Goal: Task Accomplishment & Management: Use online tool/utility

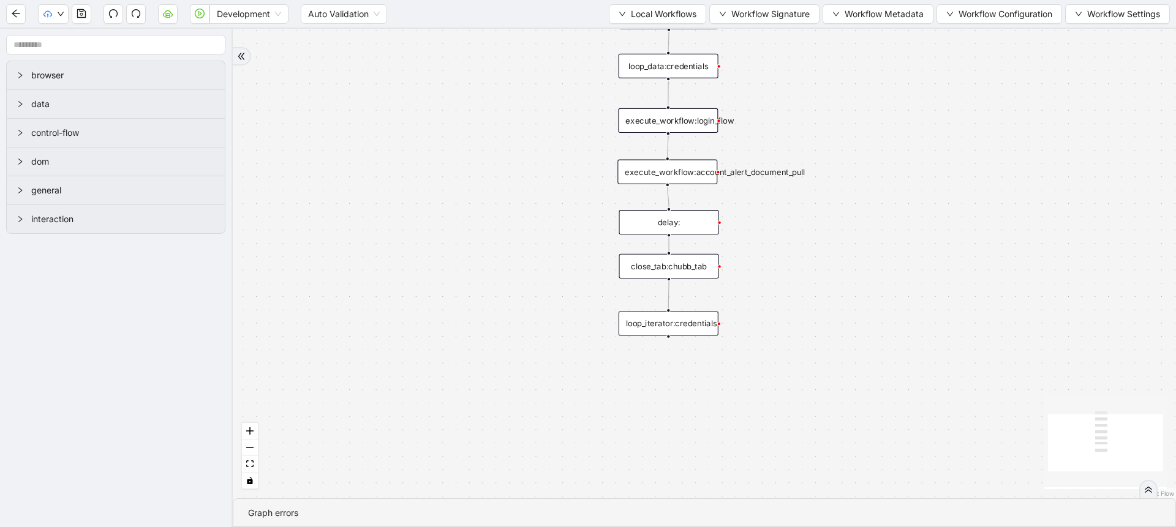
drag, startPoint x: 930, startPoint y: 165, endPoint x: 912, endPoint y: 255, distance: 91.2
click at [912, 255] on div "trigger execute_workflow:login_flow execute_workflow:account_alert_document_pul…" at bounding box center [704, 264] width 943 height 470
click at [635, 22] on button "Local Workflows" at bounding box center [657, 14] width 97 height 20
click at [643, 32] on span "Select" at bounding box center [652, 37] width 80 height 13
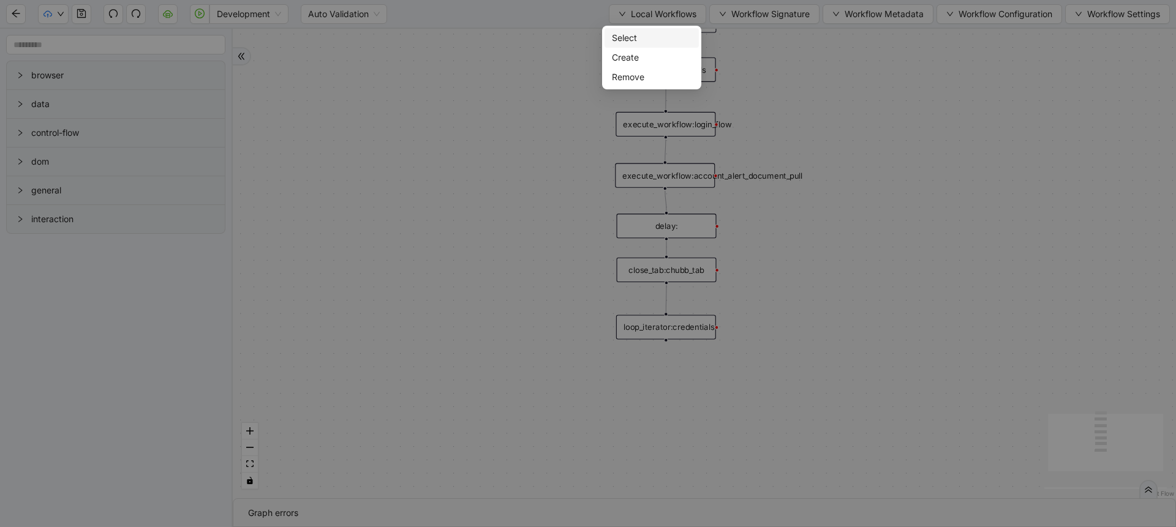
click at [643, 32] on body "Development Auto Validation Local Workflows Workflow Signature Workflow Metadat…" at bounding box center [588, 263] width 1176 height 527
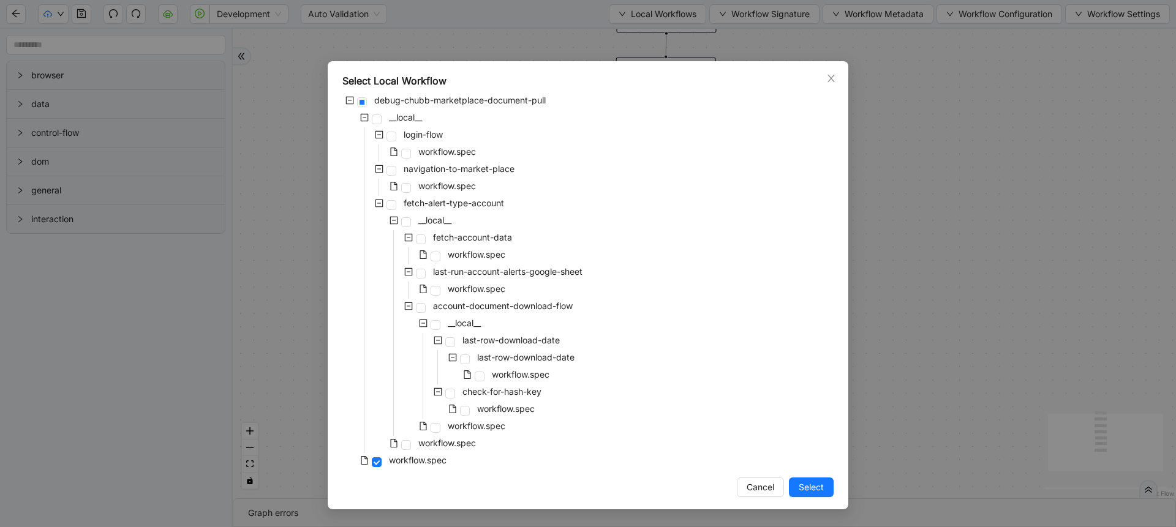
click at [928, 246] on div "Select Local Workflow debug-chubb-marketplace-document-pull __local__ login-flo…" at bounding box center [588, 263] width 1176 height 527
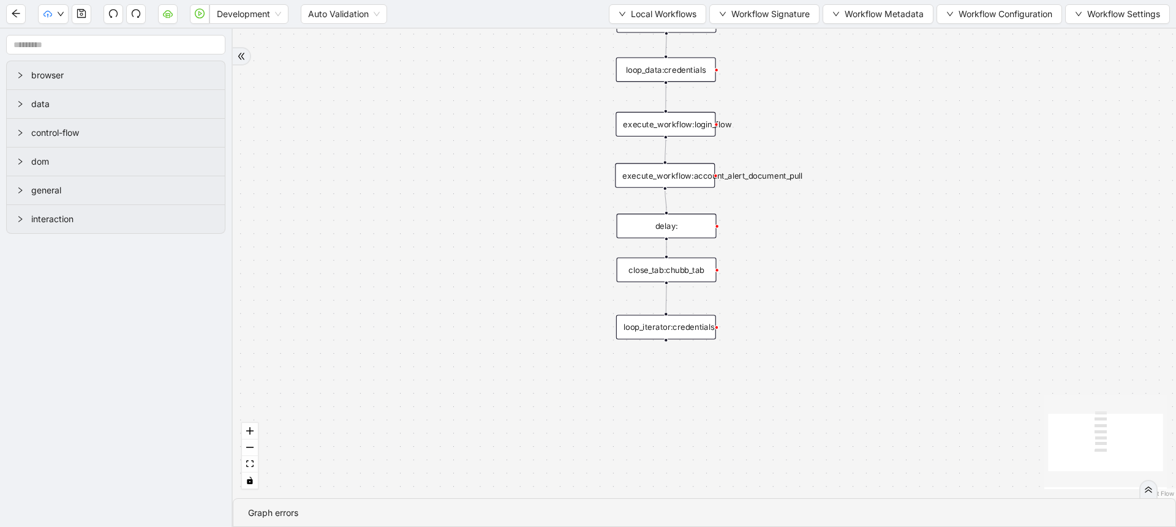
click at [707, 176] on div "execute_workflow:account_alert_document_pull" at bounding box center [665, 176] width 100 height 25
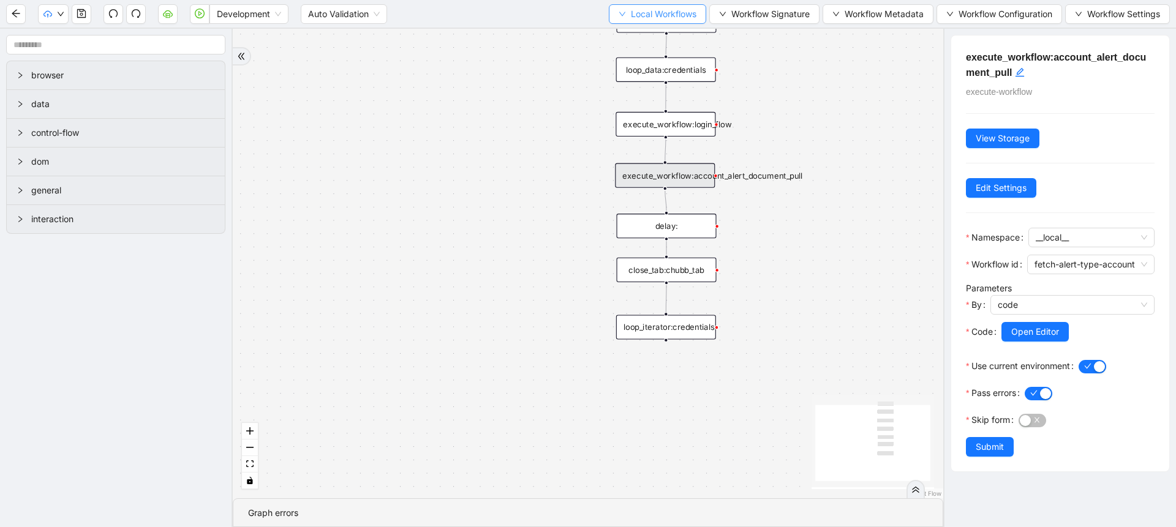
click at [689, 17] on span "Local Workflows" at bounding box center [664, 13] width 66 height 13
click at [663, 39] on span "Select" at bounding box center [652, 37] width 80 height 13
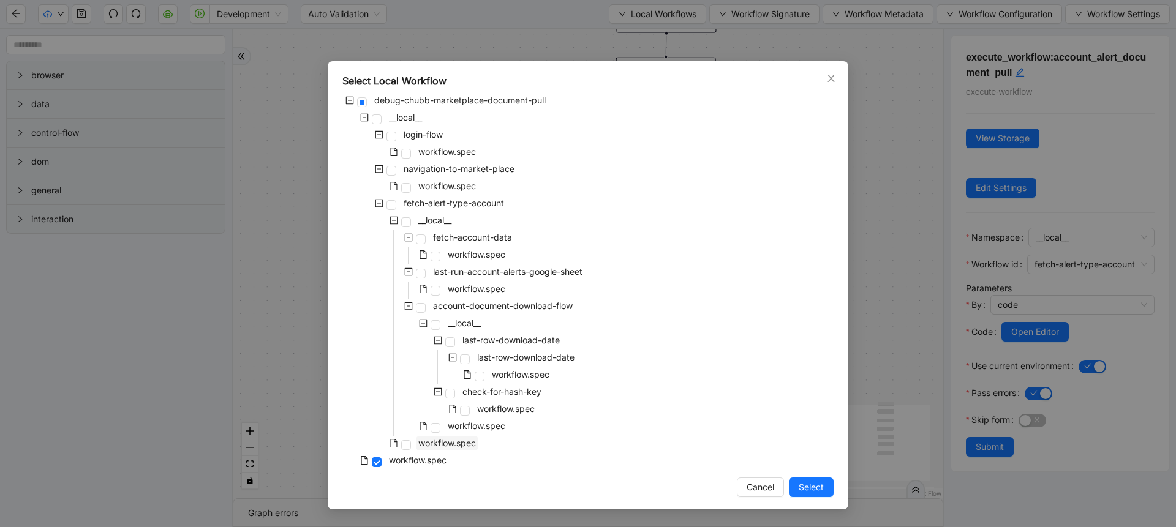
click at [439, 443] on span "workflow.spec" at bounding box center [447, 443] width 58 height 10
click at [826, 489] on button "Select" at bounding box center [811, 488] width 45 height 20
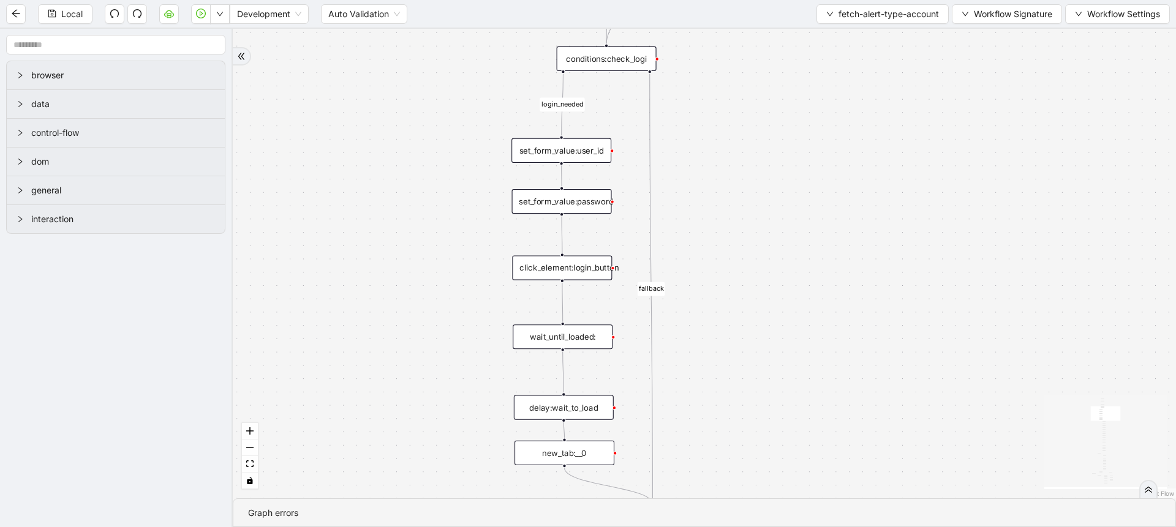
drag, startPoint x: 842, startPoint y: 162, endPoint x: 780, endPoint y: 429, distance: 273.4
click at [780, 429] on div "download-needed fallback loopFrom fallback login_needed exitFrom download-flow …" at bounding box center [704, 264] width 943 height 470
drag, startPoint x: 791, startPoint y: 202, endPoint x: 769, endPoint y: 136, distance: 69.0
click at [769, 136] on div "download-needed fallback loopFrom fallback login_needed exitFrom download-flow …" at bounding box center [704, 264] width 943 height 470
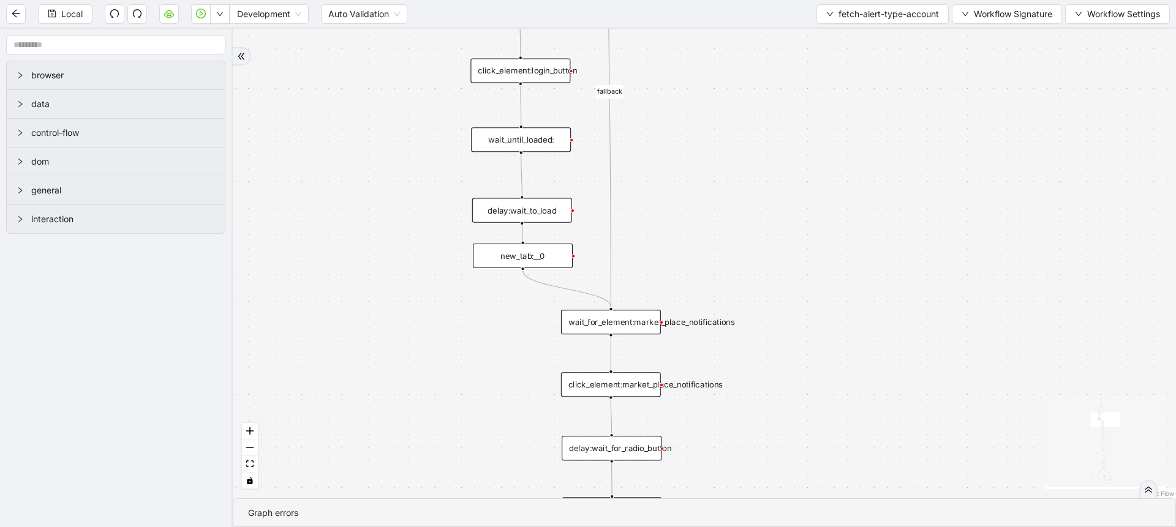
drag, startPoint x: 791, startPoint y: 338, endPoint x: 774, endPoint y: 129, distance: 209.0
click at [774, 129] on div "download-needed fallback loopFrom fallback login_needed exitFrom download-flow …" at bounding box center [704, 264] width 943 height 470
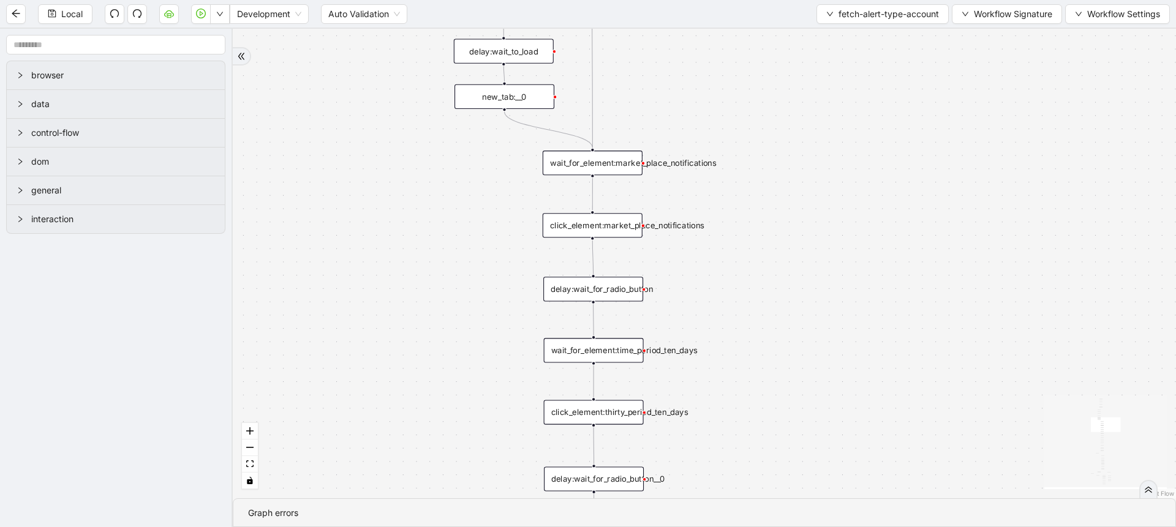
drag, startPoint x: 799, startPoint y: 382, endPoint x: 787, endPoint y: 176, distance: 206.8
click at [787, 176] on div "download-needed fallback loopFrom fallback login_needed exitFrom download-flow …" at bounding box center [704, 264] width 943 height 470
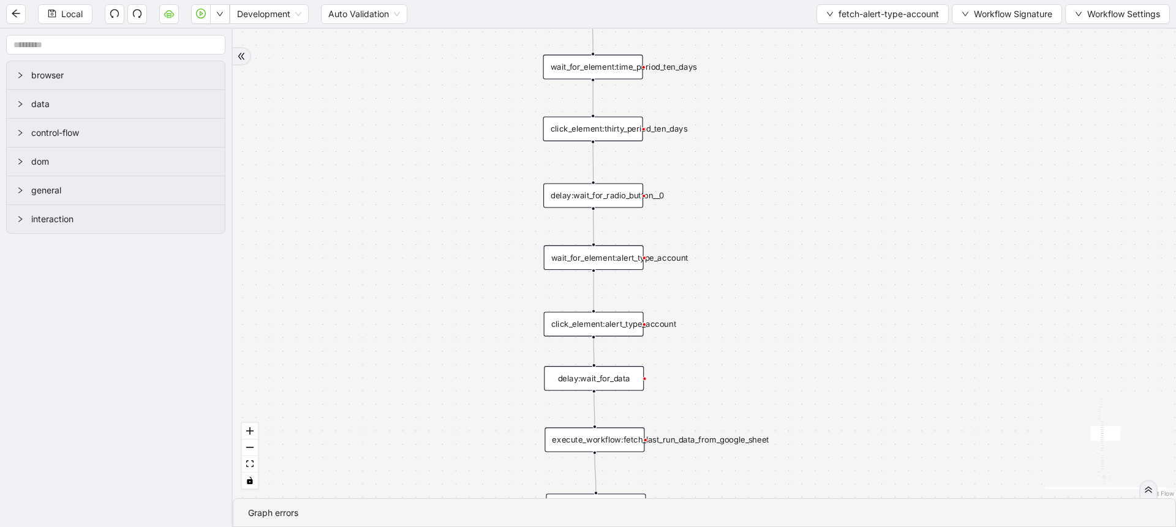
drag, startPoint x: 775, startPoint y: 437, endPoint x: 788, endPoint y: 184, distance: 253.3
click at [788, 184] on div "download-needed fallback loopFrom fallback login_needed exitFrom download-flow …" at bounding box center [704, 264] width 943 height 470
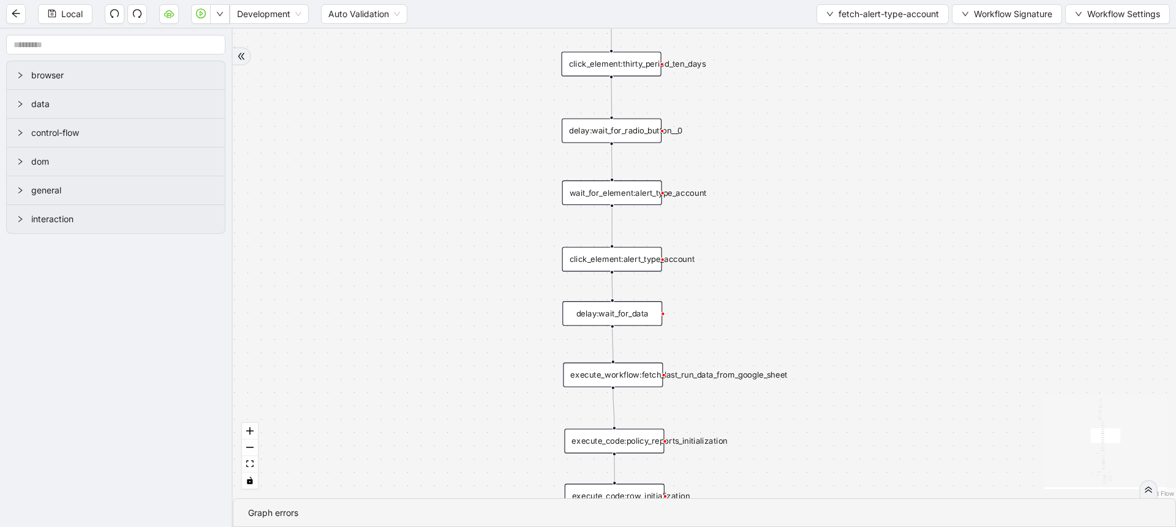
click at [645, 308] on div "delay:wait_for_data" at bounding box center [612, 313] width 100 height 25
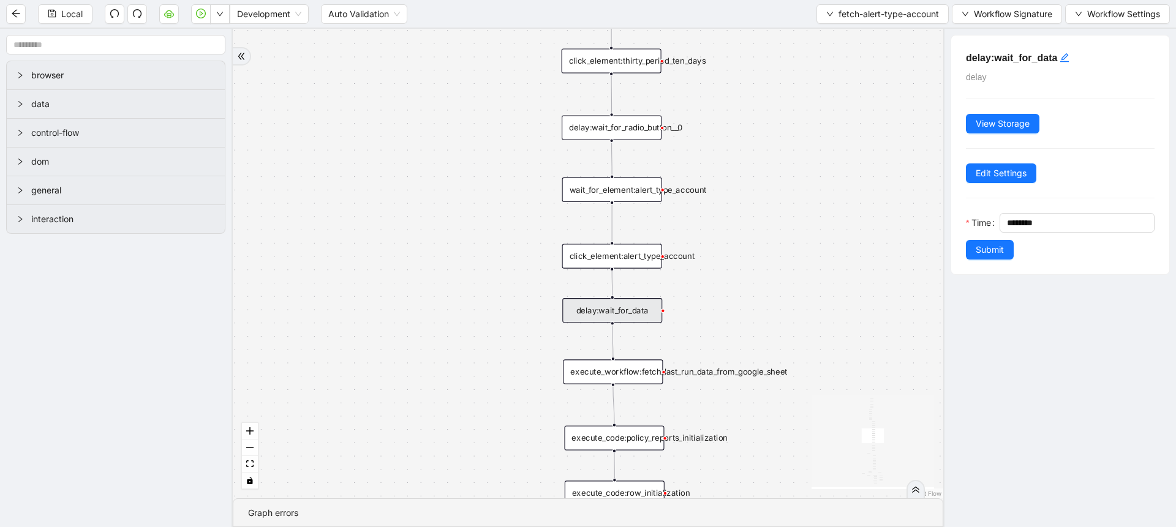
drag, startPoint x: 866, startPoint y: 328, endPoint x: 854, endPoint y: 179, distance: 149.3
click at [854, 179] on div "download-needed fallback loopFrom fallback login_needed exitFrom download-flow …" at bounding box center [588, 264] width 711 height 470
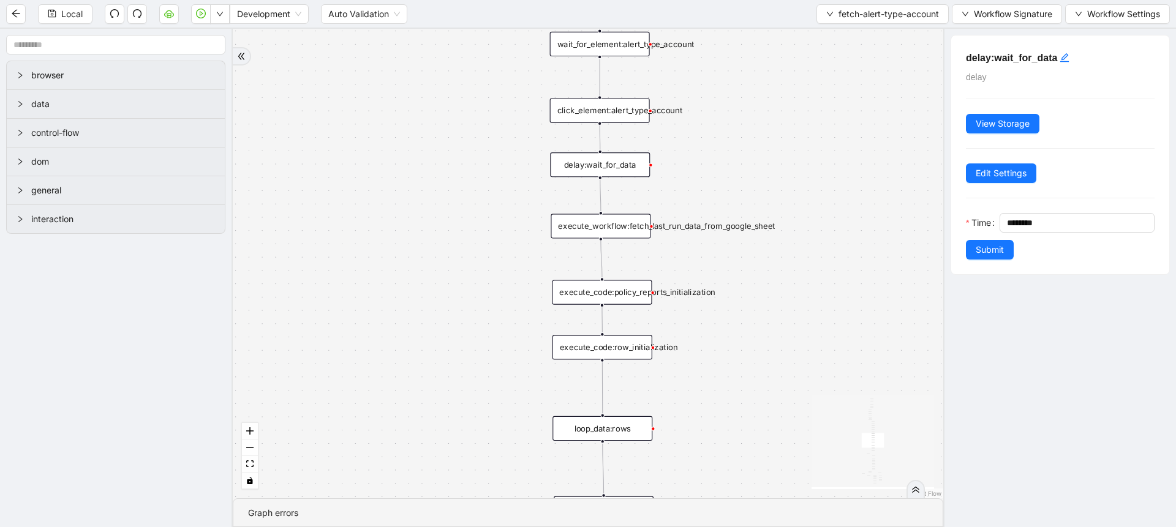
click at [622, 233] on div "execute_workflow:fetch_last_run_data_from_google_sheet" at bounding box center [601, 226] width 100 height 25
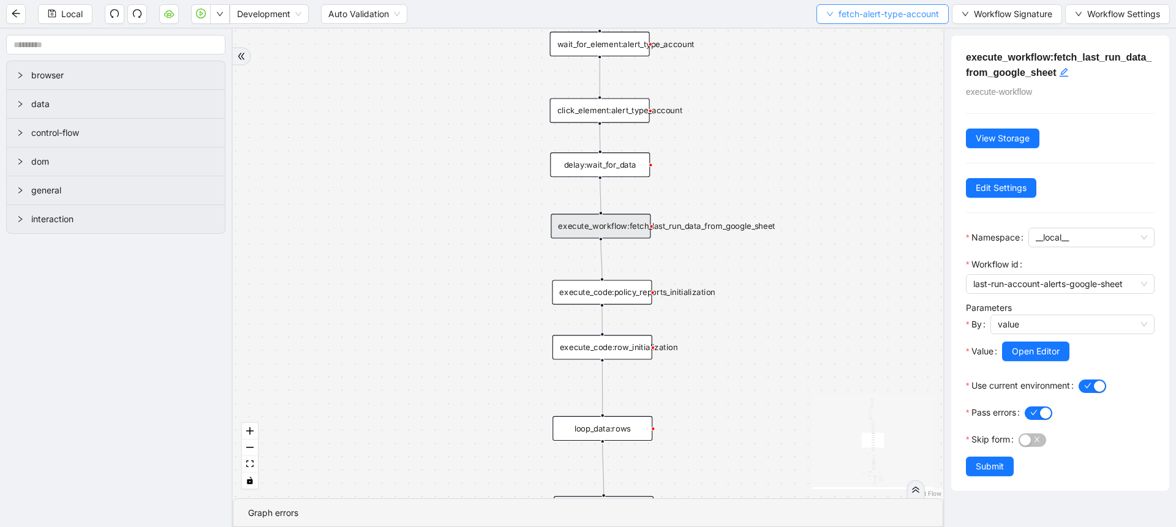
click at [839, 19] on span "fetch-alert-type-account" at bounding box center [889, 13] width 100 height 13
click at [839, 33] on span "Select" at bounding box center [879, 37] width 113 height 13
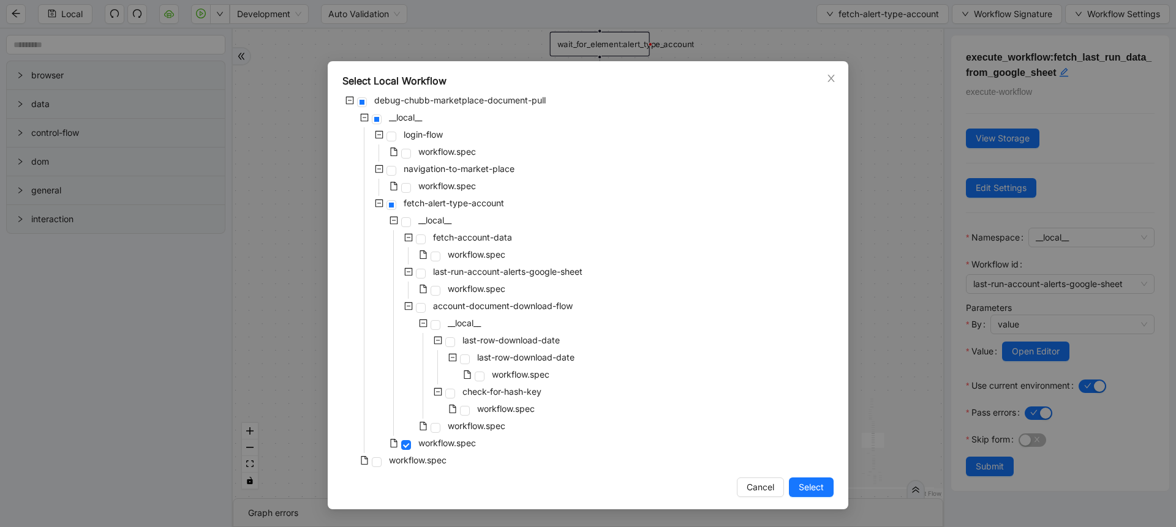
click at [913, 339] on div "Select Local Workflow debug-chubb-marketplace-document-pull __local__ login-flo…" at bounding box center [588, 263] width 1176 height 527
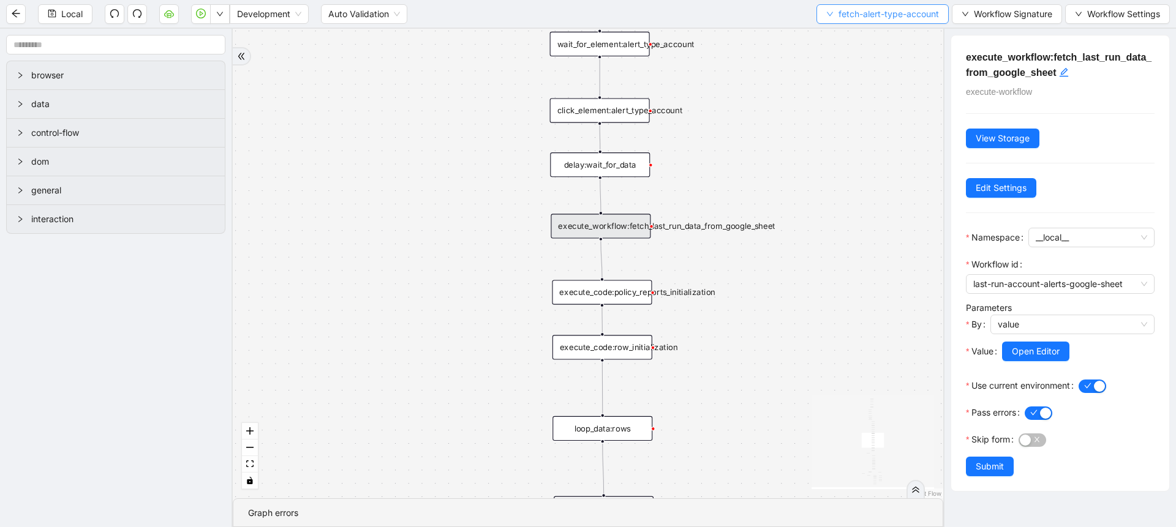
click at [849, 22] on button "fetch-alert-type-account" at bounding box center [883, 14] width 132 height 20
click at [853, 28] on li "Select" at bounding box center [880, 38] width 128 height 20
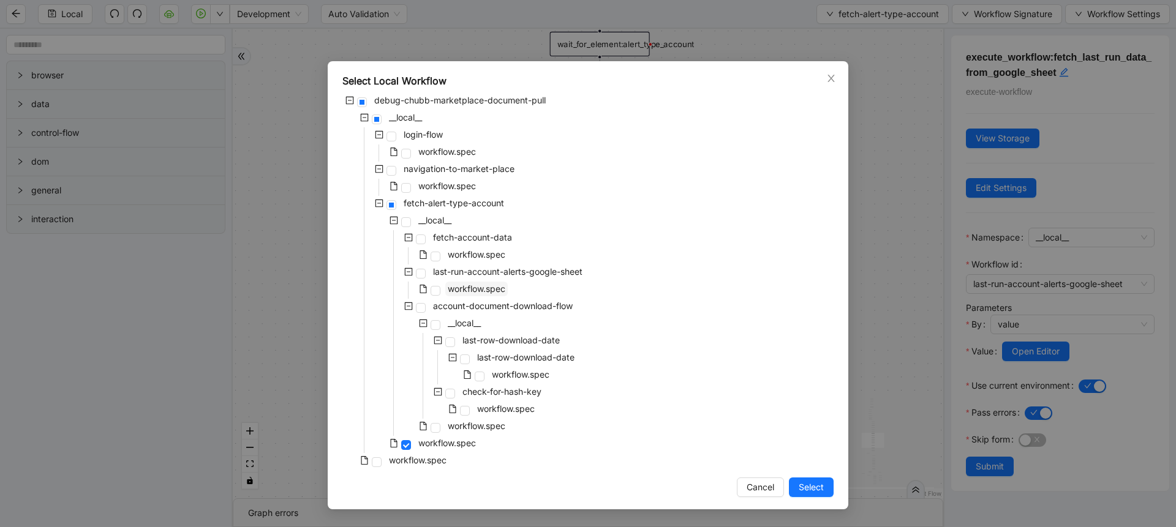
click at [505, 287] on span "workflow.spec" at bounding box center [477, 289] width 58 height 10
click at [805, 483] on span "Select" at bounding box center [811, 487] width 25 height 13
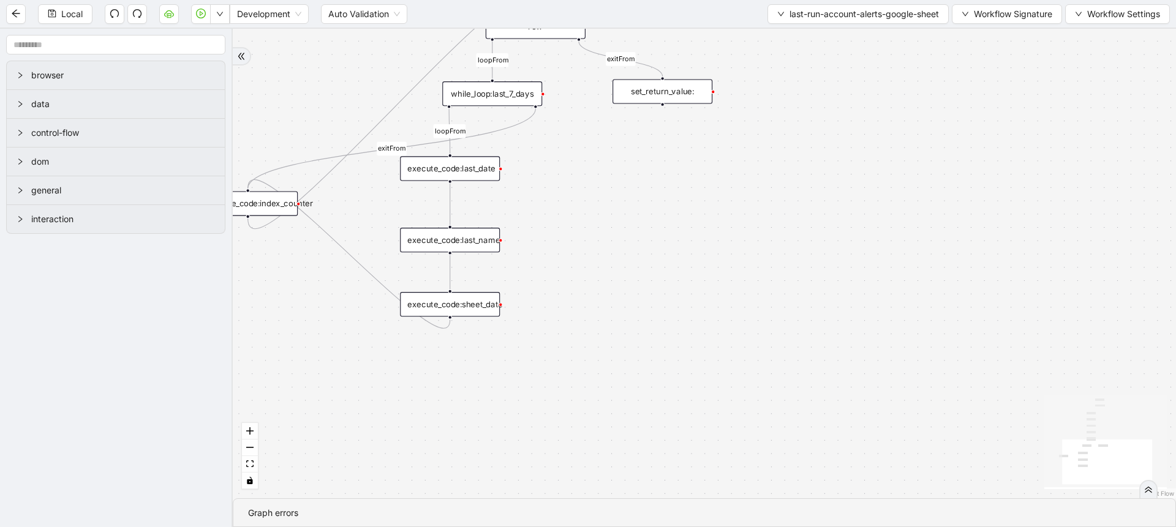
drag, startPoint x: 709, startPoint y: 332, endPoint x: 794, endPoint y: 466, distance: 158.0
click at [794, 466] on div "success loopFrom exitFrom exitFrom loopFrom trigger luminai_server_request:fetc…" at bounding box center [704, 264] width 943 height 470
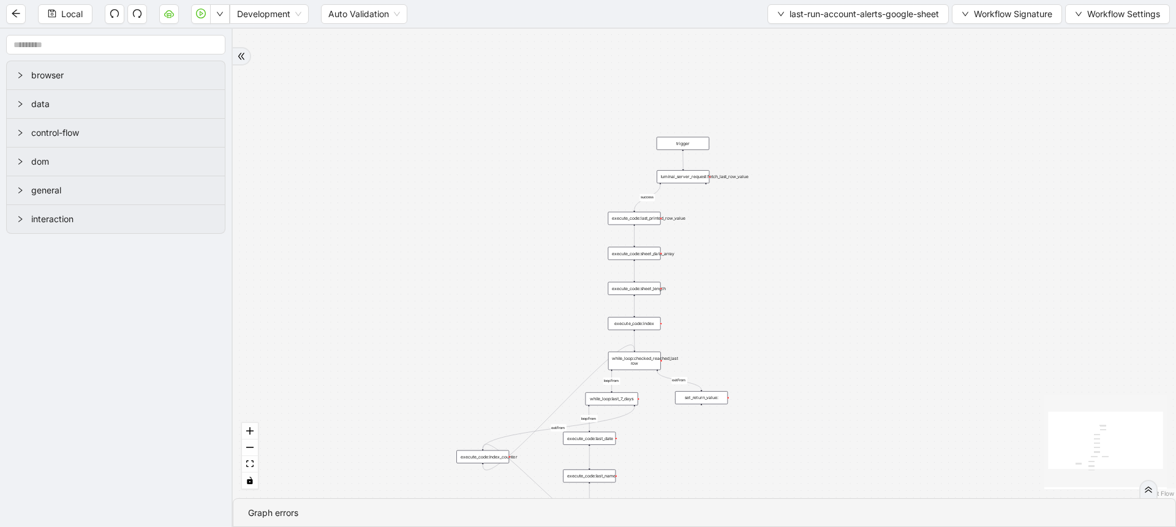
drag, startPoint x: 829, startPoint y: 138, endPoint x: 793, endPoint y: 315, distance: 181.3
click at [793, 315] on div "success loopFrom exitFrom exitFrom loopFrom trigger luminai_server_request:fetc…" at bounding box center [704, 264] width 943 height 470
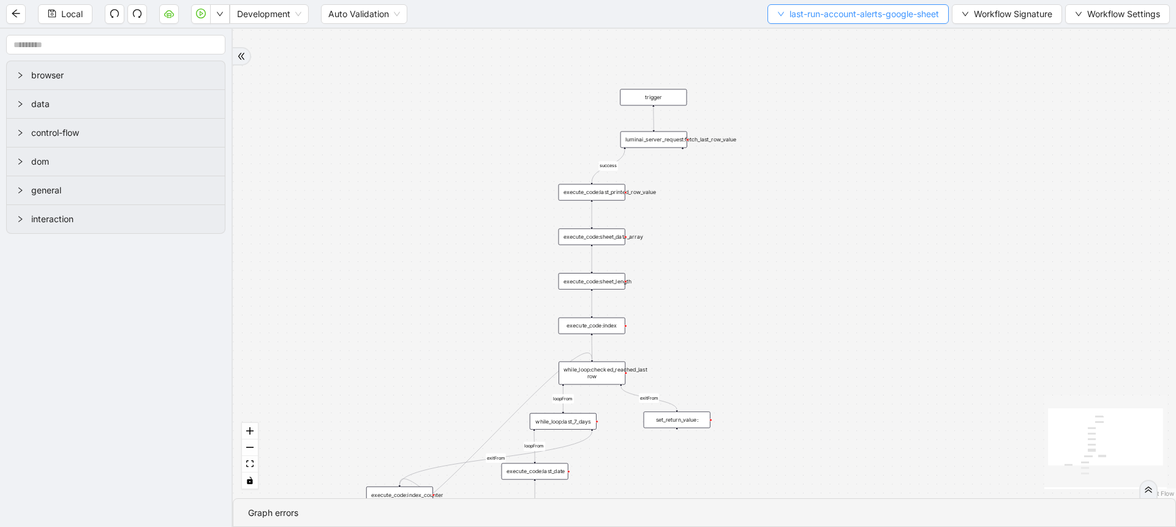
click at [885, 16] on span "last-run-account-alerts-google-sheet" at bounding box center [864, 13] width 149 height 13
click at [810, 38] on span "Select" at bounding box center [854, 37] width 165 height 13
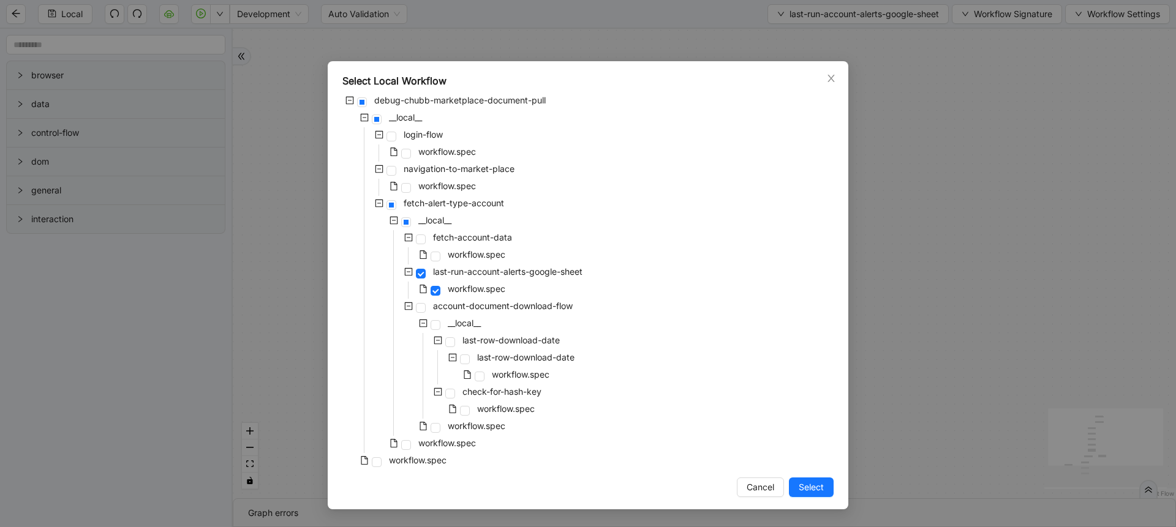
click at [855, 391] on div "Select Local Workflow debug-chubb-marketplace-document-pull __local__ login-flo…" at bounding box center [588, 263] width 1176 height 527
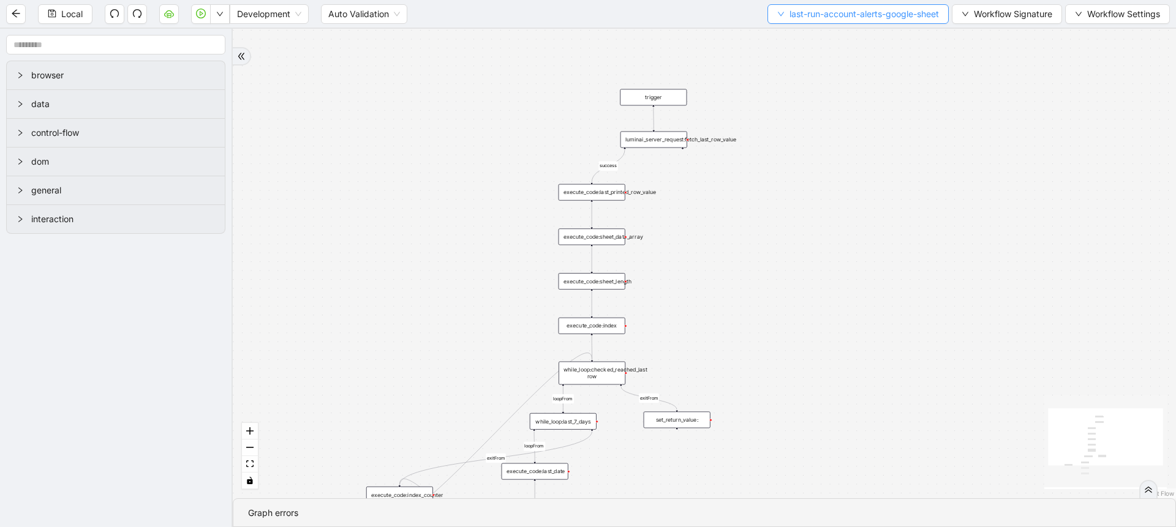
drag, startPoint x: 794, startPoint y: 29, endPoint x: 790, endPoint y: 20, distance: 10.4
click at [790, 20] on section "Local Development Auto Validation last-run-account-alerts-google-sheet Workflow…" at bounding box center [588, 263] width 1176 height 527
click at [790, 20] on span "last-run-account-alerts-google-sheet" at bounding box center [864, 13] width 149 height 13
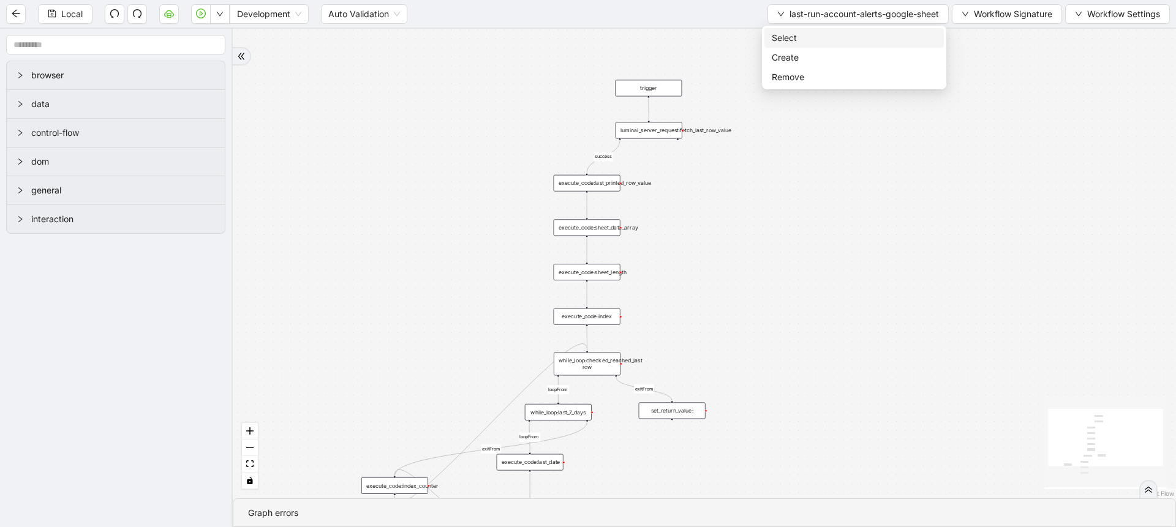
click at [791, 43] on span "Select" at bounding box center [854, 37] width 165 height 13
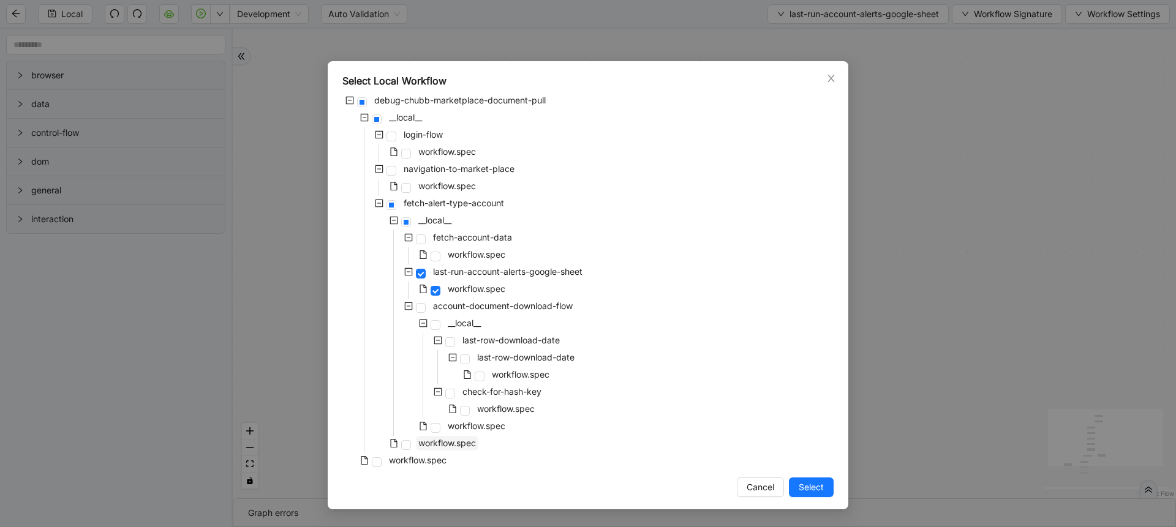
click at [470, 443] on span "workflow.spec" at bounding box center [447, 443] width 58 height 10
click at [809, 492] on span "Select" at bounding box center [811, 487] width 25 height 13
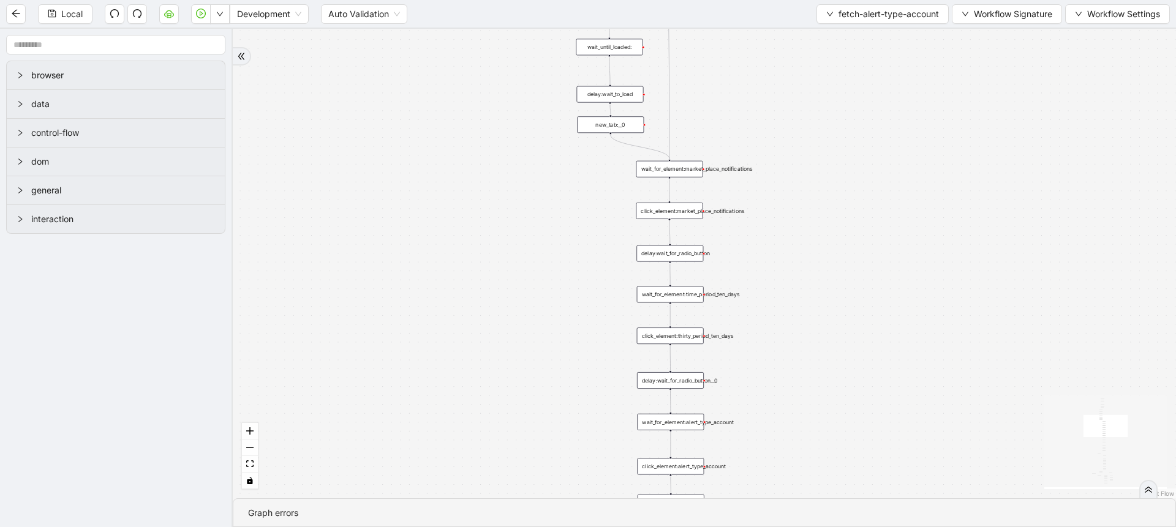
drag, startPoint x: 843, startPoint y: 286, endPoint x: 837, endPoint y: 269, distance: 18.2
click at [837, 269] on div "download-needed fallback loopFrom fallback login_needed exitFrom download-flow …" at bounding box center [704, 264] width 943 height 470
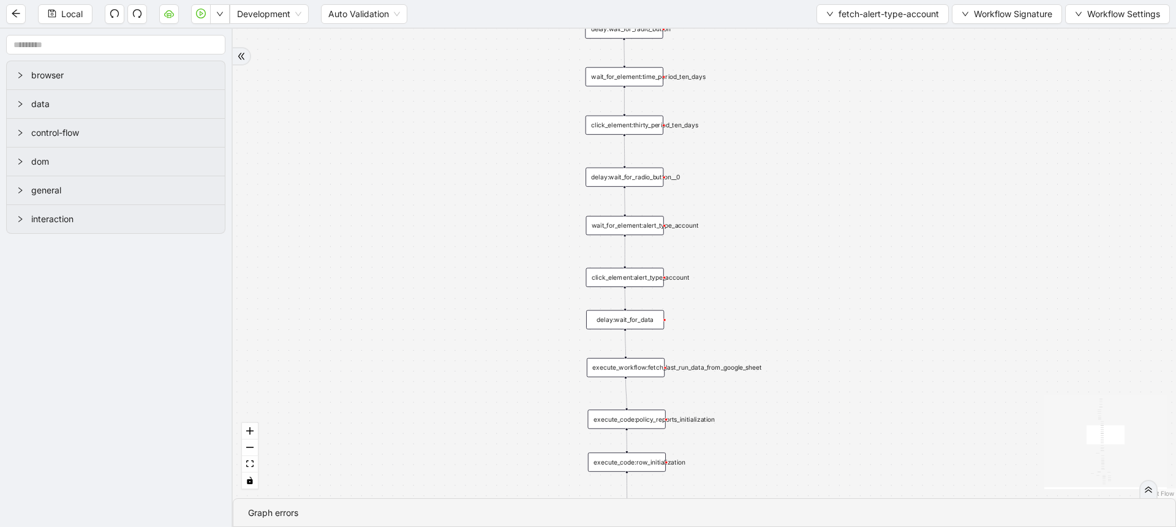
drag, startPoint x: 793, startPoint y: 418, endPoint x: 760, endPoint y: 201, distance: 219.3
click at [760, 201] on div "download-needed fallback loopFrom fallback login_needed exitFrom download-flow …" at bounding box center [704, 264] width 943 height 470
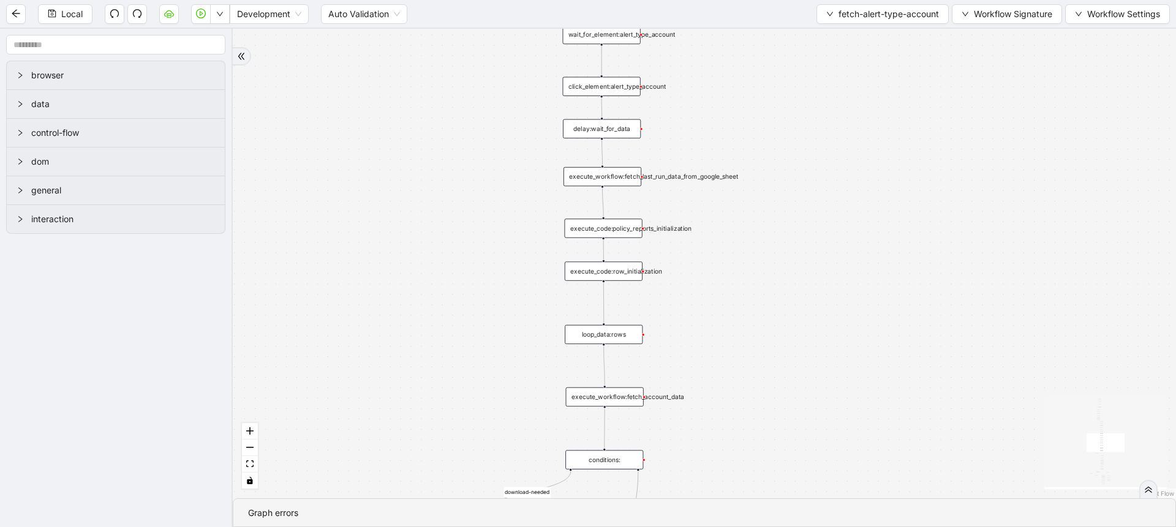
drag, startPoint x: 777, startPoint y: 424, endPoint x: 756, endPoint y: 254, distance: 171.6
click at [756, 254] on div "download-needed fallback loopFrom fallback login_needed exitFrom download-flow …" at bounding box center [704, 264] width 943 height 470
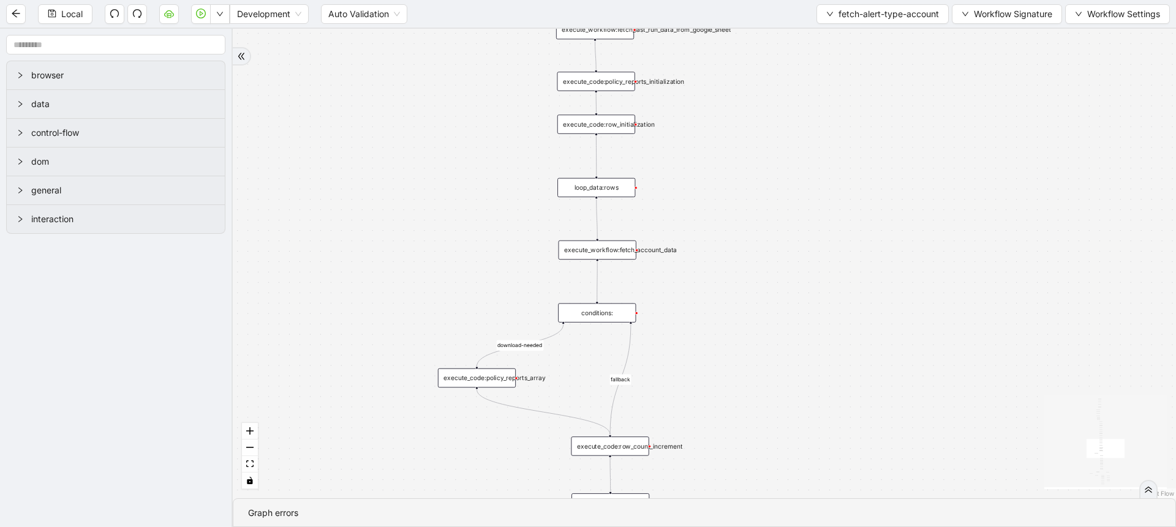
drag, startPoint x: 753, startPoint y: 411, endPoint x: 746, endPoint y: 265, distance: 146.6
click at [746, 265] on div "download-needed fallback loopFrom fallback login_needed exitFrom download-flow …" at bounding box center [704, 264] width 943 height 470
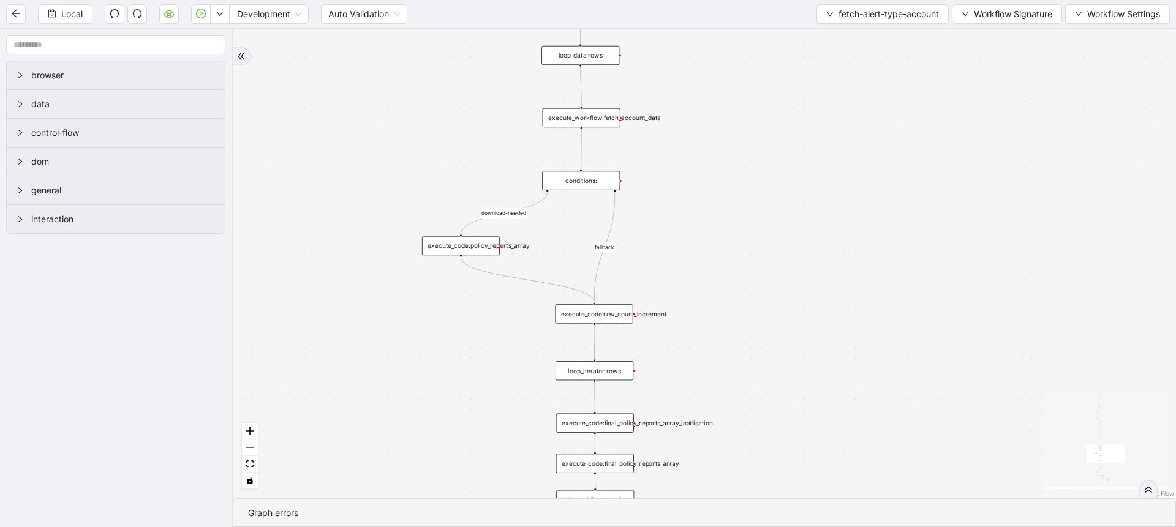
drag, startPoint x: 752, startPoint y: 412, endPoint x: 734, endPoint y: 252, distance: 160.8
click at [734, 252] on div "download-needed fallback loopFrom fallback login_needed exitFrom download-flow …" at bounding box center [704, 264] width 943 height 470
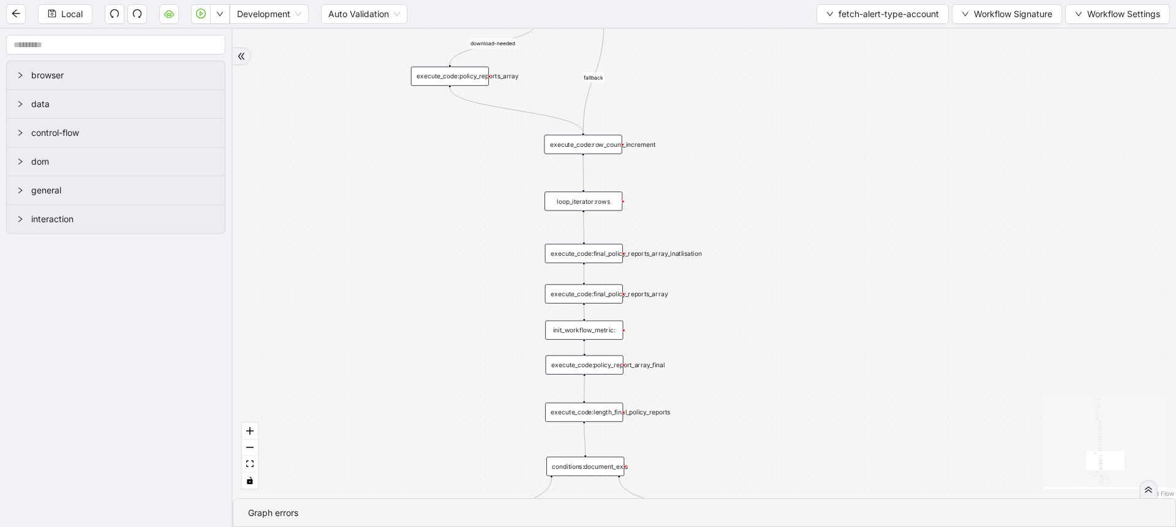
drag, startPoint x: 737, startPoint y: 429, endPoint x: 728, endPoint y: 265, distance: 164.5
click at [728, 265] on div "download-needed fallback loopFrom fallback login_needed exitFrom download-flow …" at bounding box center [704, 264] width 943 height 470
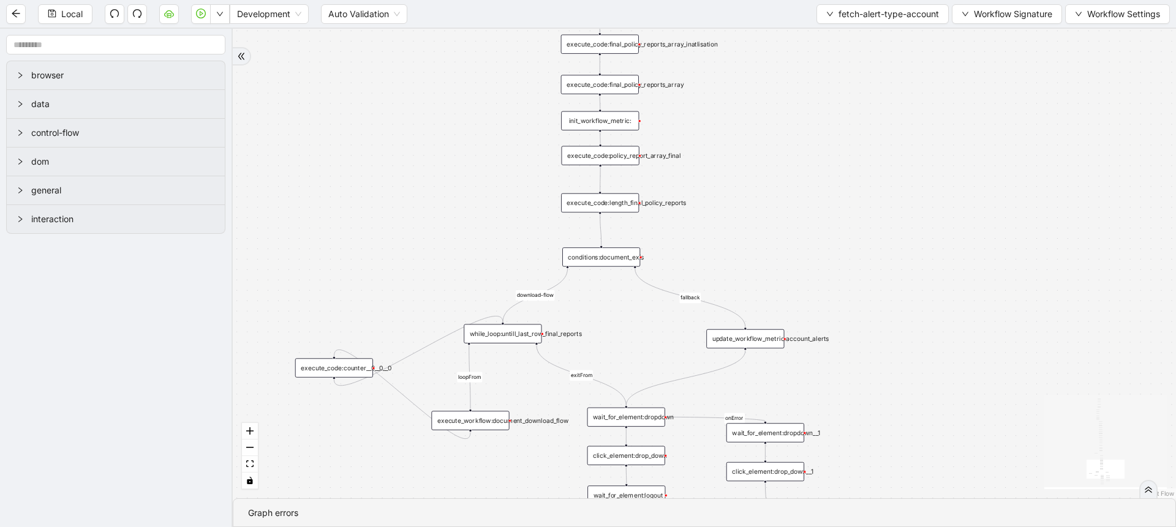
drag, startPoint x: 730, startPoint y: 458, endPoint x: 755, endPoint y: 260, distance: 199.4
click at [755, 260] on div "download-needed fallback loopFrom fallback login_needed exitFrom download-flow …" at bounding box center [704, 264] width 943 height 470
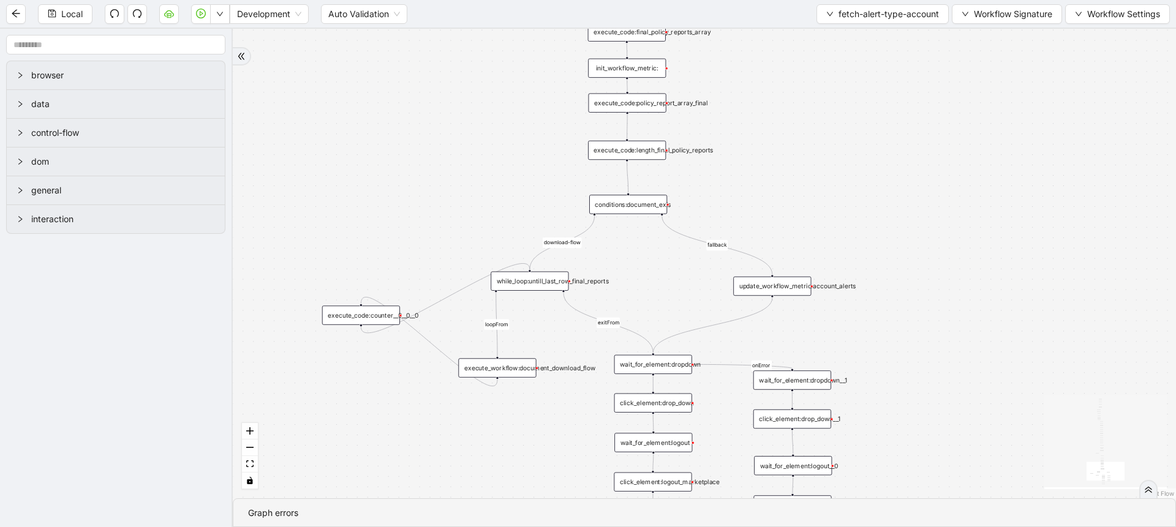
drag, startPoint x: 639, startPoint y: 339, endPoint x: 662, endPoint y: 287, distance: 57.0
click at [662, 287] on div "download-needed fallback loopFrom fallback login_needed exitFrom download-flow …" at bounding box center [704, 264] width 943 height 470
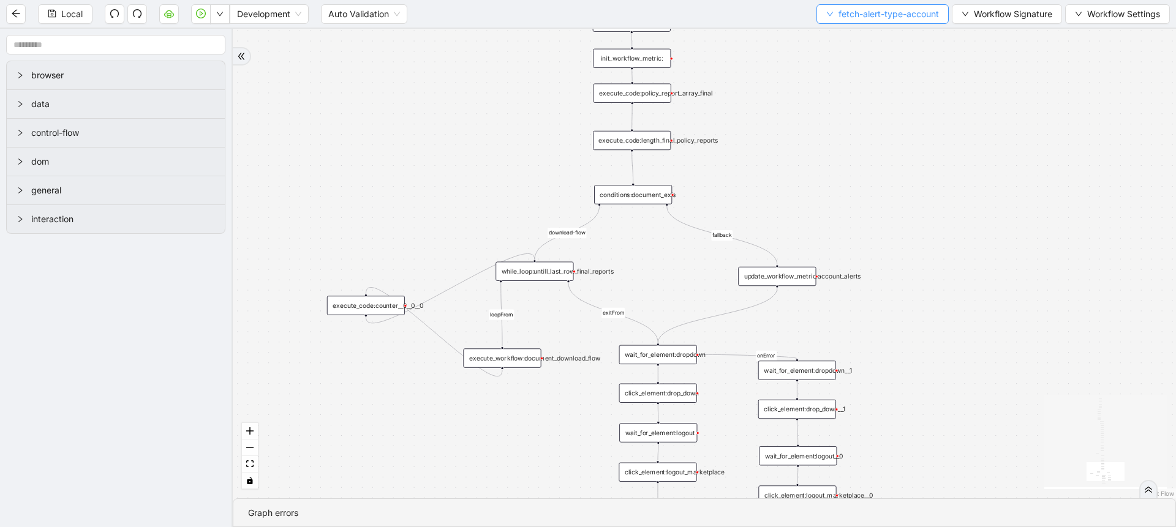
click at [870, 20] on span "fetch-alert-type-account" at bounding box center [889, 13] width 100 height 13
click at [858, 40] on span "Select" at bounding box center [879, 37] width 113 height 13
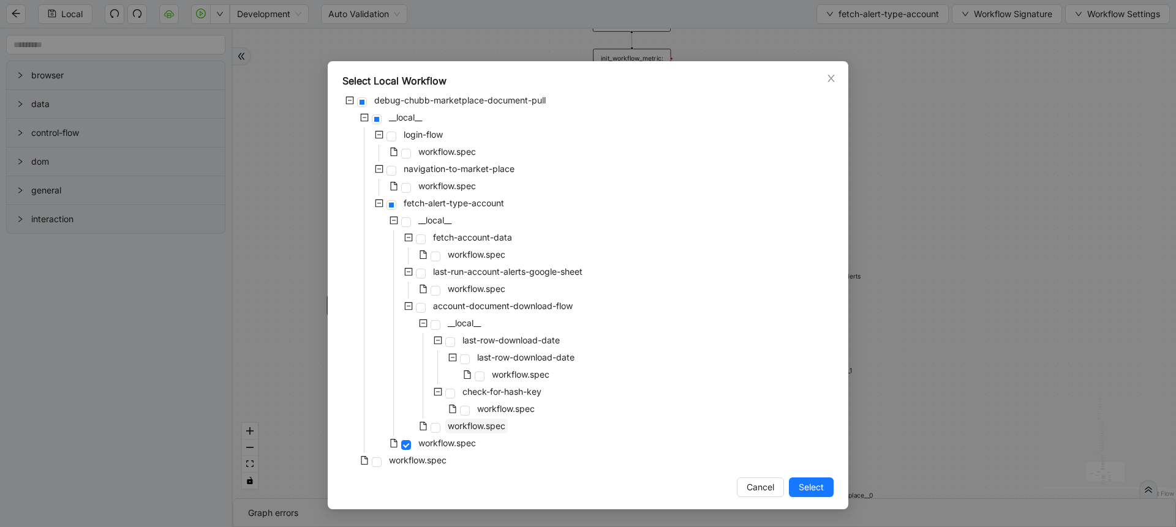
click at [480, 427] on span "workflow.spec" at bounding box center [477, 426] width 58 height 10
click at [789, 480] on button "Select" at bounding box center [811, 488] width 45 height 20
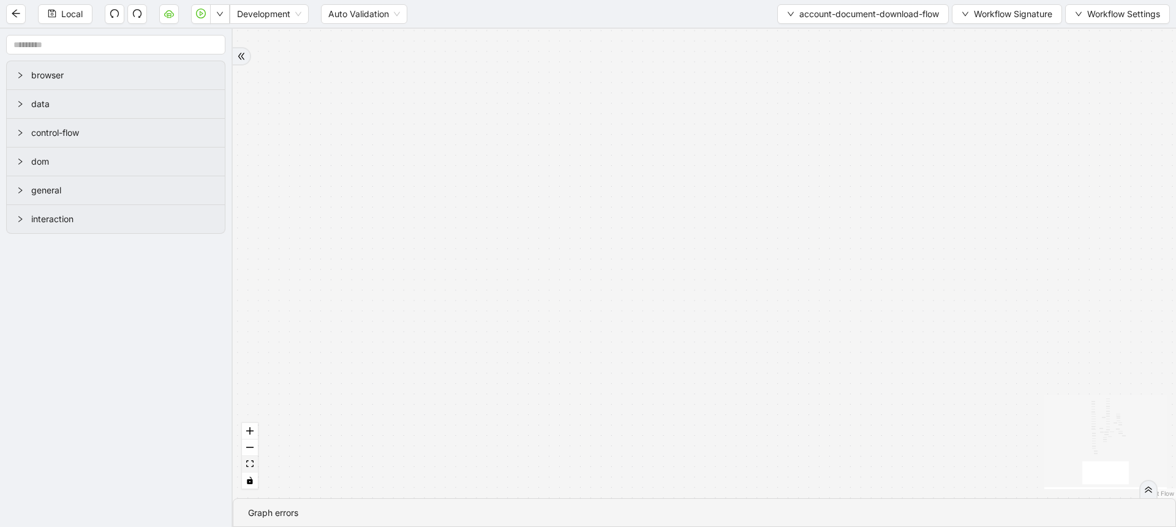
click at [251, 466] on icon "fit view" at bounding box center [249, 464] width 7 height 7
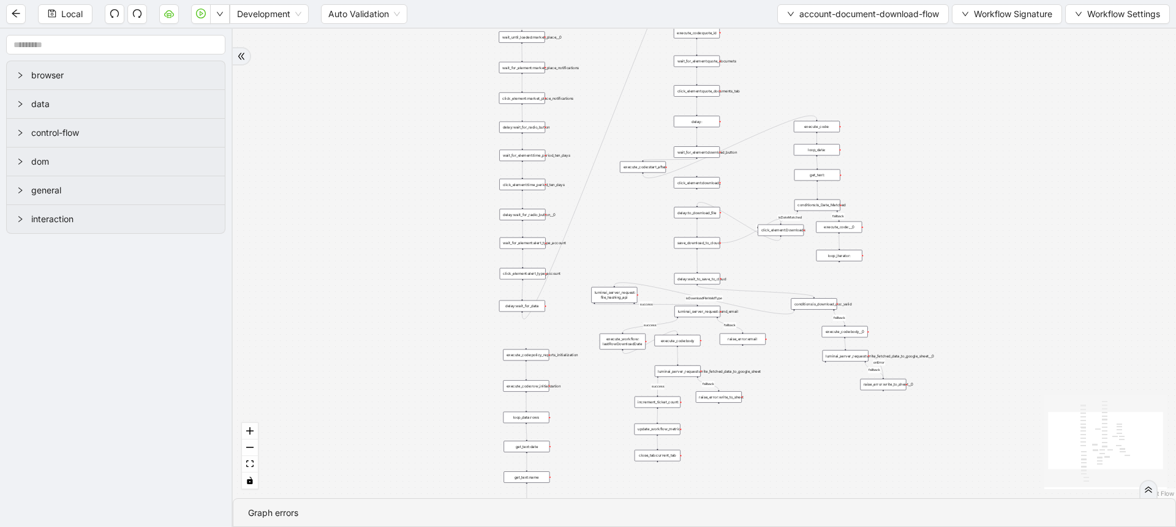
drag, startPoint x: 385, startPoint y: 264, endPoint x: 360, endPoint y: 346, distance: 85.8
click at [360, 346] on div "fallback fallback fallback success isDateMatched fallback fallback fallback isD…" at bounding box center [704, 264] width 943 height 470
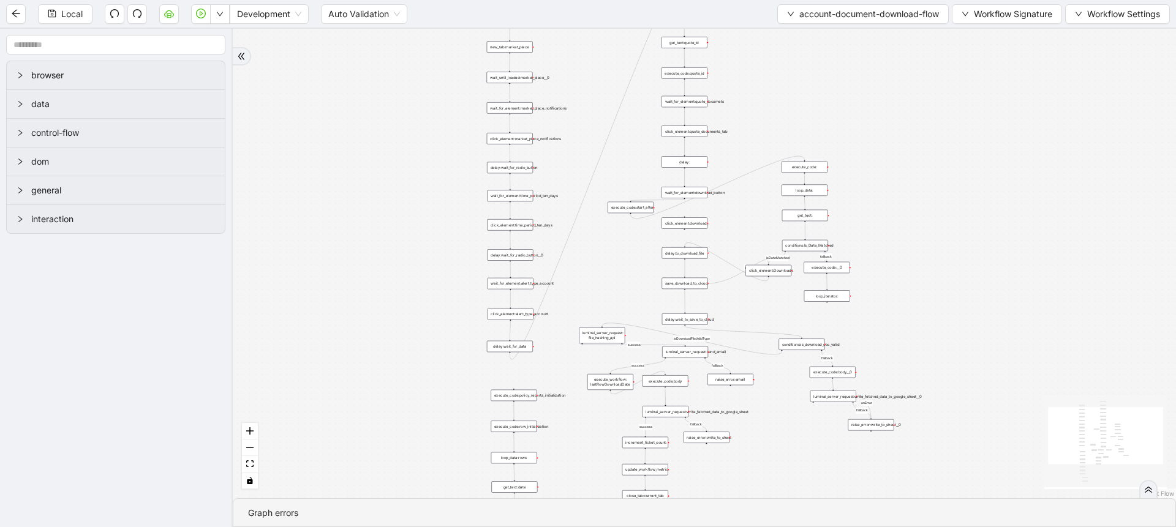
drag, startPoint x: 364, startPoint y: 233, endPoint x: 395, endPoint y: 170, distance: 71.0
click at [395, 170] on div "fallback fallback fallback success isDateMatched fallback fallback fallback isD…" at bounding box center [704, 264] width 943 height 470
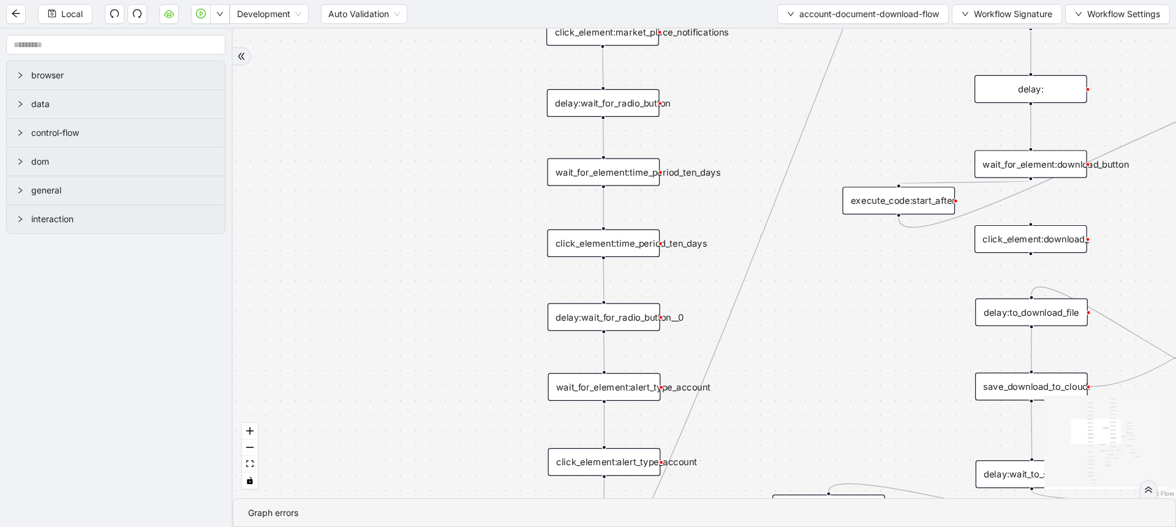
drag, startPoint x: 467, startPoint y: 230, endPoint x: 413, endPoint y: 107, distance: 134.4
click at [413, 107] on div "fallback fallback fallback success isDateMatched fallback fallback fallback isD…" at bounding box center [704, 264] width 943 height 470
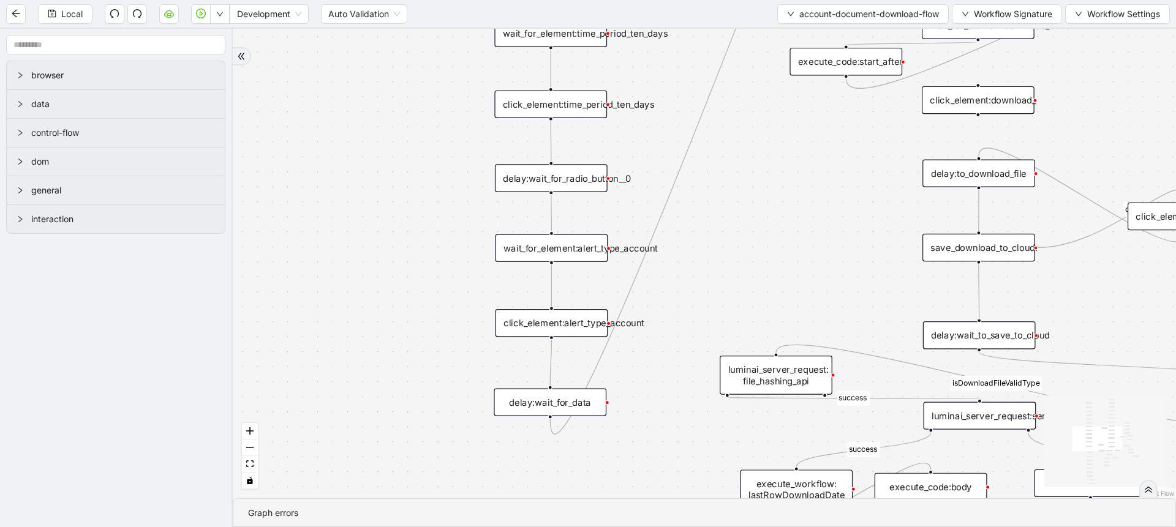
drag, startPoint x: 442, startPoint y: 302, endPoint x: 401, endPoint y: 173, distance: 135.8
click at [401, 173] on div "fallback fallback fallback success isDateMatched fallback fallback fallback isD…" at bounding box center [704, 264] width 943 height 470
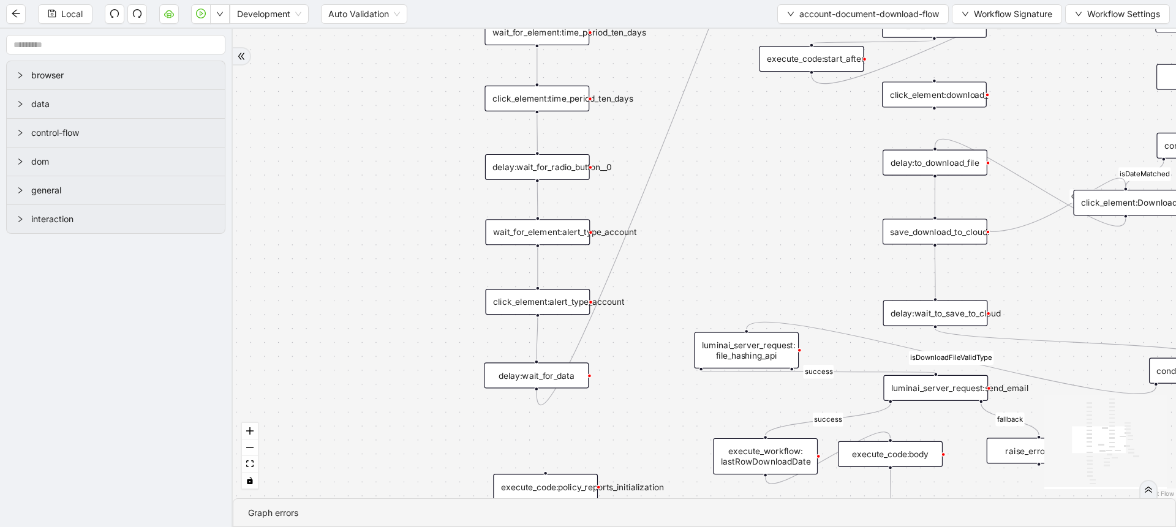
drag, startPoint x: 402, startPoint y: 229, endPoint x: 325, endPoint y: 421, distance: 207.5
click at [325, 421] on div "fallback fallback fallback success isDateMatched fallback fallback fallback isD…" at bounding box center [704, 264] width 943 height 470
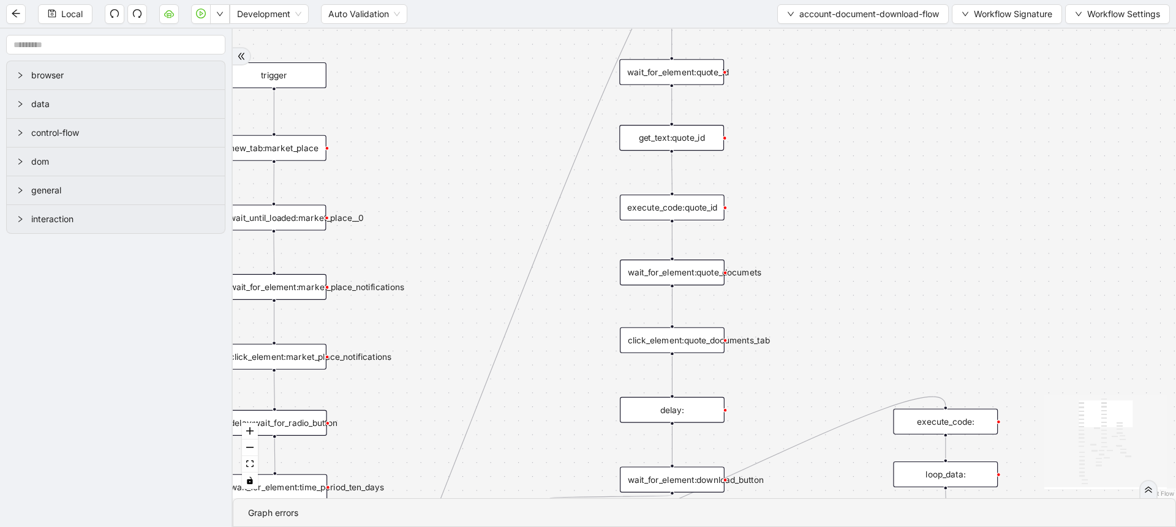
drag, startPoint x: 758, startPoint y: 116, endPoint x: 571, endPoint y: 382, distance: 325.1
click at [571, 382] on div "fallback fallback fallback success isDateMatched fallback fallback fallback isD…" at bounding box center [704, 264] width 943 height 470
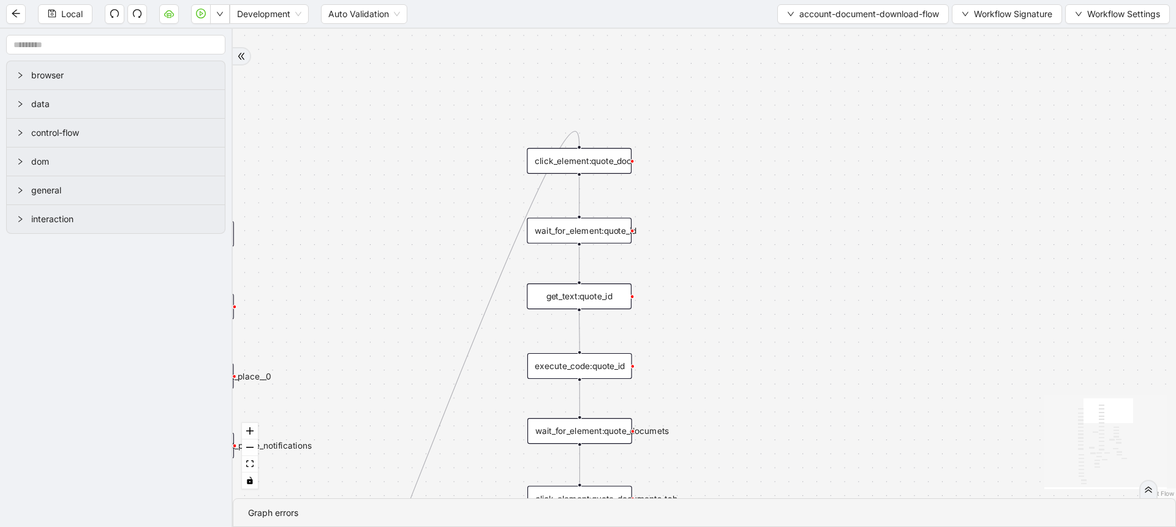
drag, startPoint x: 765, startPoint y: 182, endPoint x: 674, endPoint y: 337, distance: 179.5
click at [674, 337] on div "fallback fallback fallback success isDateMatched fallback fallback fallback isD…" at bounding box center [704, 264] width 943 height 470
click at [610, 165] on div "click_element:quote_doc" at bounding box center [579, 161] width 105 height 26
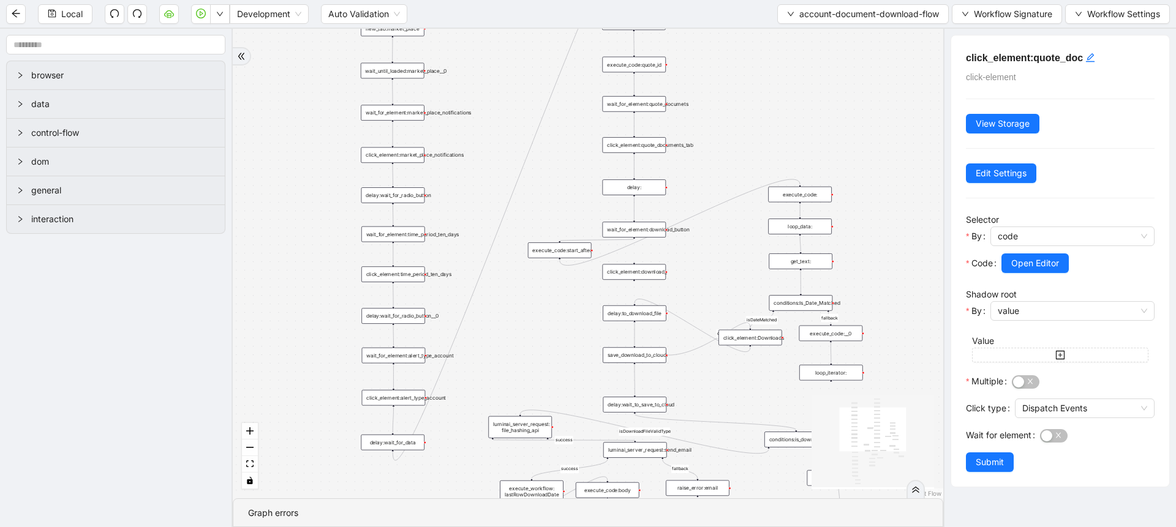
drag, startPoint x: 491, startPoint y: 448, endPoint x: 546, endPoint y: 164, distance: 288.9
click at [546, 164] on div "fallback fallback fallback success isDateMatched fallback fallback fallback isD…" at bounding box center [588, 264] width 711 height 470
click at [405, 443] on div "delay:wait_for_data" at bounding box center [393, 443] width 64 height 16
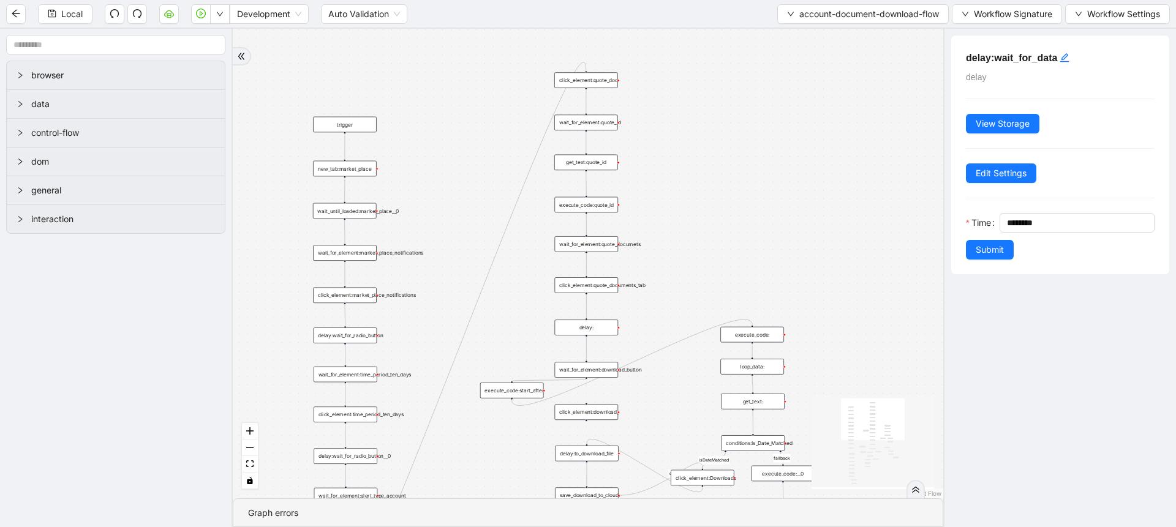
drag, startPoint x: 727, startPoint y: 106, endPoint x: 676, endPoint y: 255, distance: 157.9
click at [676, 255] on div "fallback fallback fallback success isDateMatched fallback fallback fallback isD…" at bounding box center [588, 264] width 711 height 470
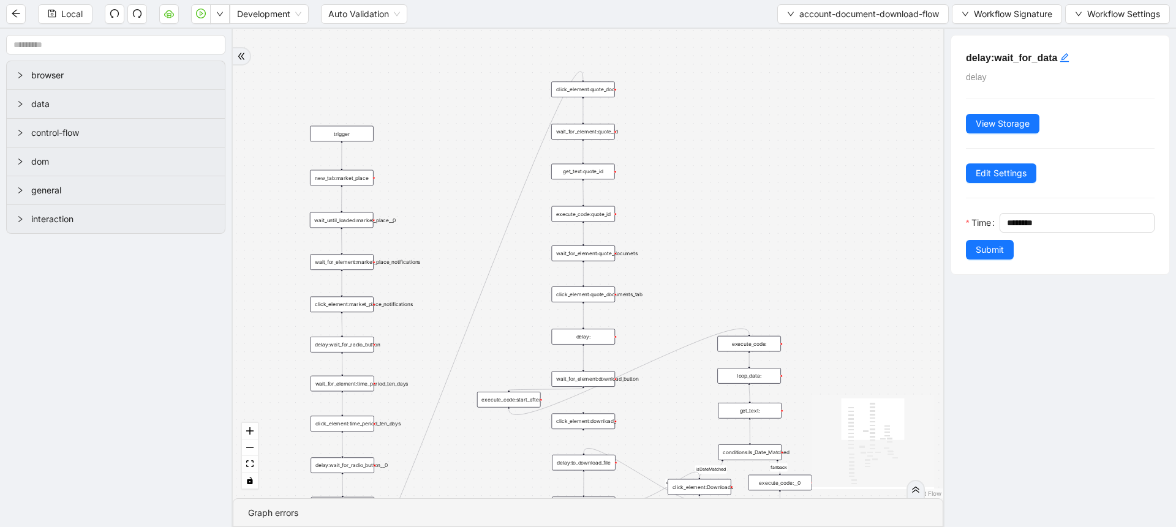
click at [596, 96] on div "click_element:quote_doc" at bounding box center [583, 89] width 64 height 16
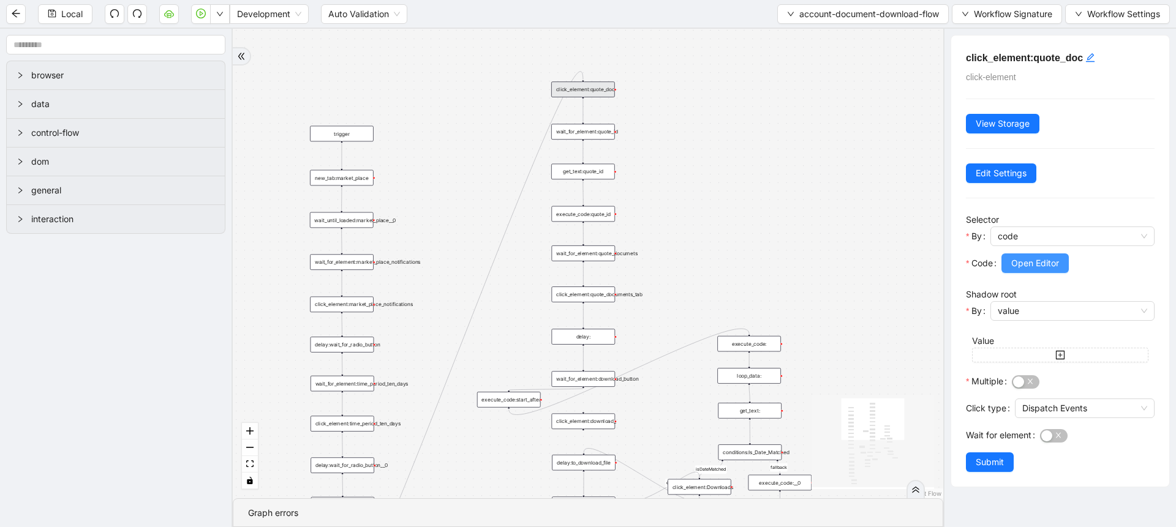
click at [1021, 266] on span "Open Editor" at bounding box center [1035, 263] width 48 height 13
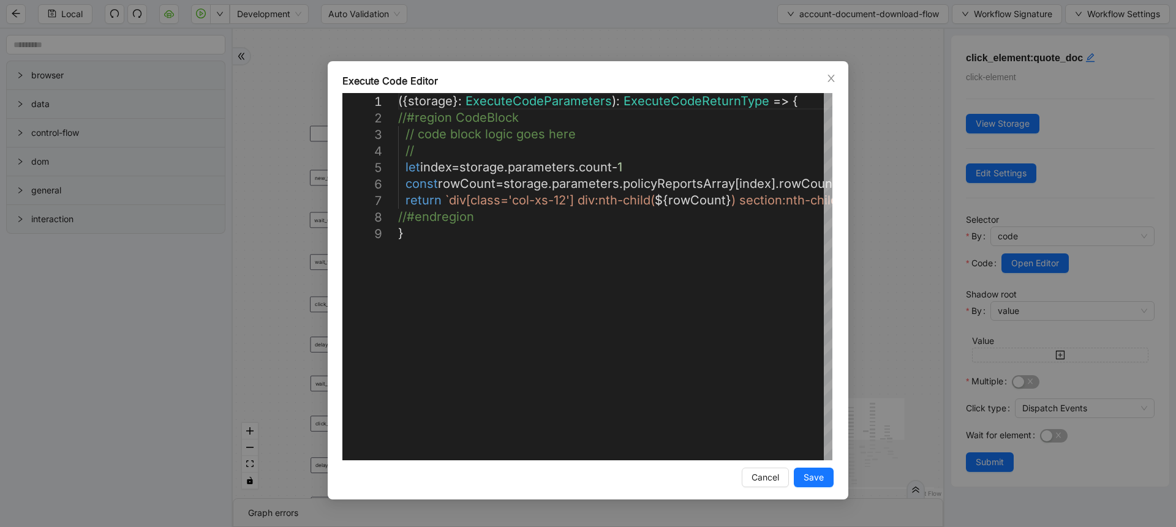
click at [877, 369] on div "**********" at bounding box center [588, 263] width 1176 height 527
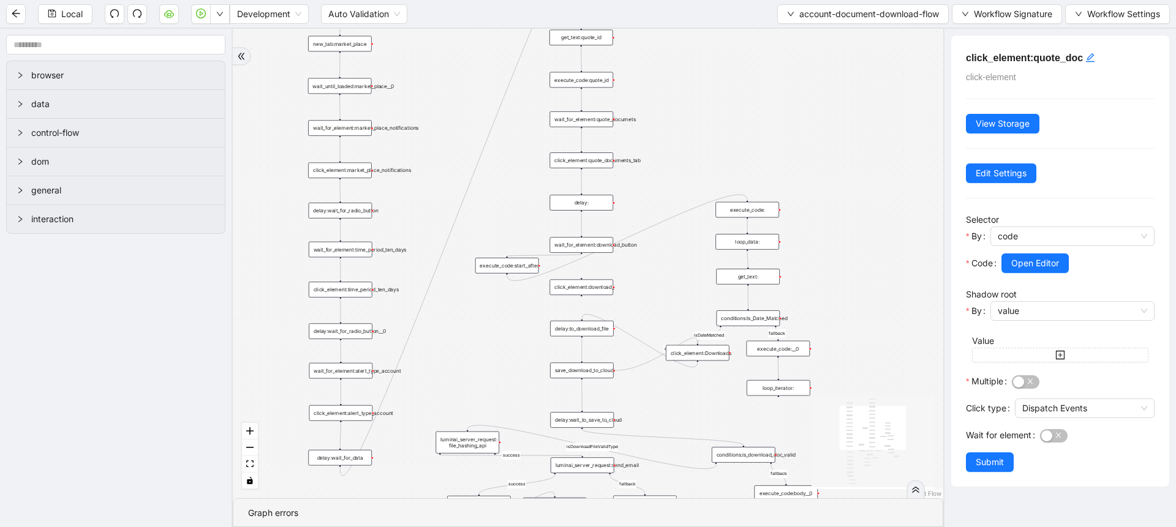
drag, startPoint x: 693, startPoint y: 269, endPoint x: 692, endPoint y: 86, distance: 183.2
click at [692, 86] on div "fallback fallback fallback success isDateMatched fallback fallback fallback isD…" at bounding box center [588, 264] width 711 height 470
drag, startPoint x: 665, startPoint y: 382, endPoint x: 668, endPoint y: 423, distance: 40.5
click at [668, 423] on div "fallback fallback fallback success isDateMatched fallback fallback fallback isD…" at bounding box center [588, 264] width 711 height 470
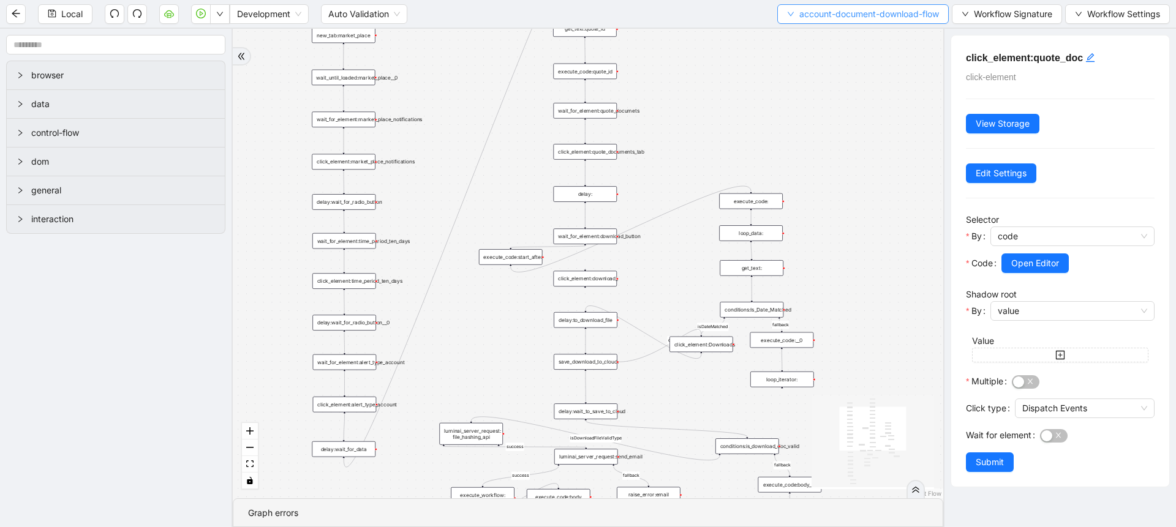
click at [801, 7] on span "account-document-download-flow" at bounding box center [869, 13] width 140 height 13
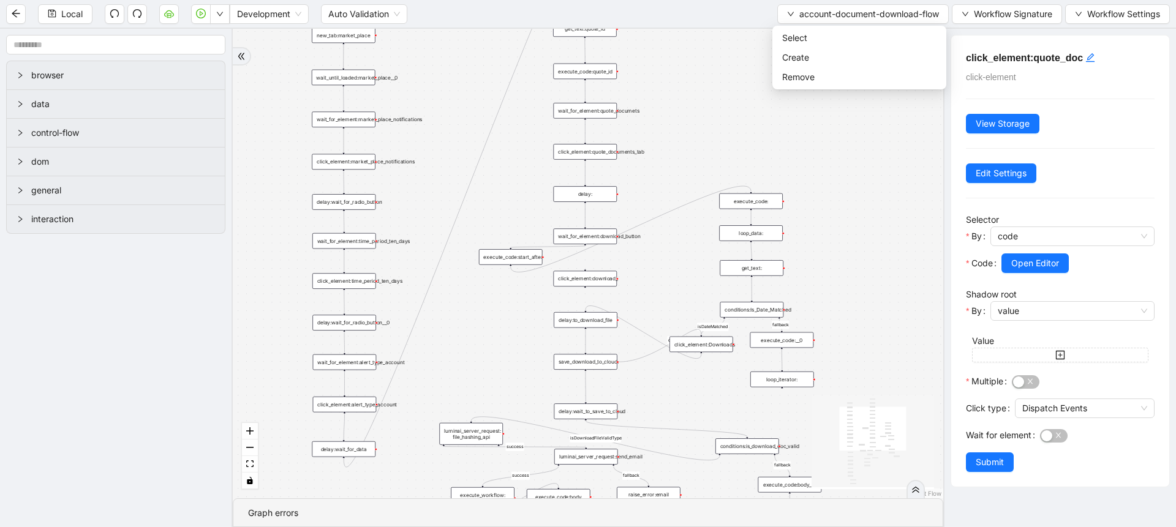
click at [795, 26] on ul "Select Create Remove" at bounding box center [859, 58] width 174 height 64
click at [790, 36] on span "Select" at bounding box center [859, 37] width 154 height 13
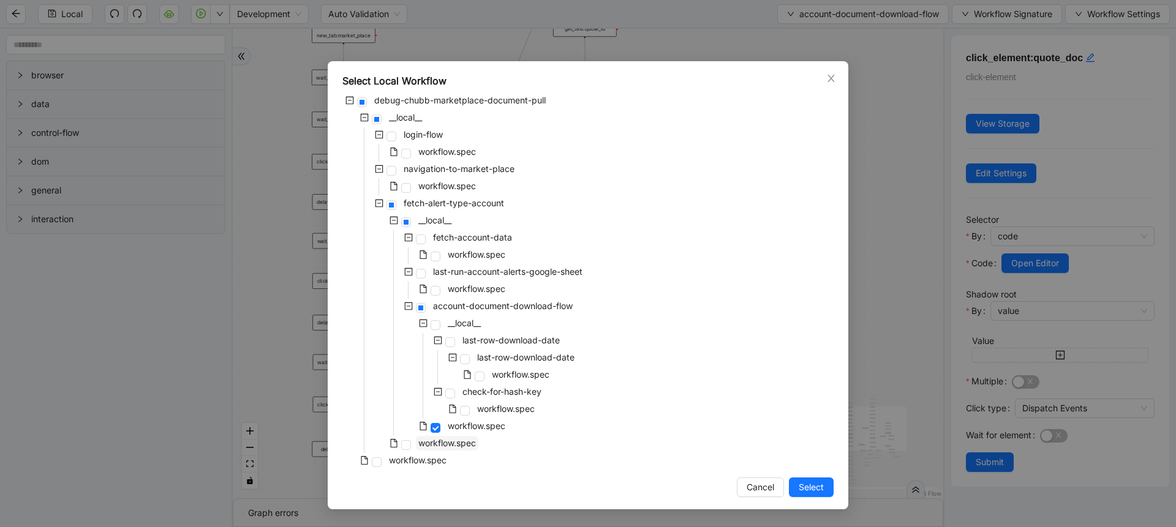
click at [469, 445] on span "workflow.spec" at bounding box center [447, 443] width 58 height 10
click at [796, 488] on button "Select" at bounding box center [811, 488] width 45 height 20
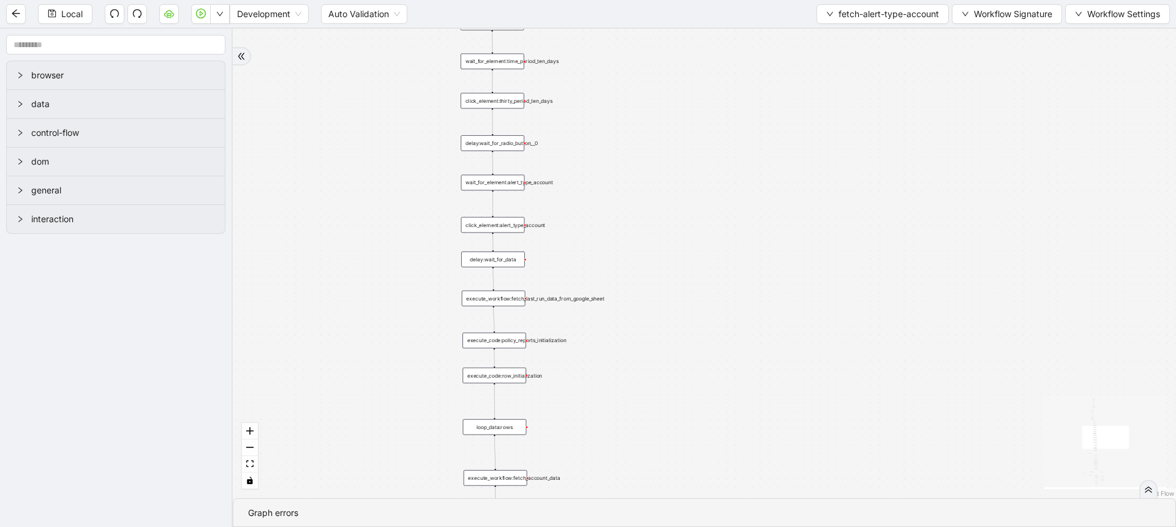
drag, startPoint x: 598, startPoint y: 390, endPoint x: 622, endPoint y: 178, distance: 212.7
click at [622, 178] on div "download-needed fallback loopFrom fallback login_needed exitFrom download-flow …" at bounding box center [704, 264] width 943 height 470
drag, startPoint x: 636, startPoint y: 448, endPoint x: 635, endPoint y: 205, distance: 243.8
click at [635, 205] on div "download-needed fallback loopFrom fallback login_needed exitFrom download-flow …" at bounding box center [704, 264] width 943 height 470
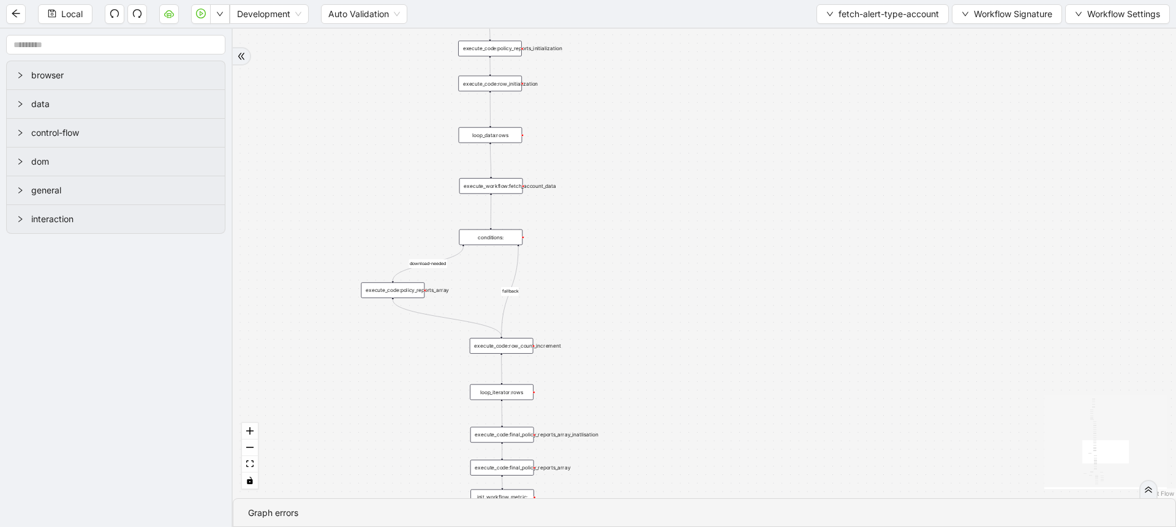
drag, startPoint x: 635, startPoint y: 407, endPoint x: 640, endPoint y: 226, distance: 180.8
click at [640, 226] on div "download-needed fallback loopFrom fallback login_needed exitFrom download-flow …" at bounding box center [704, 264] width 943 height 470
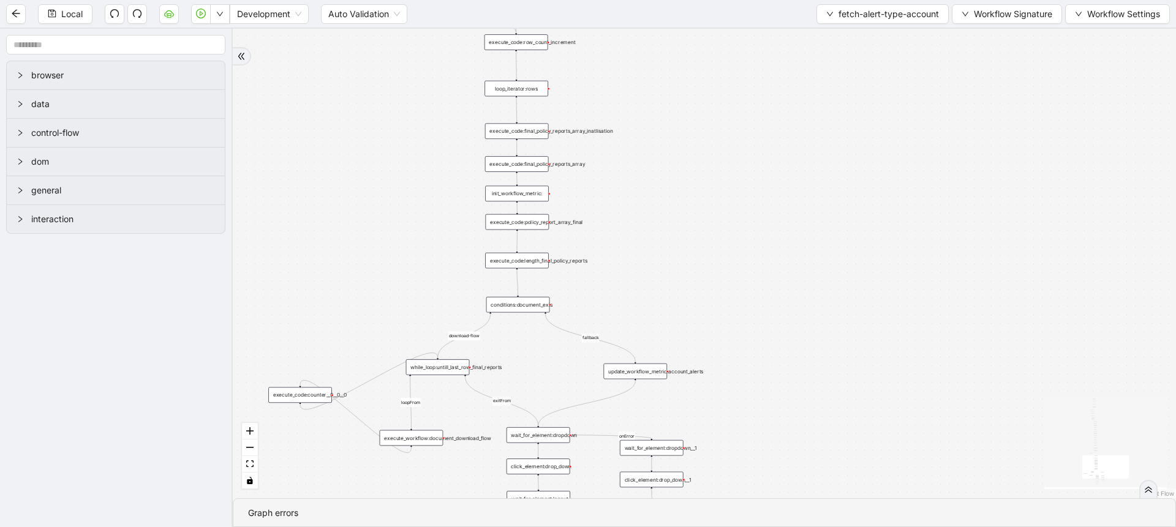
drag, startPoint x: 639, startPoint y: 433, endPoint x: 645, endPoint y: 260, distance: 172.8
click at [645, 260] on div "download-needed fallback loopFrom fallback login_needed exitFrom download-flow …" at bounding box center [704, 264] width 943 height 470
click at [522, 311] on div "conditions:document_exis" at bounding box center [518, 305] width 64 height 16
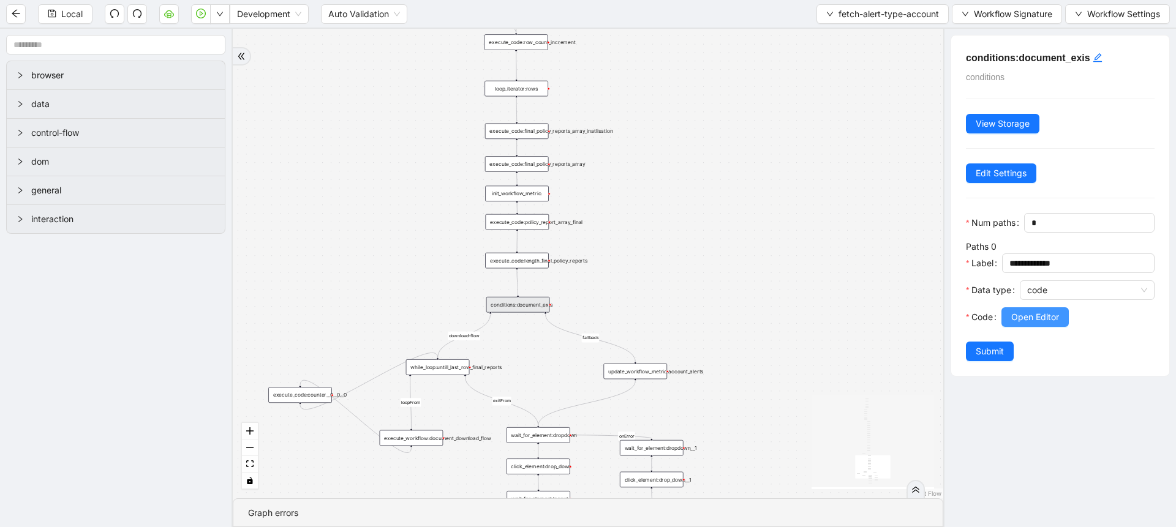
click at [1026, 324] on span "Open Editor" at bounding box center [1035, 317] width 48 height 13
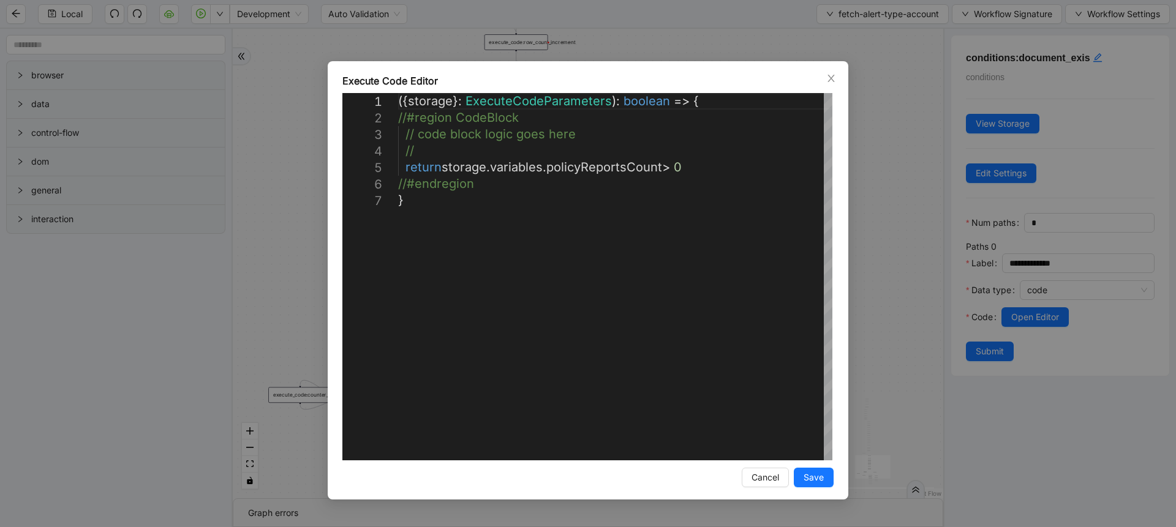
click at [919, 282] on div "**********" at bounding box center [588, 263] width 1176 height 527
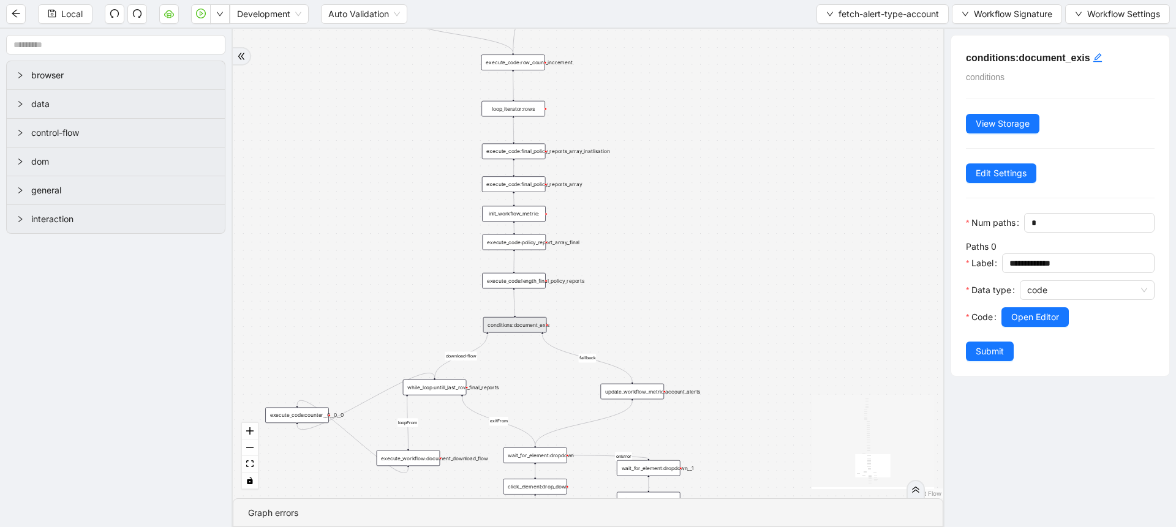
drag, startPoint x: 686, startPoint y: 197, endPoint x: 683, endPoint y: 217, distance: 20.4
click at [683, 217] on div "download-needed fallback loopFrom fallback login_needed exitFrom download-flow …" at bounding box center [588, 264] width 711 height 470
click at [527, 283] on div "execute_code:length_final_policy_reports" at bounding box center [514, 281] width 64 height 16
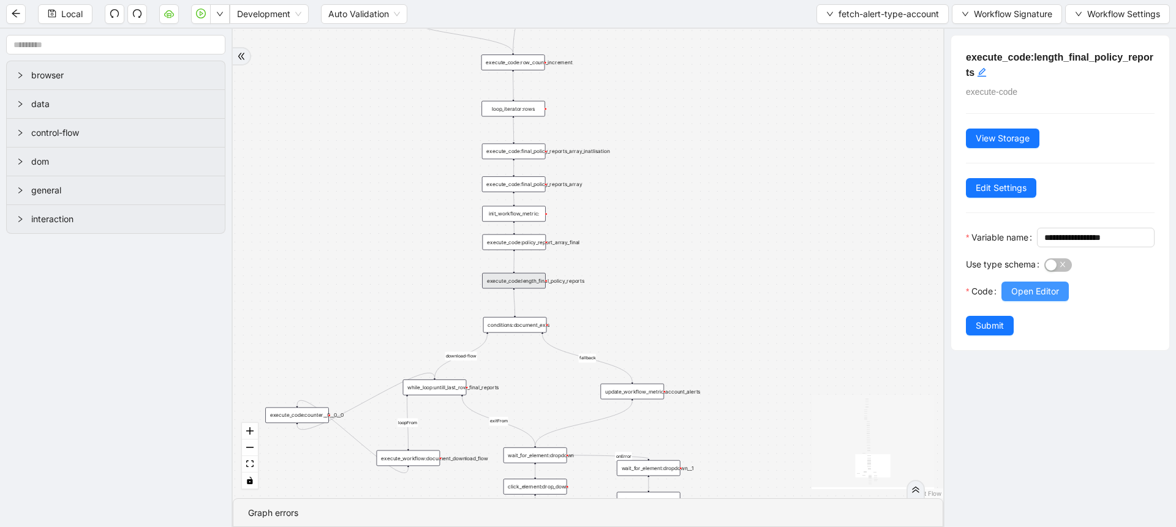
click at [1044, 298] on span "Open Editor" at bounding box center [1035, 291] width 48 height 13
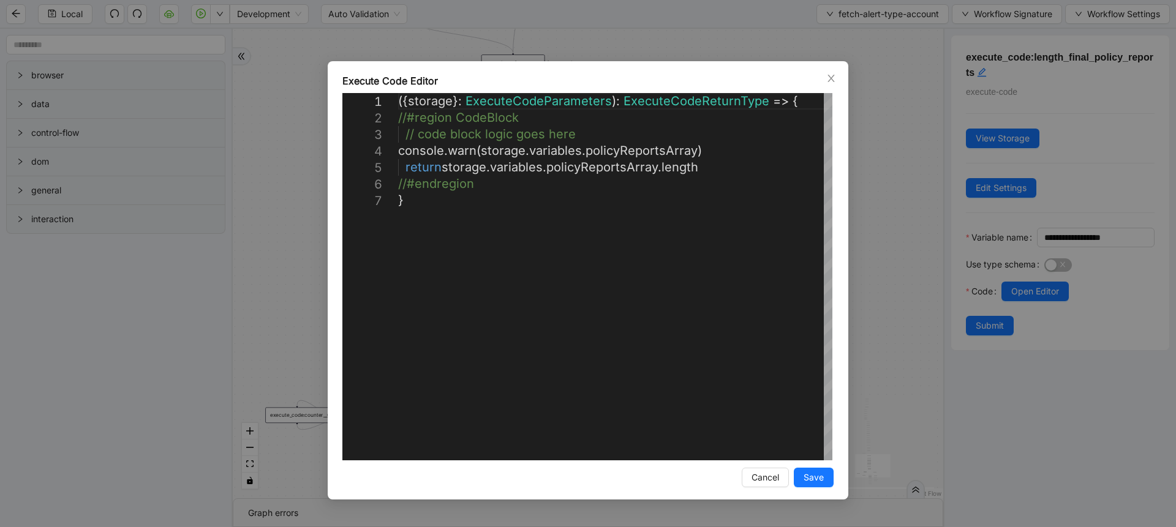
click at [904, 268] on div "**********" at bounding box center [588, 263] width 1176 height 527
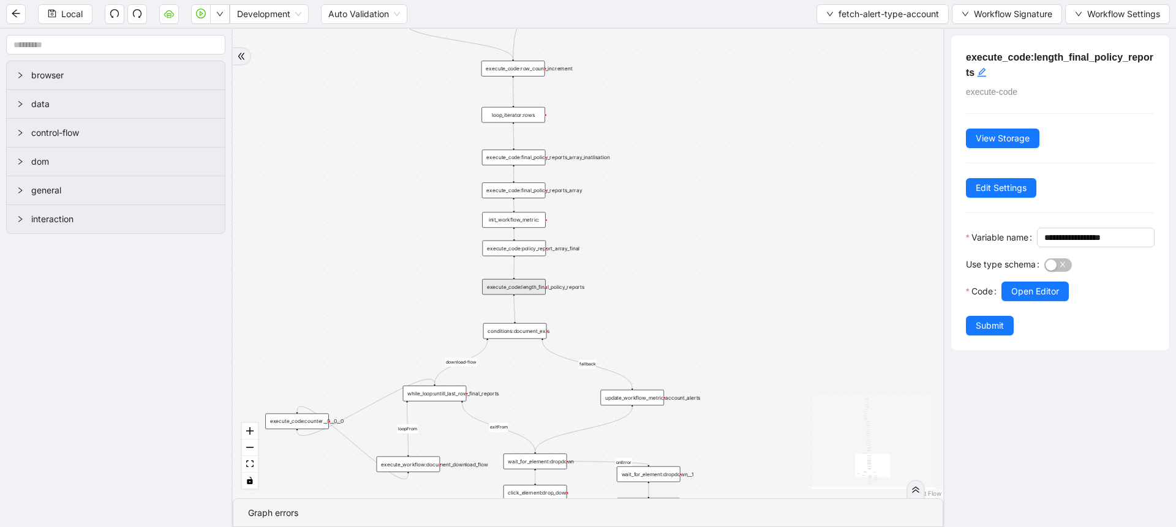
click at [655, 296] on div "download-needed fallback loopFrom fallback login_needed exitFrom download-flow …" at bounding box center [588, 264] width 711 height 470
click at [529, 245] on div "execute_code:policy_report_array_final" at bounding box center [515, 249] width 64 height 16
click at [1009, 301] on button "Open Editor" at bounding box center [1034, 292] width 67 height 20
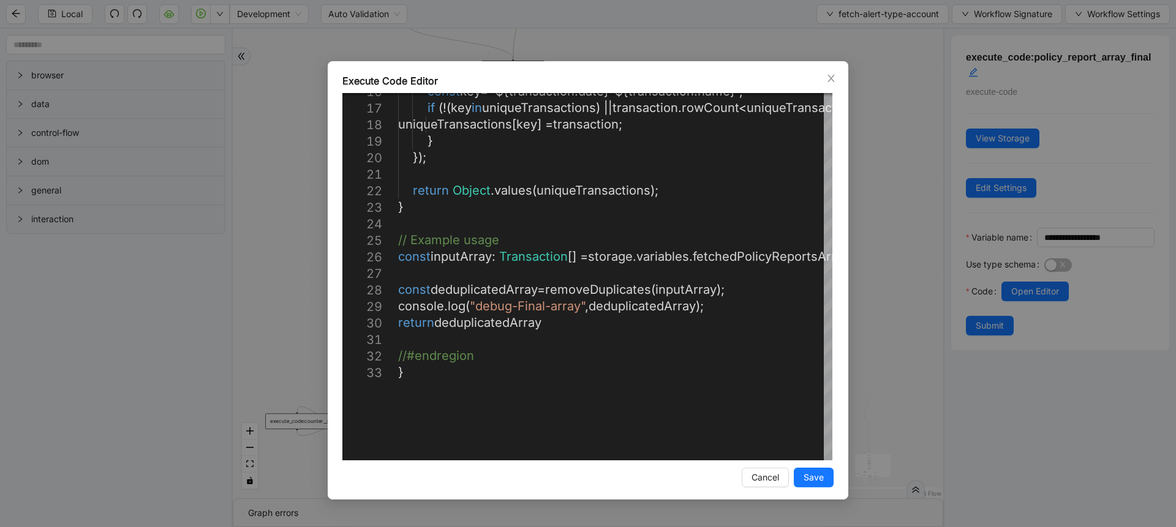
click at [878, 299] on div "**********" at bounding box center [588, 263] width 1176 height 527
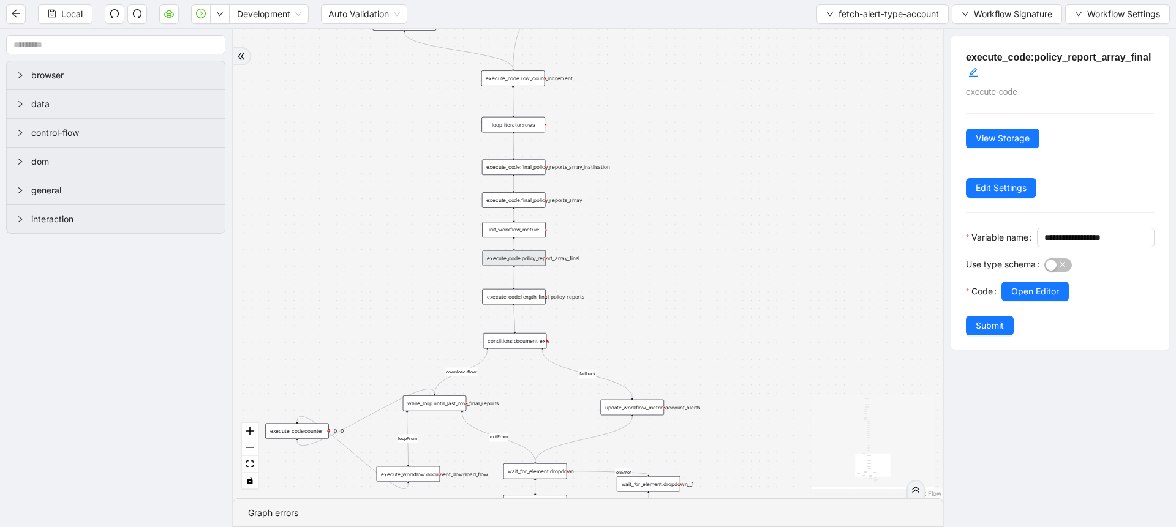
drag, startPoint x: 564, startPoint y: 211, endPoint x: 564, endPoint y: 221, distance: 9.8
click at [564, 221] on div "download-needed fallback loopFrom fallback login_needed exitFrom download-flow …" at bounding box center [588, 264] width 711 height 470
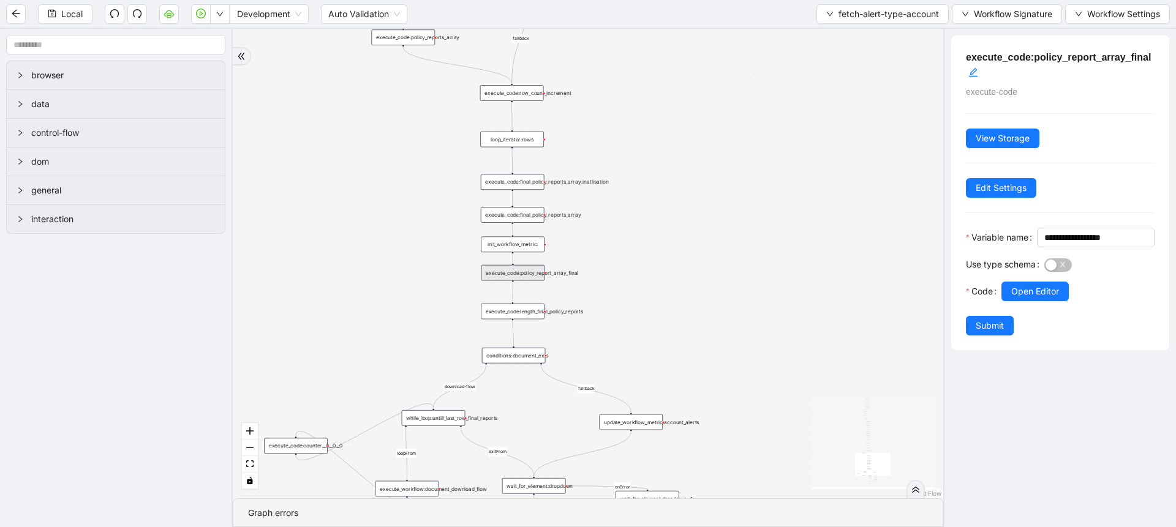
drag, startPoint x: 604, startPoint y: 145, endPoint x: 603, endPoint y: 160, distance: 14.8
click at [603, 160] on div "download-needed fallback loopFrom fallback login_needed exitFrom download-flow …" at bounding box center [588, 264] width 711 height 470
click at [526, 183] on div "execute_code:final_policy_reports_array_inatlisation" at bounding box center [513, 182] width 64 height 16
click at [1027, 298] on span "Open Editor" at bounding box center [1035, 291] width 48 height 13
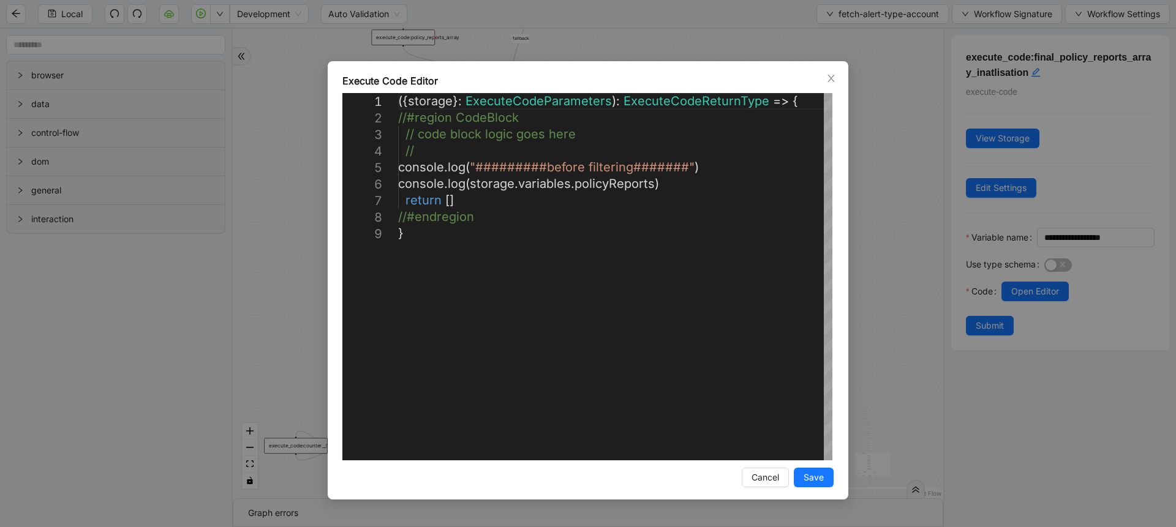
click at [909, 287] on div "**********" at bounding box center [588, 263] width 1176 height 527
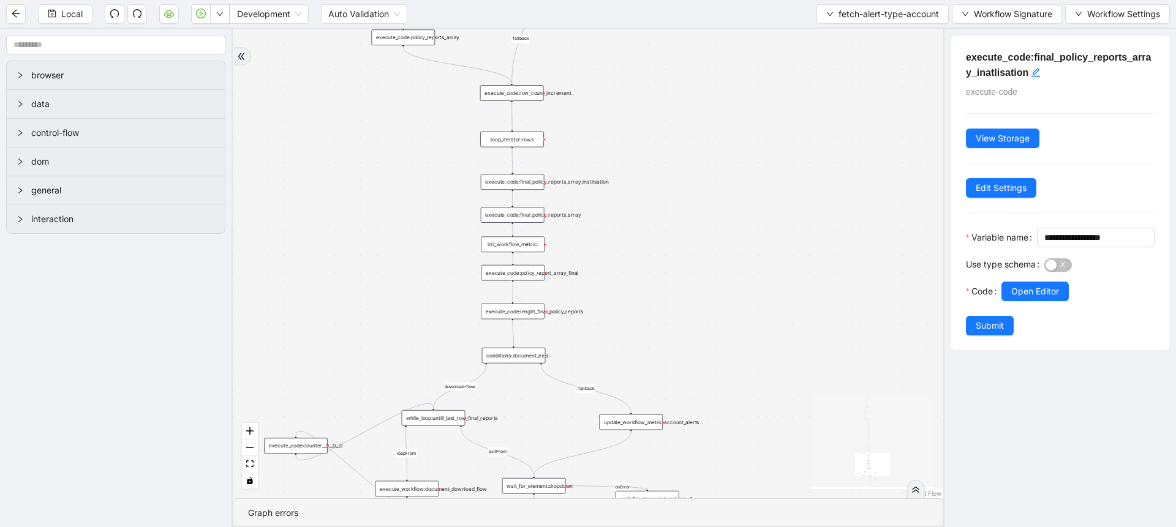
click at [524, 215] on div "execute_code:final_policy_reports_array" at bounding box center [513, 215] width 64 height 16
click at [1007, 301] on button "Open Editor" at bounding box center [1034, 292] width 67 height 20
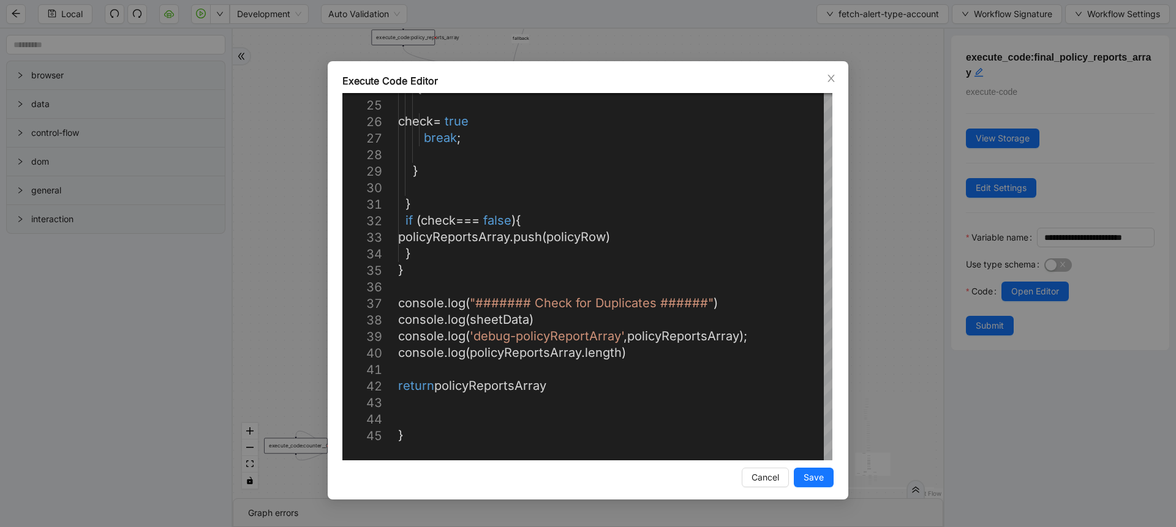
click at [894, 309] on div "**********" at bounding box center [588, 263] width 1176 height 527
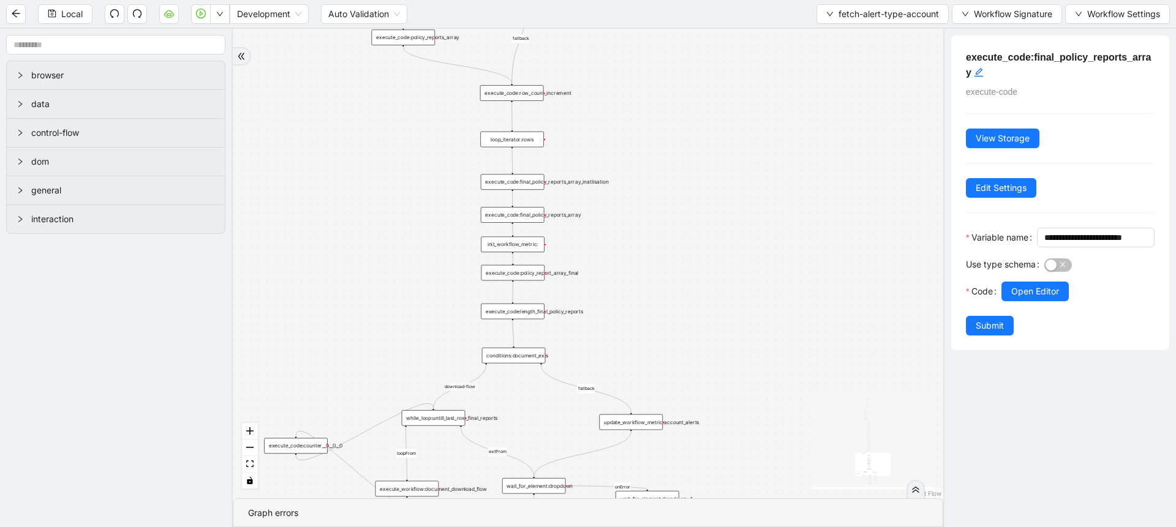
click at [496, 250] on div "init_workflow_metric:" at bounding box center [513, 244] width 64 height 16
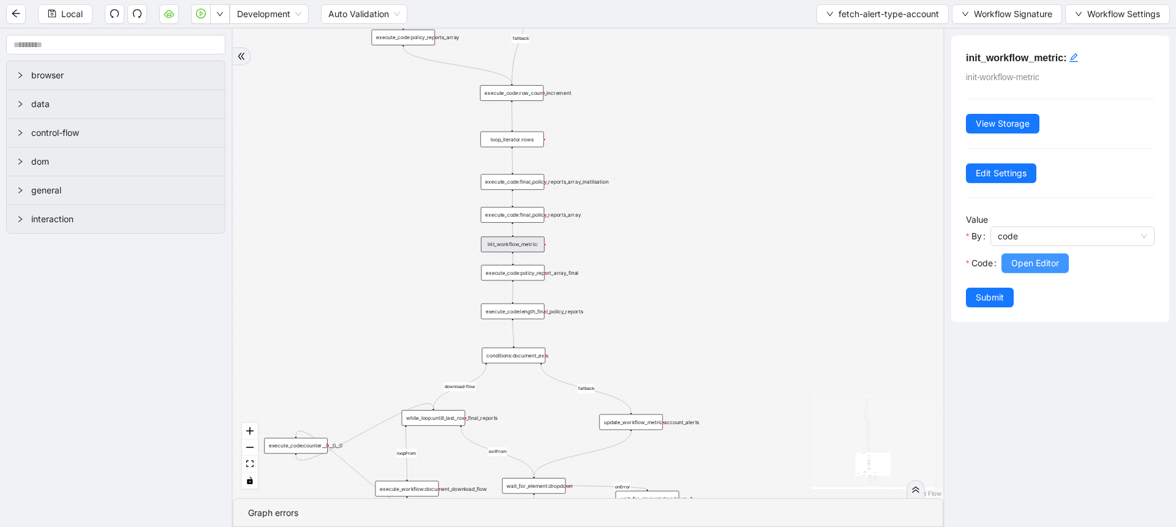
click at [1030, 265] on span "Open Editor" at bounding box center [1035, 263] width 48 height 13
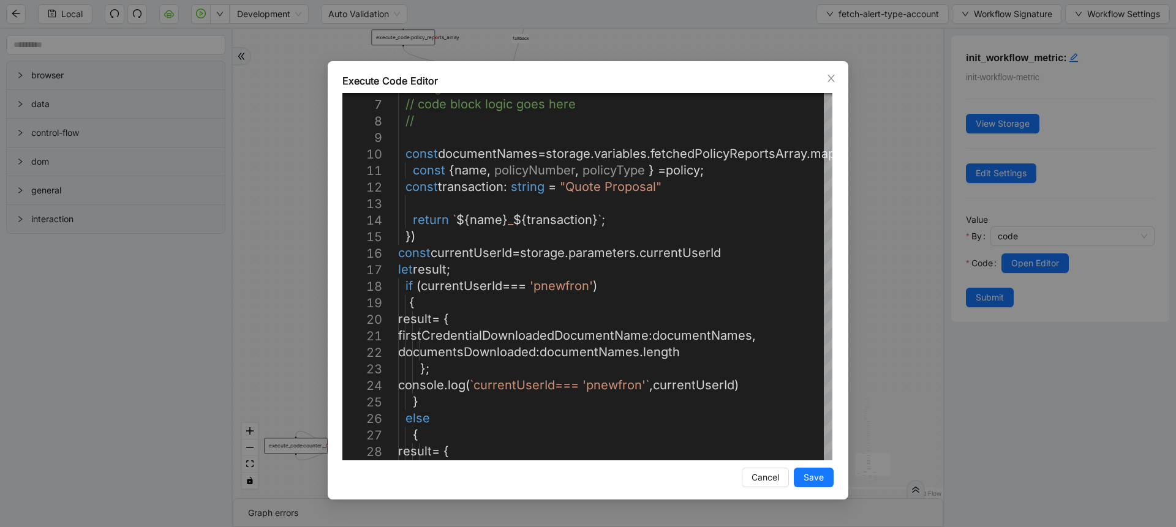
click at [883, 285] on div "Execute Code Editor 6 7 8 9 10 11 12 13 14 15 16 17 18 19 20 21 22 23 24 25 26 …" at bounding box center [588, 263] width 1176 height 527
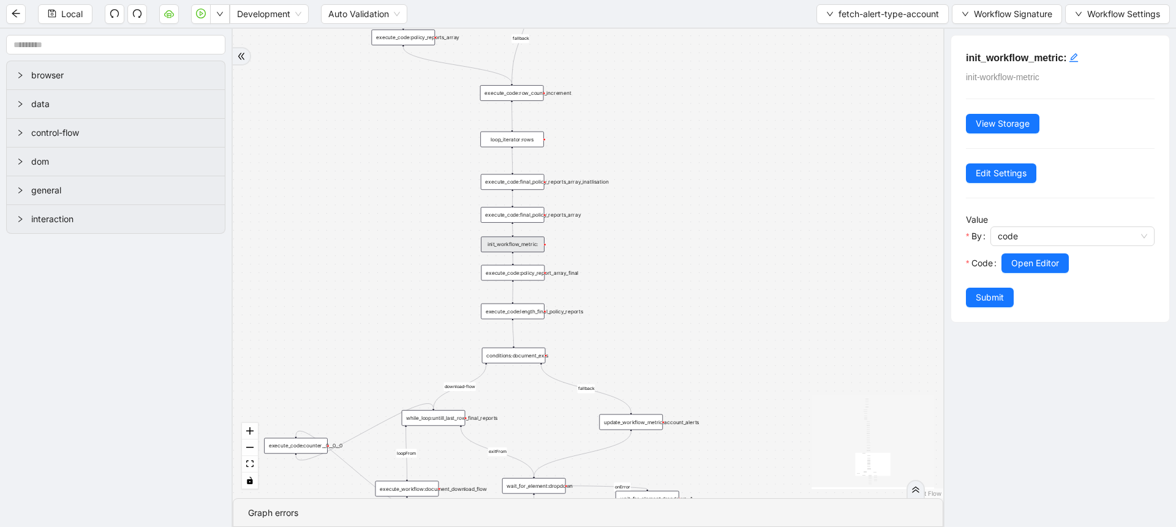
click at [519, 274] on div "execute_code:policy_report_array_final" at bounding box center [513, 273] width 64 height 16
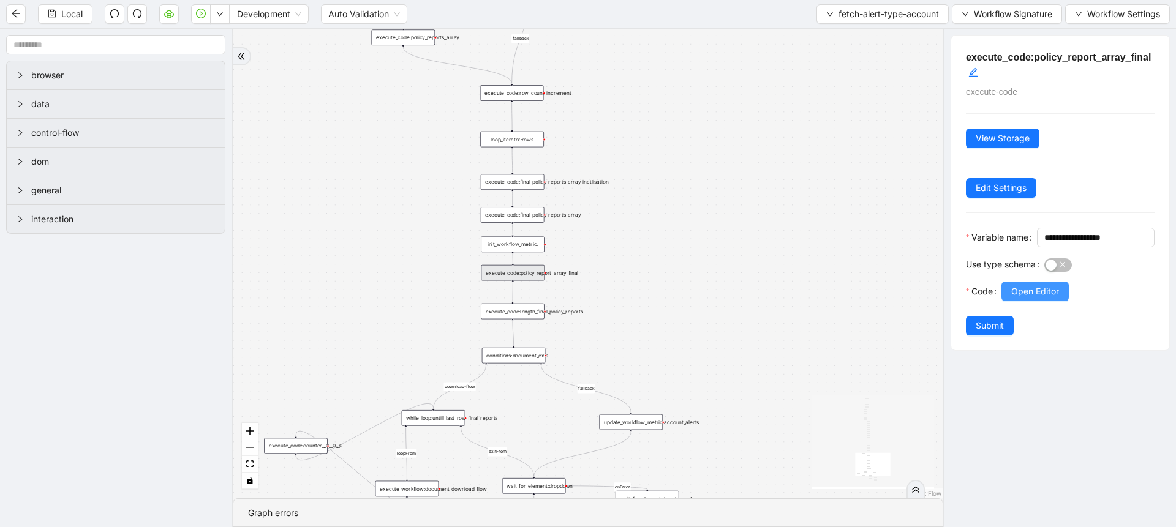
click at [1024, 298] on span "Open Editor" at bounding box center [1035, 291] width 48 height 13
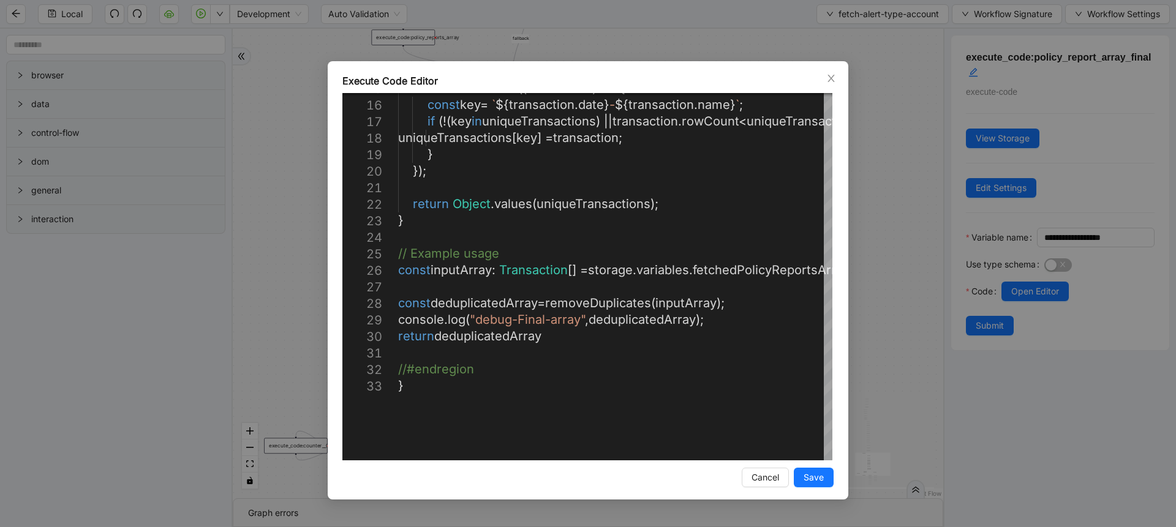
click at [888, 239] on div "Execute Code Editor 15 16 17 18 19 20 21 22 23 24 25 26 27 28 29 30 31 32 33 tr…" at bounding box center [588, 263] width 1176 height 527
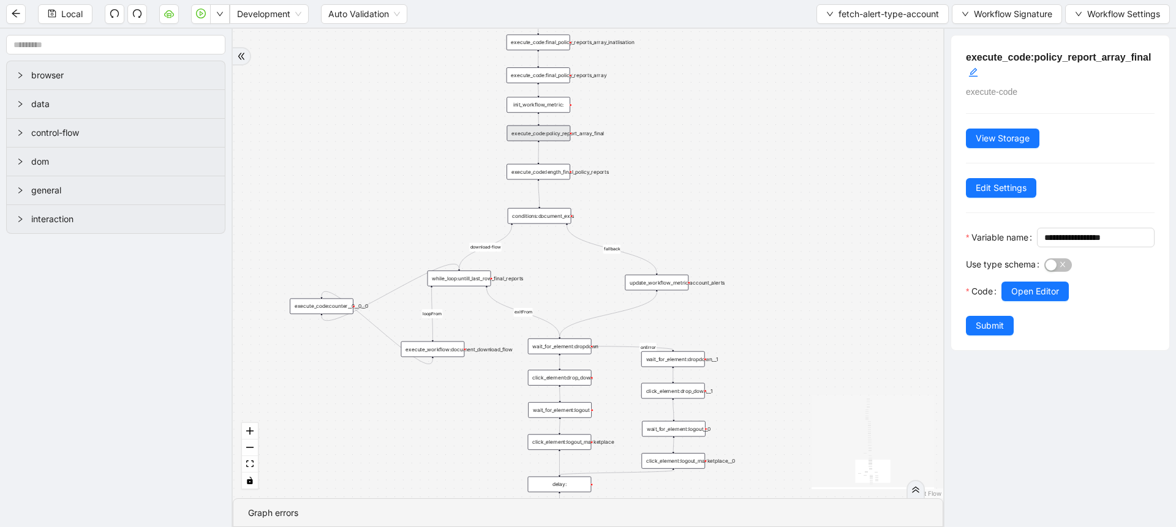
drag, startPoint x: 584, startPoint y: 356, endPoint x: 621, endPoint y: 199, distance: 161.7
click at [621, 199] on div "download-needed fallback loopFrom fallback login_needed exitFrom download-flow …" at bounding box center [588, 264] width 711 height 470
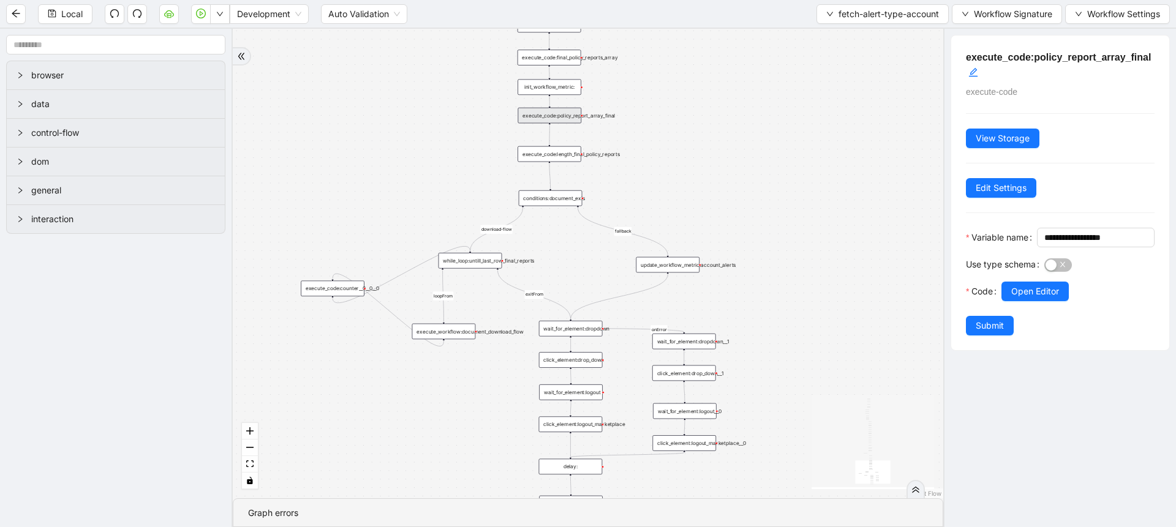
click at [478, 265] on div "while_loop:untill_last_row_final_reports" at bounding box center [471, 261] width 64 height 16
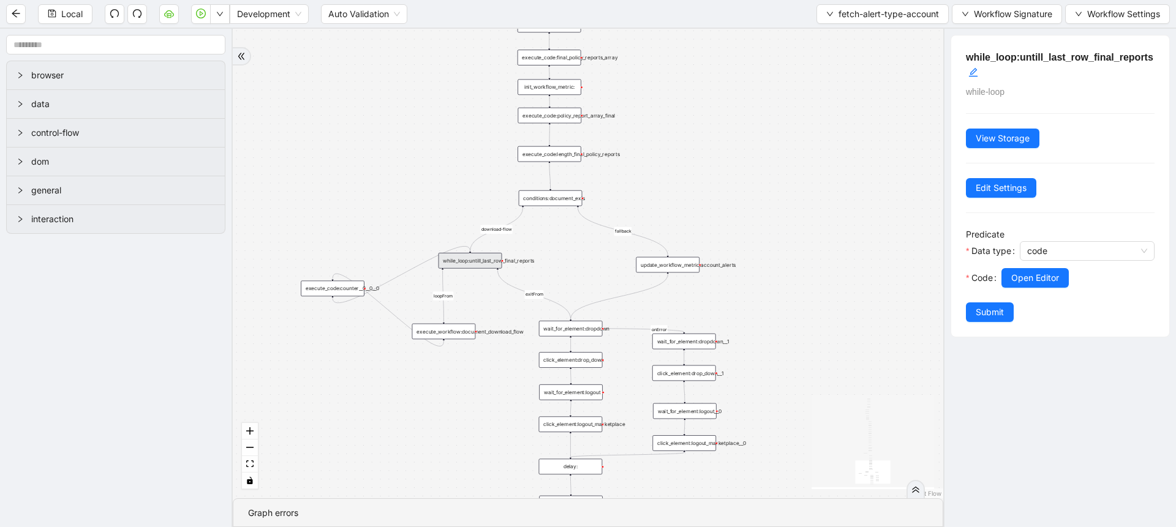
click at [250, 234] on div "download-needed fallback loopFrom fallback login_needed exitFrom download-flow …" at bounding box center [588, 264] width 711 height 470
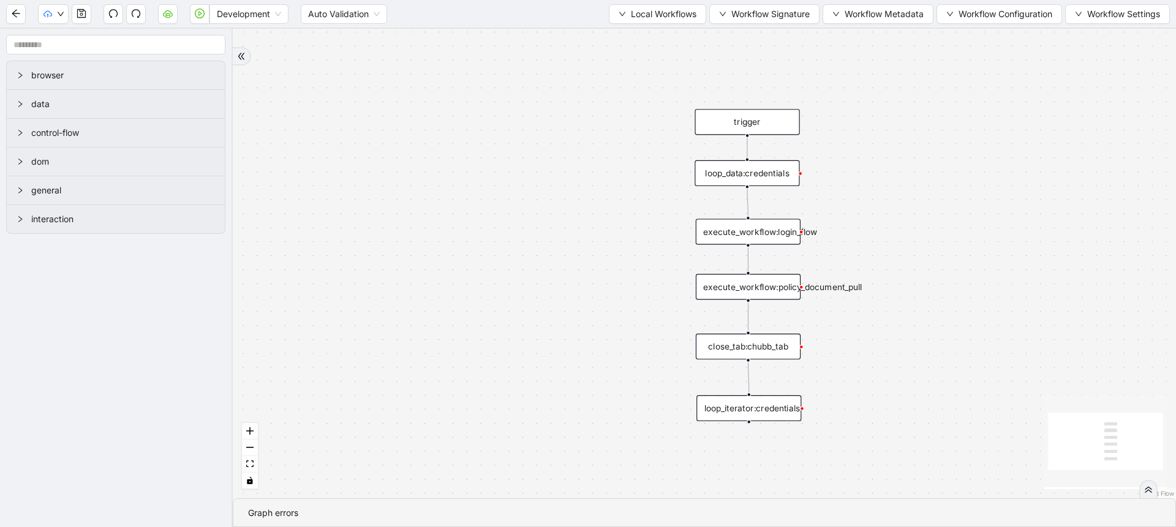
drag, startPoint x: 709, startPoint y: 139, endPoint x: 480, endPoint y: 239, distance: 249.3
click at [480, 239] on div "trigger execute_workflow:login_flow execute_workflow:policy_document_pull loop_…" at bounding box center [704, 264] width 943 height 470
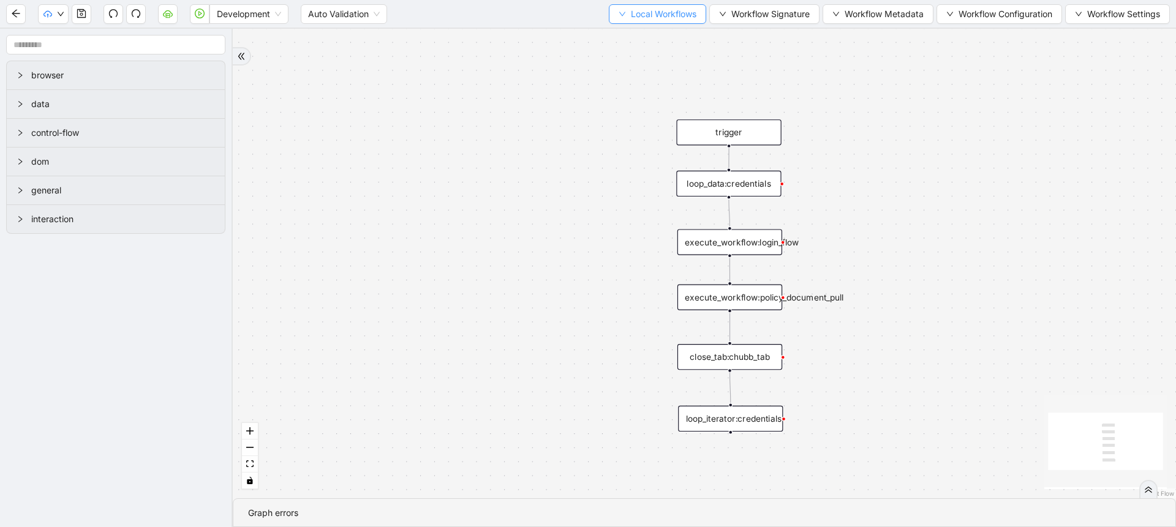
click at [677, 17] on span "Local Workflows" at bounding box center [664, 13] width 66 height 13
click at [628, 39] on span "Select" at bounding box center [652, 37] width 80 height 13
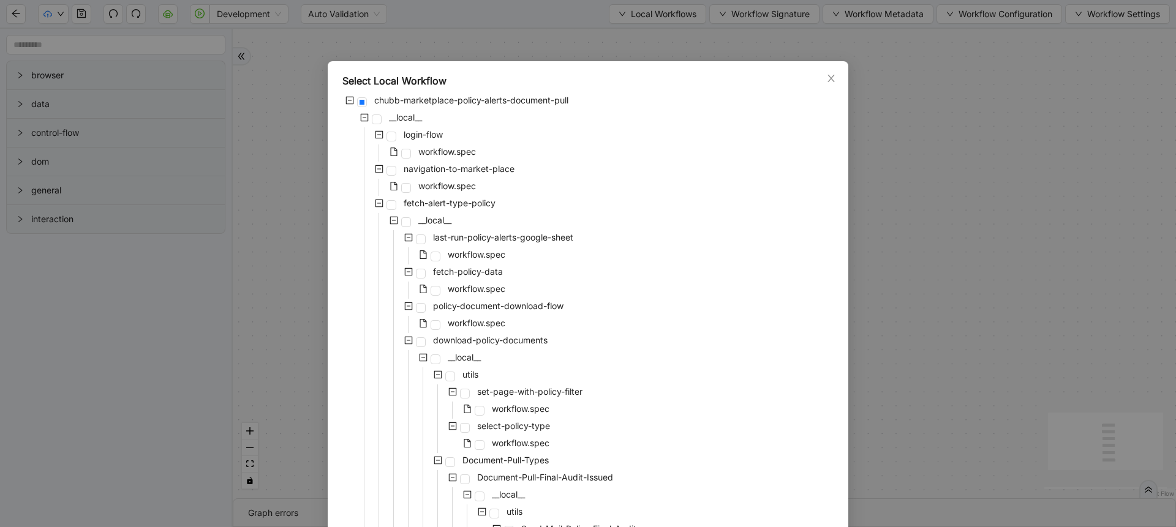
scroll to position [717, 0]
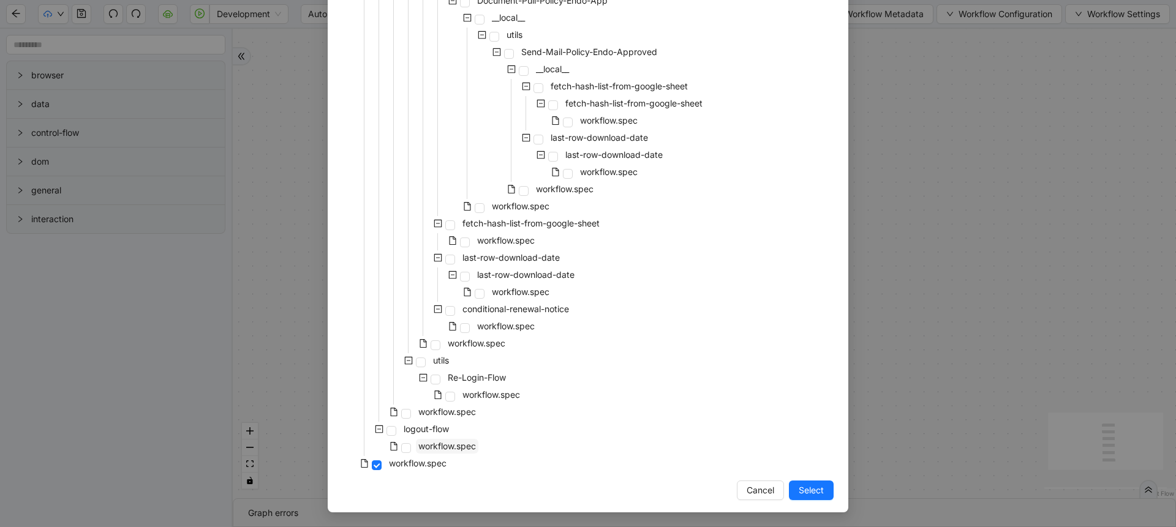
click at [436, 452] on span "workflow.spec" at bounding box center [447, 446] width 62 height 15
click at [860, 386] on div "Select Local Workflow chubb-marketplace-policy-alerts-document-pull __local__ l…" at bounding box center [588, 263] width 1176 height 527
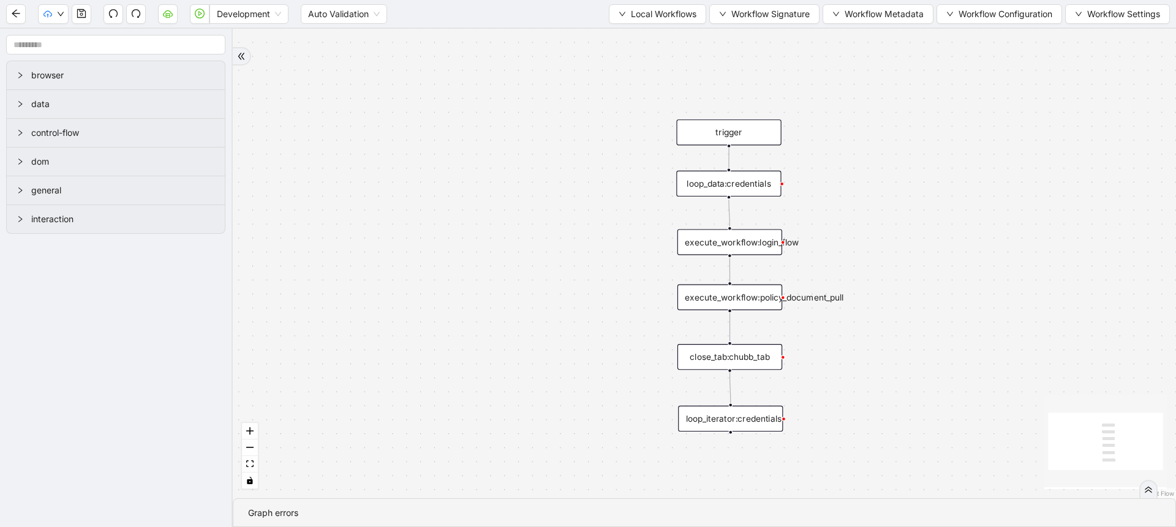
click at [770, 241] on div "execute_workflow:login_flow" at bounding box center [729, 242] width 105 height 26
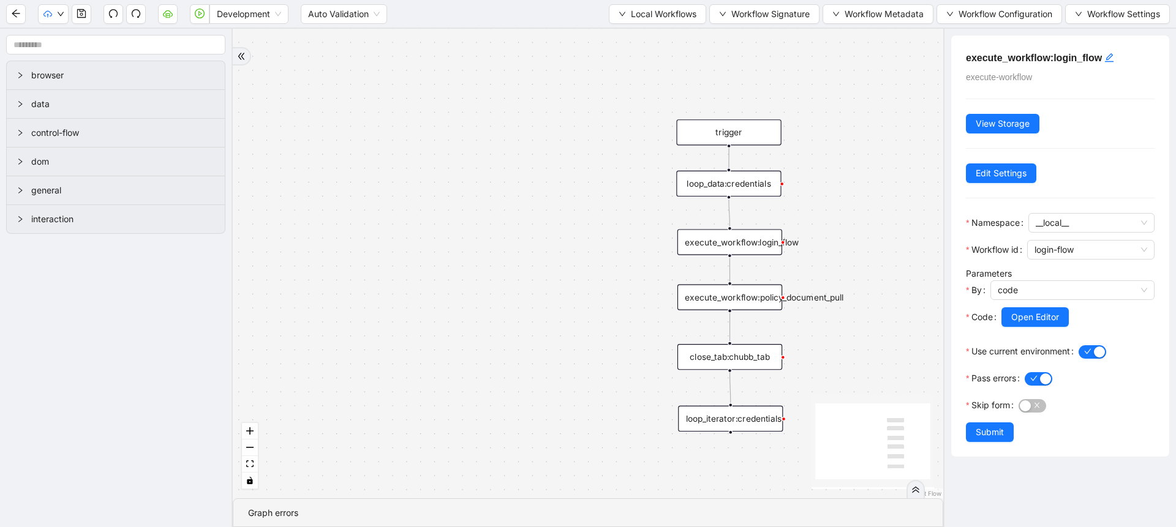
click at [764, 298] on div "execute_workflow:policy_document_pull" at bounding box center [729, 297] width 105 height 26
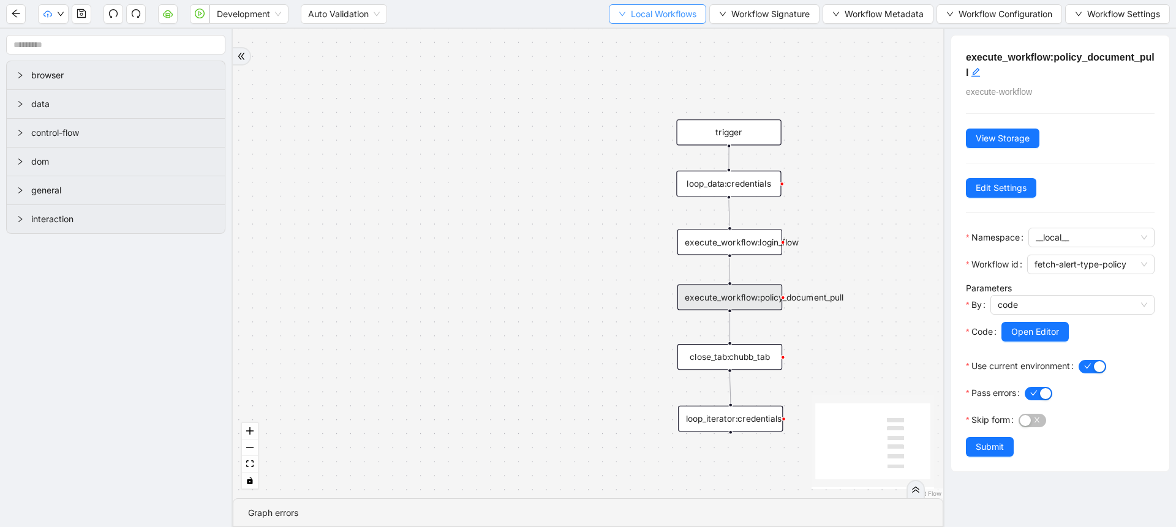
click at [666, 12] on span "Local Workflows" at bounding box center [664, 13] width 66 height 13
click at [676, 40] on span "Select" at bounding box center [652, 37] width 80 height 13
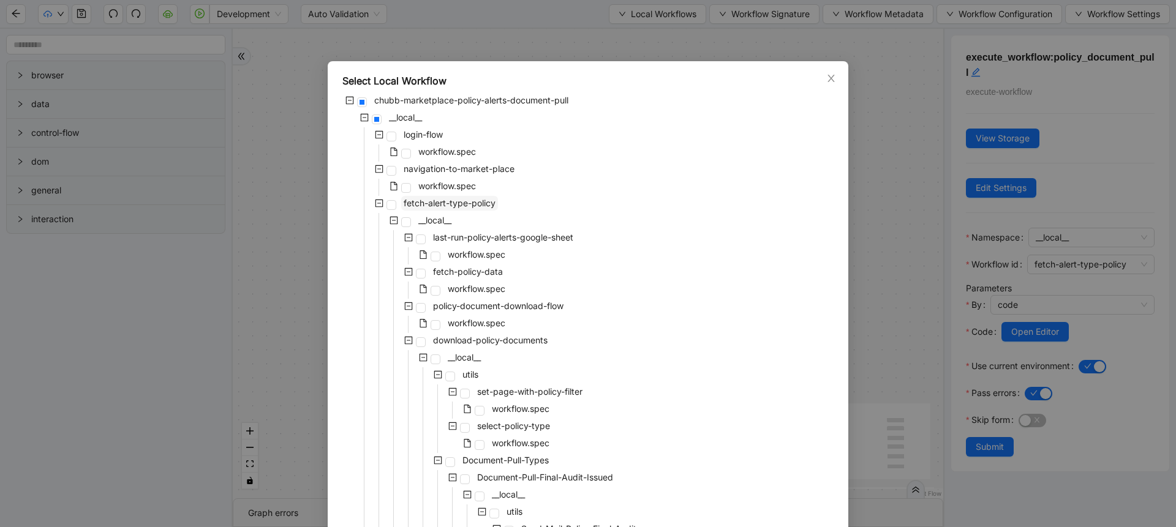
click at [401, 202] on span "fetch-alert-type-policy" at bounding box center [449, 203] width 97 height 15
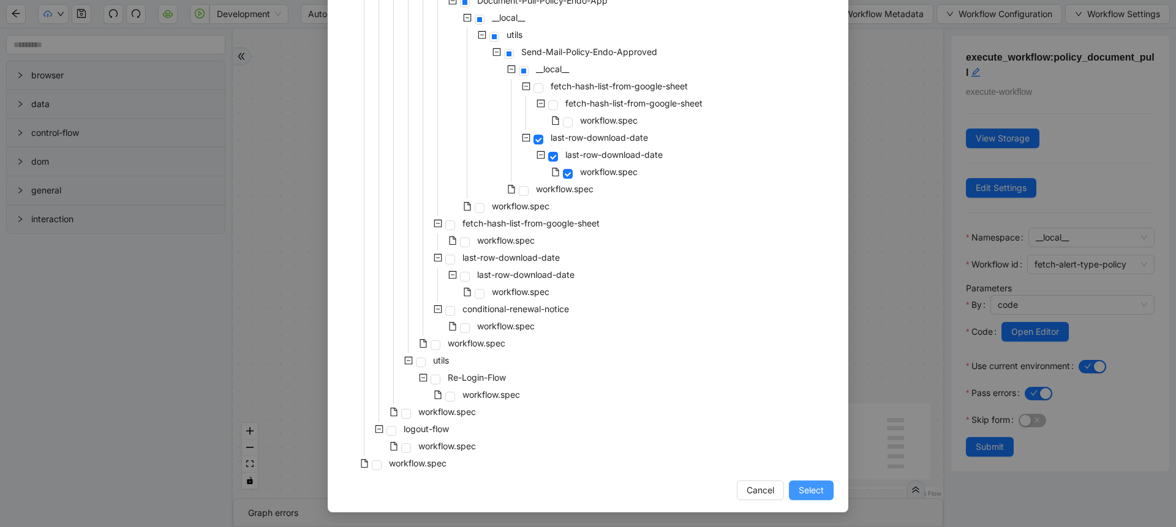
click at [801, 492] on span "Select" at bounding box center [811, 490] width 25 height 13
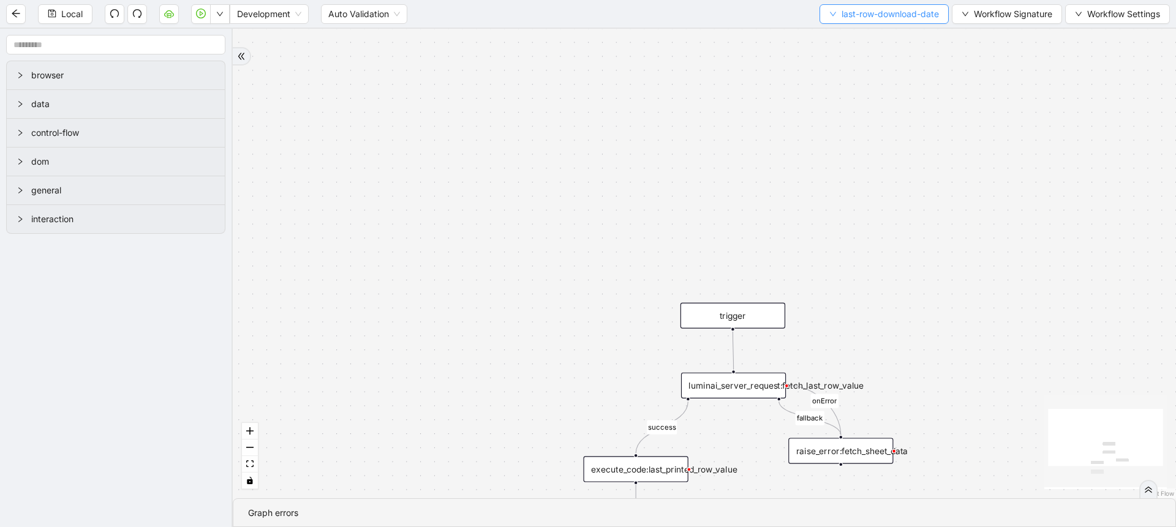
click at [847, 9] on span "last-row-download-date" at bounding box center [890, 13] width 97 height 13
click at [845, 38] on span "Select" at bounding box center [881, 37] width 111 height 13
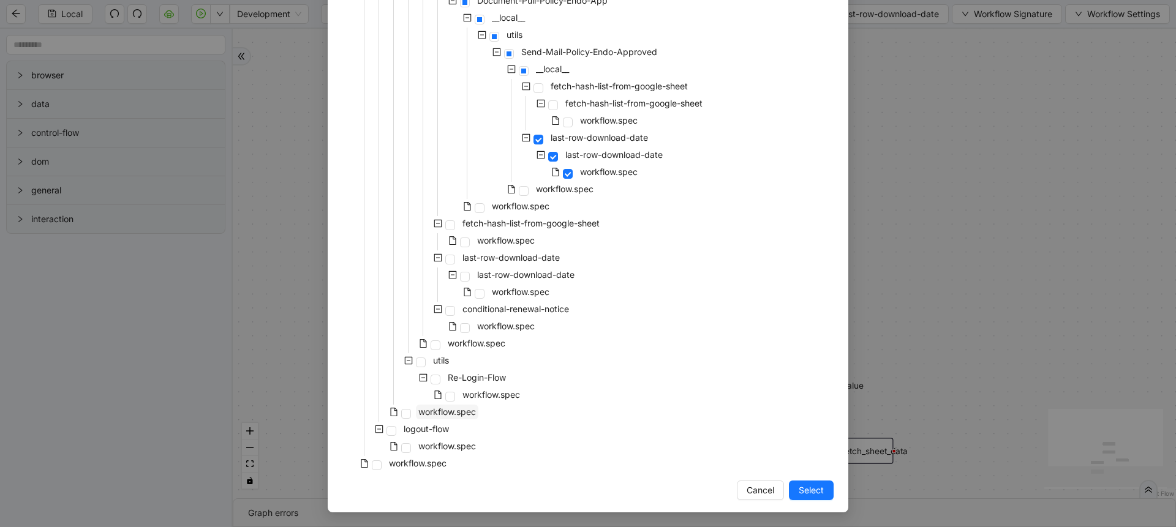
click at [442, 409] on span "workflow.spec" at bounding box center [447, 412] width 58 height 10
click at [791, 483] on button "Select" at bounding box center [811, 491] width 45 height 20
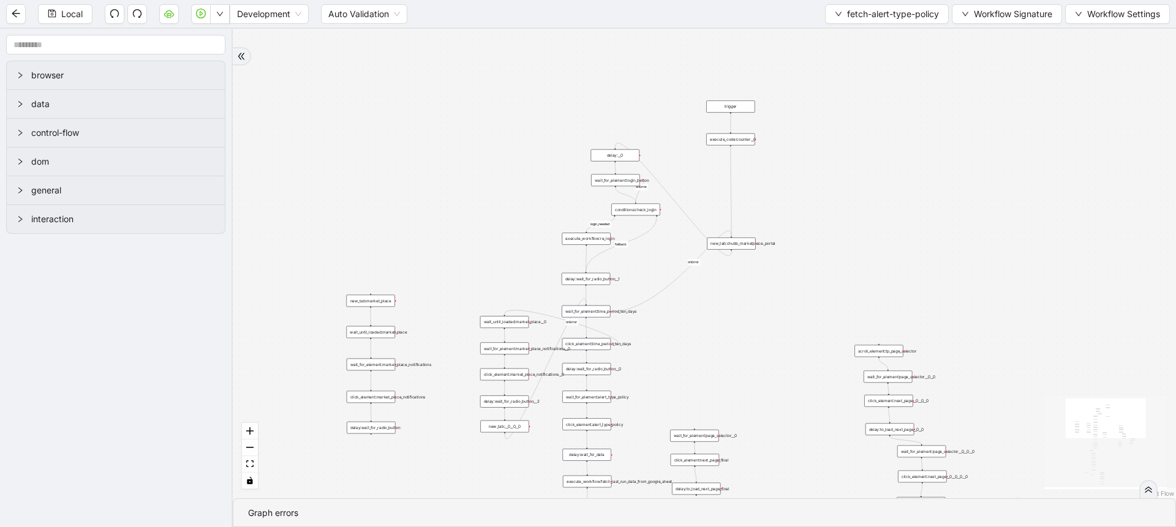
drag, startPoint x: 851, startPoint y: 253, endPoint x: 733, endPoint y: 347, distance: 151.3
click at [733, 347] on div "downloadNeeded fallback loopFrom fallback login_needed exitFrom onError onError…" at bounding box center [704, 264] width 943 height 470
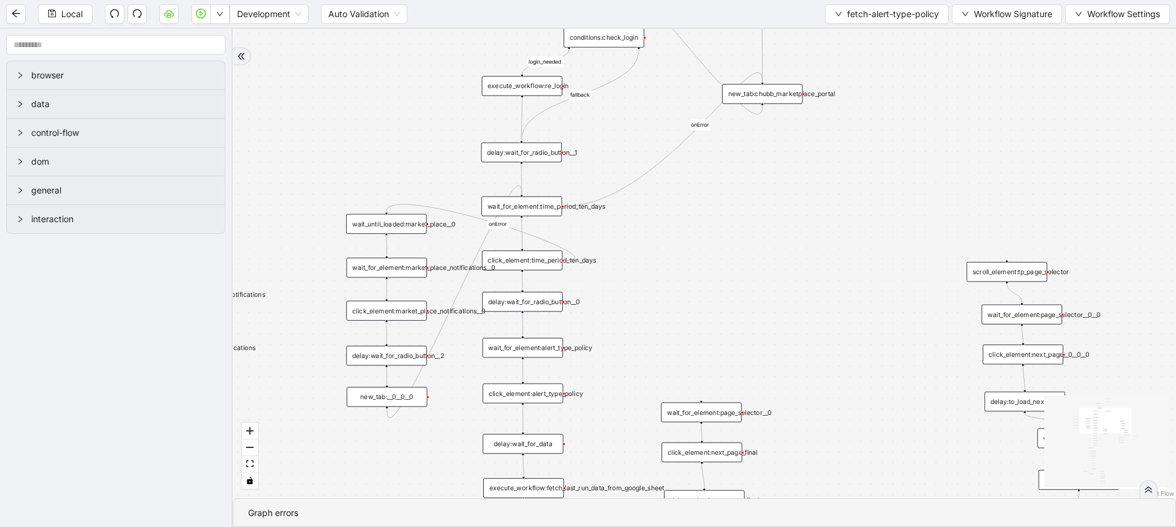
drag, startPoint x: 733, startPoint y: 347, endPoint x: 764, endPoint y: 265, distance: 88.0
click at [764, 265] on div "downloadNeeded fallback loopFrom fallback login_needed exitFrom onError onError…" at bounding box center [704, 264] width 943 height 470
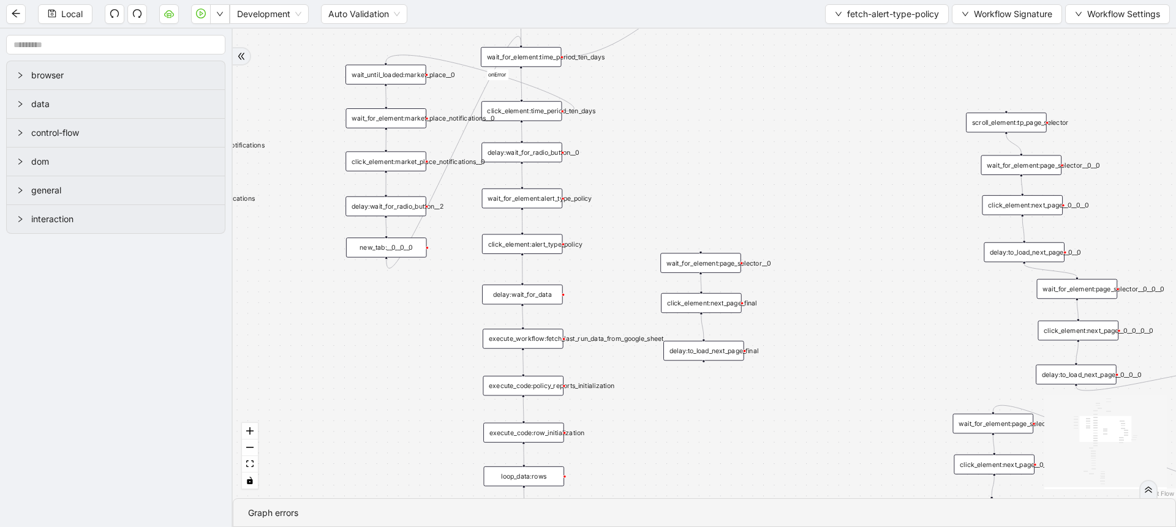
drag, startPoint x: 764, startPoint y: 265, endPoint x: 761, endPoint y: 104, distance: 160.5
click at [761, 104] on div "downloadNeeded fallback loopFrom fallback login_needed exitFrom onError onError…" at bounding box center [704, 264] width 943 height 470
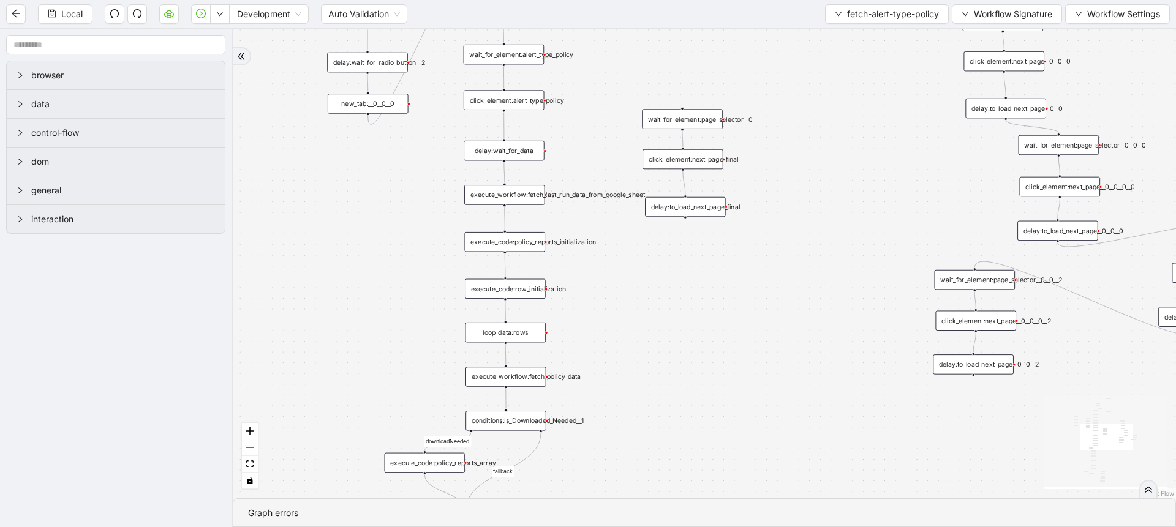
drag, startPoint x: 802, startPoint y: 379, endPoint x: 794, endPoint y: 157, distance: 221.3
click at [794, 157] on div "downloadNeeded fallback loopFrom fallback login_needed exitFrom onError onError…" at bounding box center [704, 264] width 943 height 470
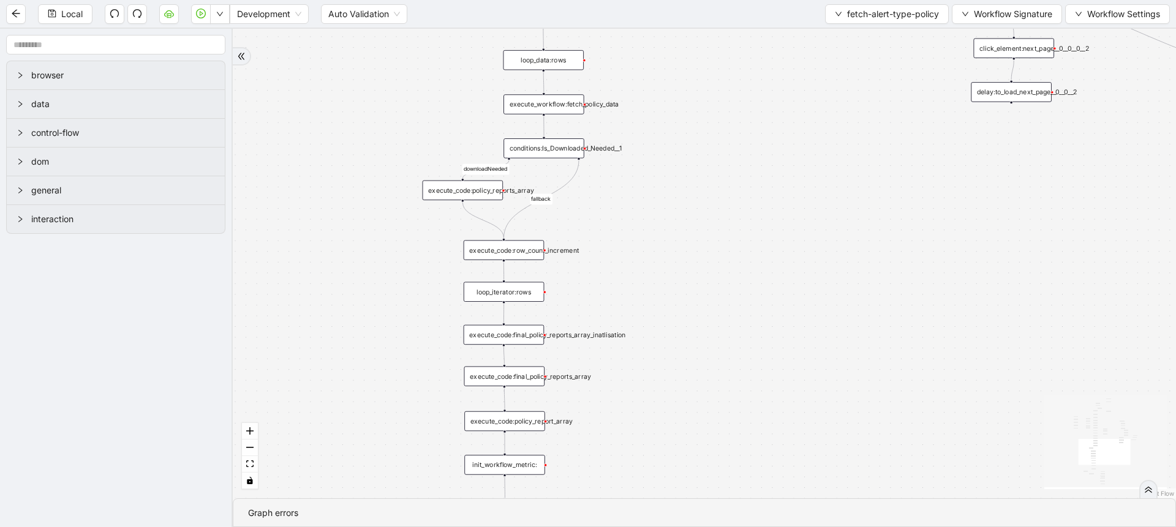
drag, startPoint x: 698, startPoint y: 393, endPoint x: 729, endPoint y: 194, distance: 202.0
click at [729, 194] on div "downloadNeeded fallback loopFrom fallback login_needed exitFrom onError onError…" at bounding box center [704, 264] width 943 height 470
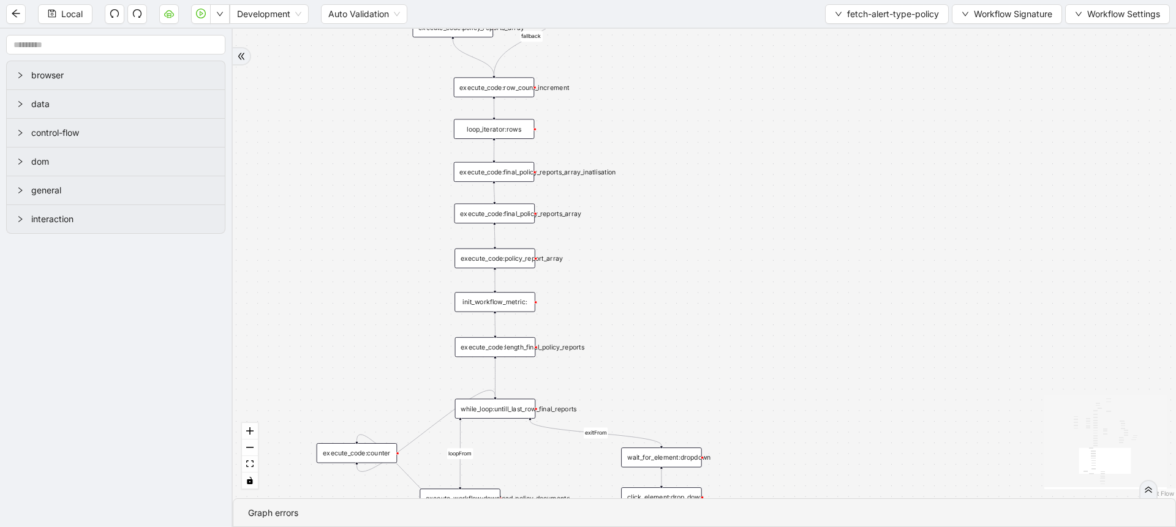
drag, startPoint x: 722, startPoint y: 378, endPoint x: 712, endPoint y: 230, distance: 147.9
click at [712, 230] on div "downloadNeeded fallback loopFrom fallback login_needed exitFrom onError onError…" at bounding box center [704, 264] width 943 height 470
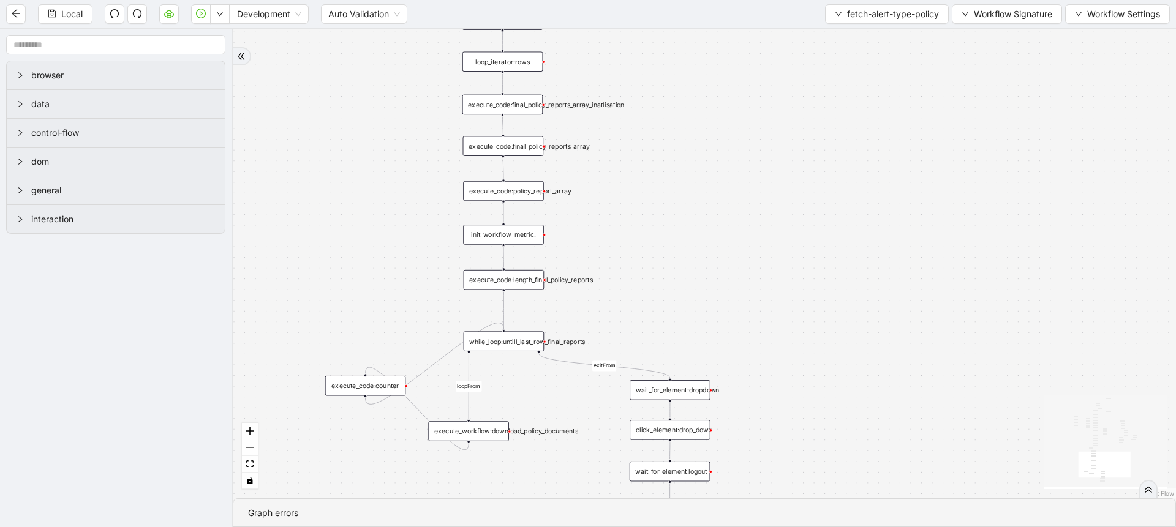
drag, startPoint x: 712, startPoint y: 230, endPoint x: 719, endPoint y: 162, distance: 68.4
click at [719, 162] on div "downloadNeeded fallback loopFrom fallback login_needed exitFrom onError onError…" at bounding box center [704, 264] width 943 height 470
click at [519, 338] on div "while_loop:untill_last_row_final_reports" at bounding box center [502, 341] width 81 height 20
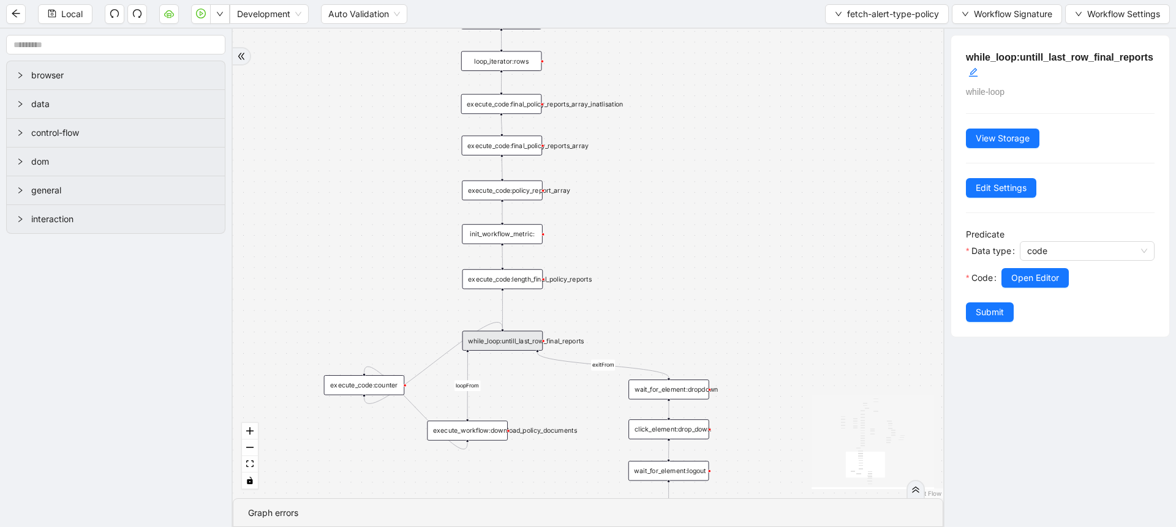
click at [665, 282] on div "downloadNeeded fallback loopFrom fallback login_needed exitFrom onError onError…" at bounding box center [588, 264] width 711 height 470
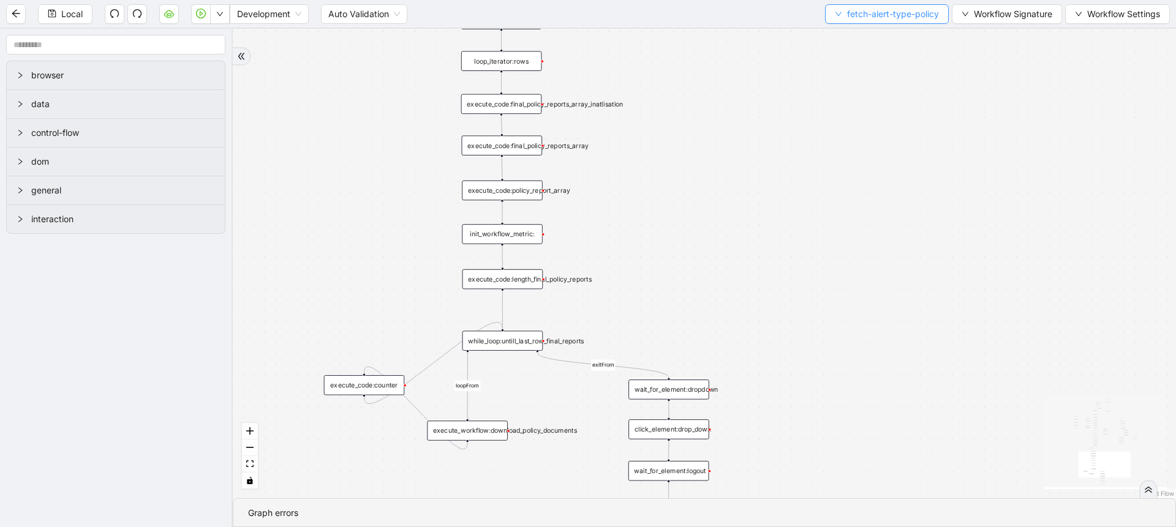
click at [854, 17] on span "fetch-alert-type-policy" at bounding box center [893, 13] width 92 height 13
click at [850, 37] on span "Select" at bounding box center [884, 37] width 105 height 13
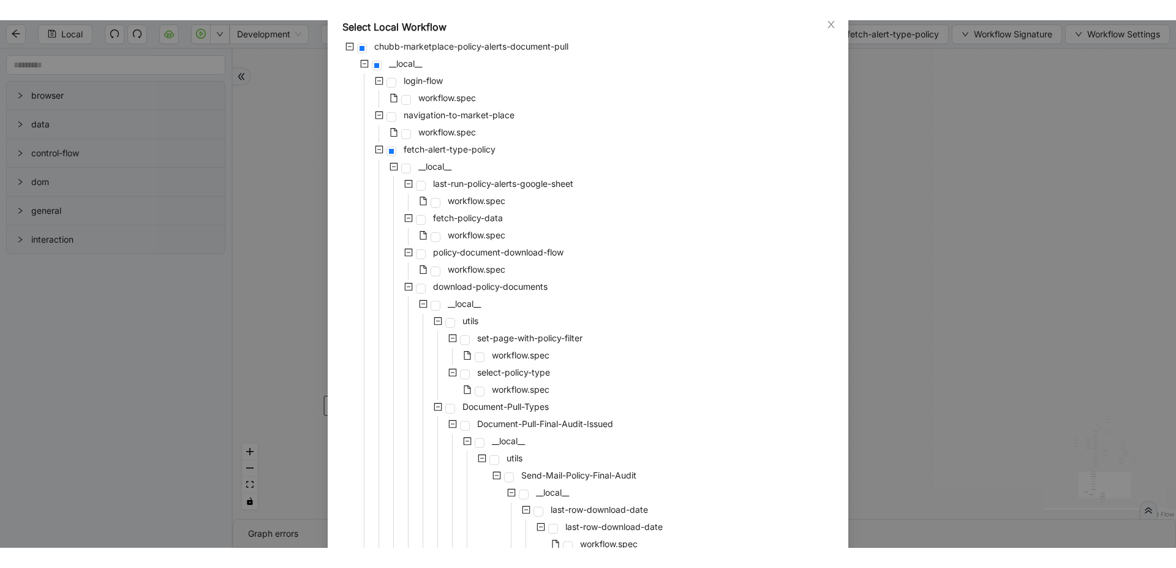
scroll to position [78, 0]
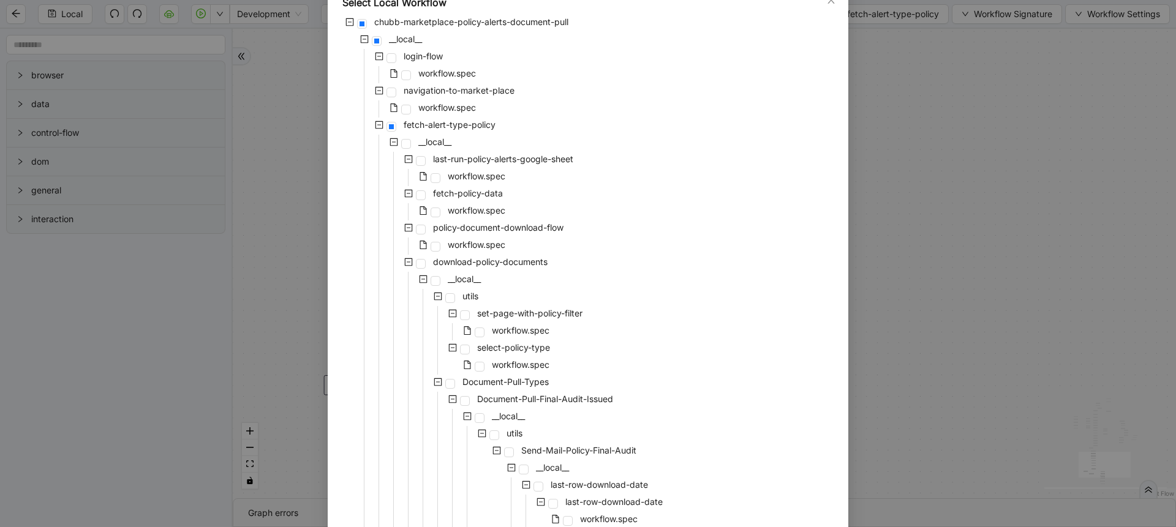
click at [902, 287] on div "Select Local Workflow chubb-marketplace-policy-alerts-document-pull __local__ l…" at bounding box center [588, 263] width 1176 height 527
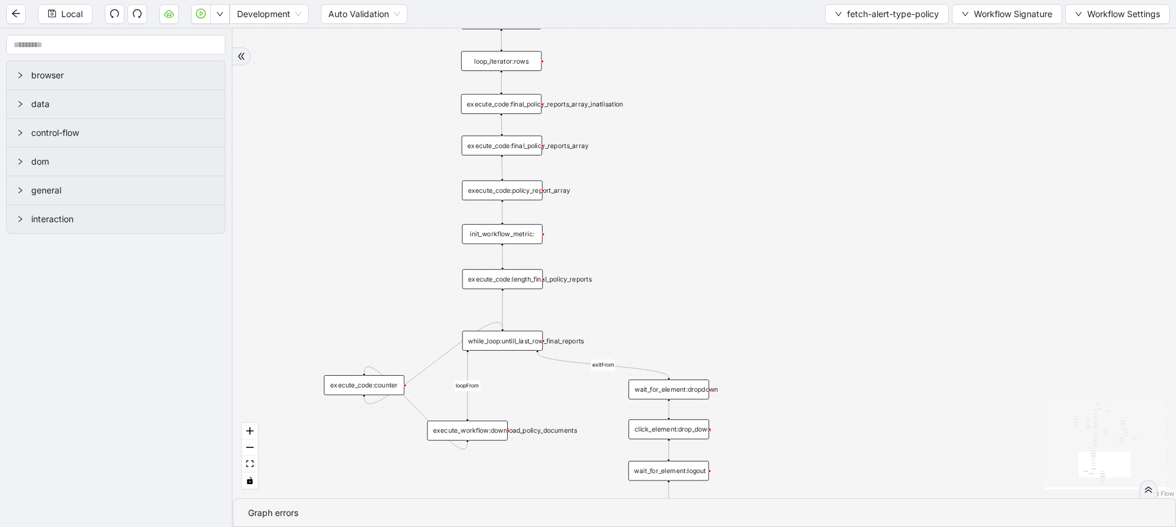
click at [464, 437] on div "execute_workflow:download_policy_documents" at bounding box center [467, 431] width 81 height 20
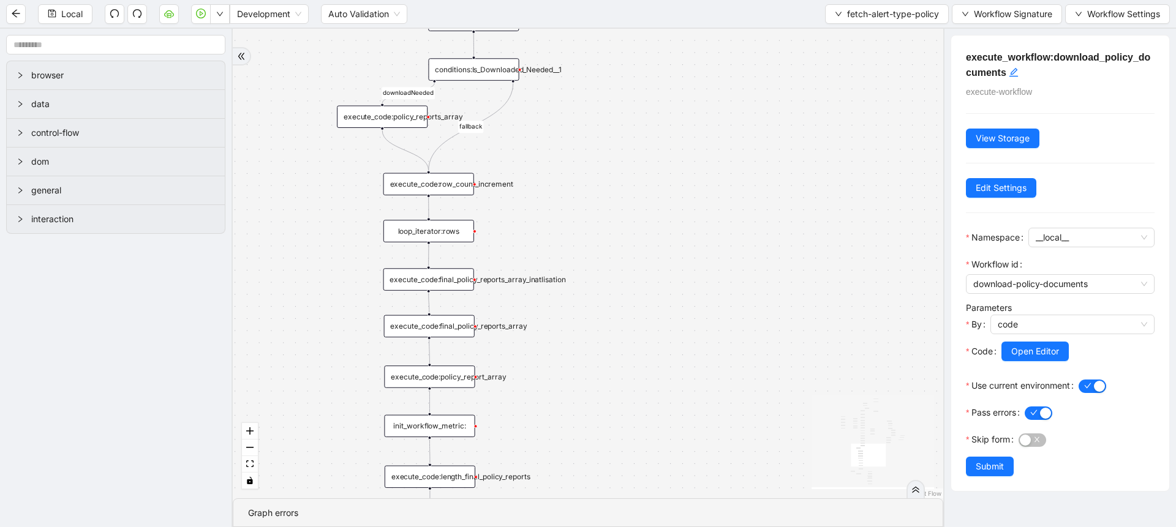
drag, startPoint x: 692, startPoint y: 135, endPoint x: 621, endPoint y: 388, distance: 262.2
click at [621, 388] on div "downloadNeeded fallback loopFrom fallback login_needed exitFrom onError onError…" at bounding box center [588, 264] width 711 height 470
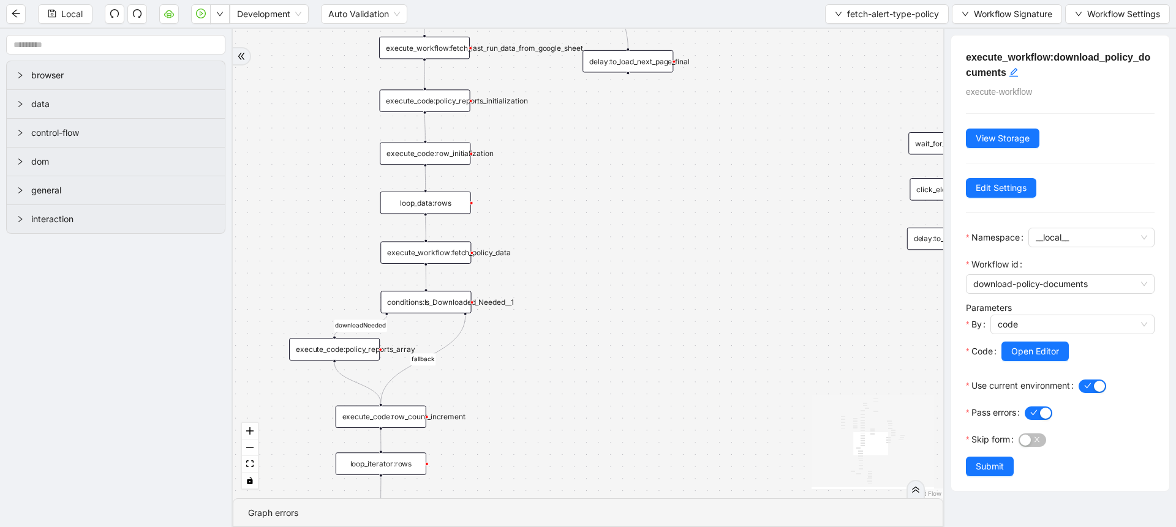
drag, startPoint x: 726, startPoint y: 70, endPoint x: 635, endPoint y: 524, distance: 462.4
click at [635, 524] on section "downloadNeeded fallback loopFrom fallback login_needed exitFrom onError onError…" at bounding box center [588, 278] width 711 height 499
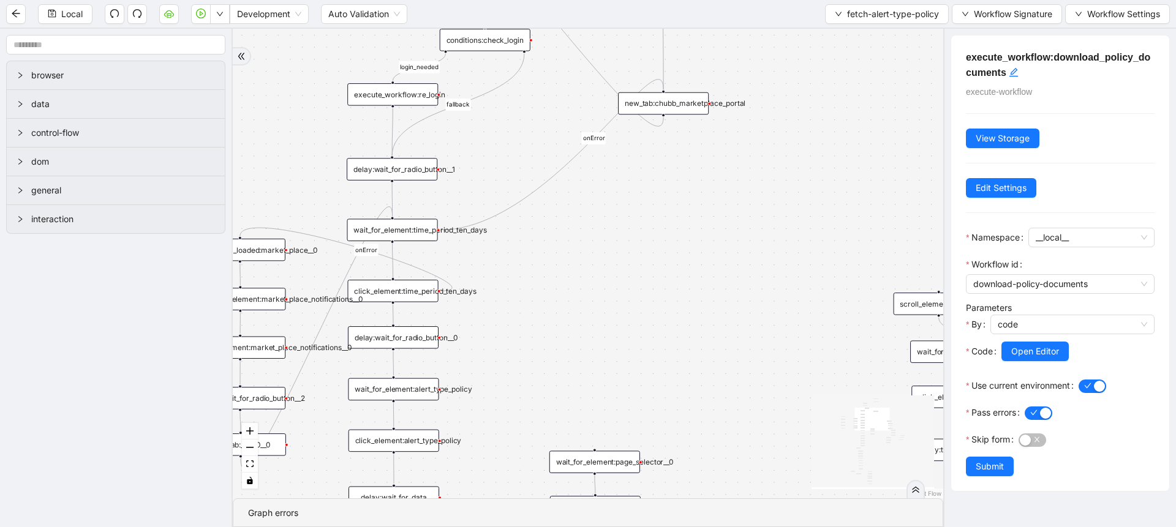
drag, startPoint x: 659, startPoint y: 164, endPoint x: 696, endPoint y: 461, distance: 298.7
click at [696, 461] on div "downloadNeeded fallback loopFrom fallback login_needed exitFrom onError onError…" at bounding box center [588, 264] width 711 height 470
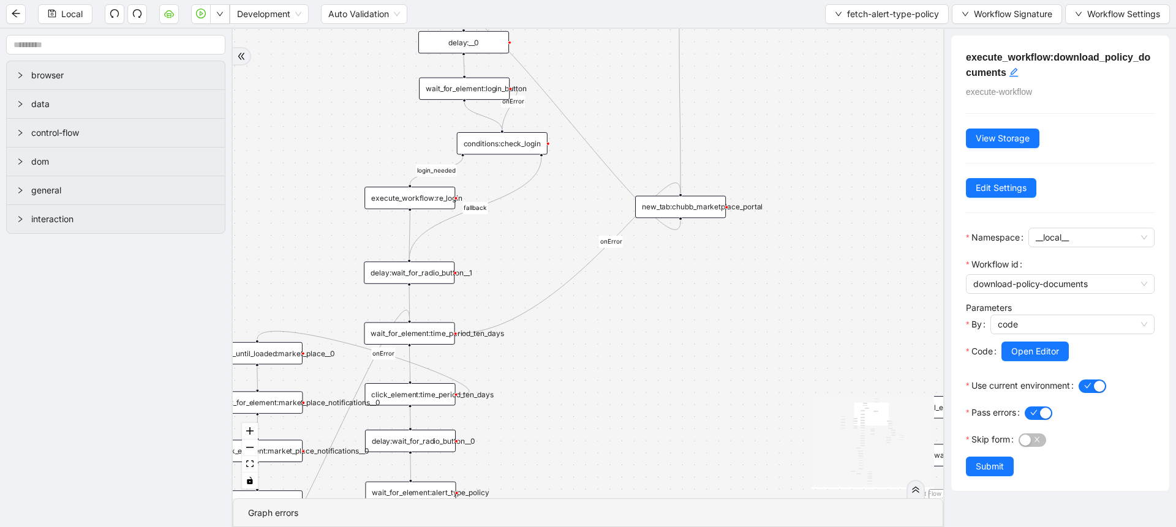
drag, startPoint x: 779, startPoint y: 85, endPoint x: 784, endPoint y: 119, distance: 34.7
click at [784, 119] on div "downloadNeeded fallback loopFrom fallback login_needed exitFrom onError onError…" at bounding box center [588, 264] width 711 height 470
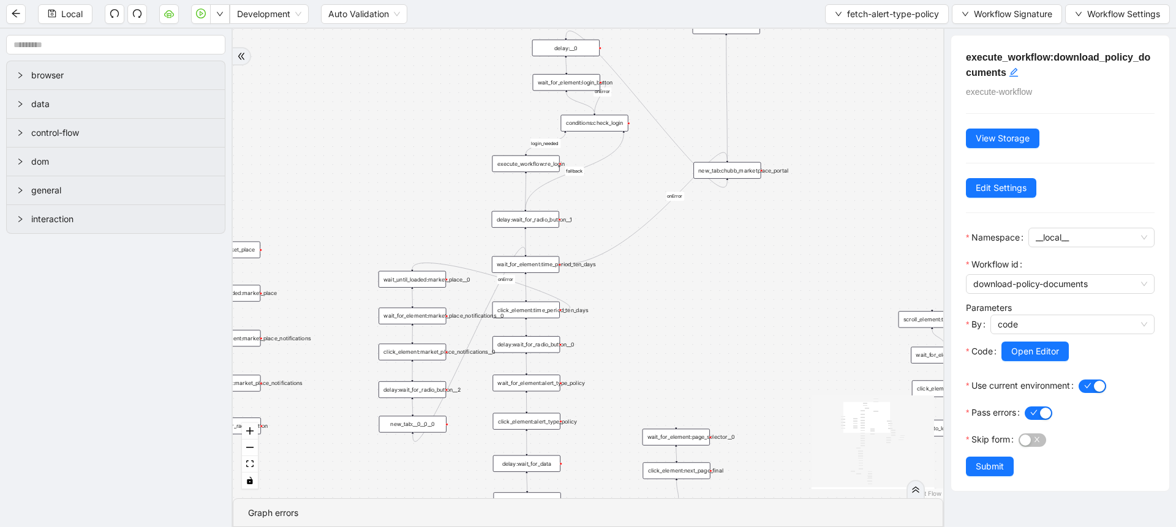
drag, startPoint x: 681, startPoint y: 398, endPoint x: 728, endPoint y: 312, distance: 97.9
click at [728, 312] on div "downloadNeeded fallback loopFrom fallback login_needed exitFrom onError onError…" at bounding box center [588, 264] width 711 height 470
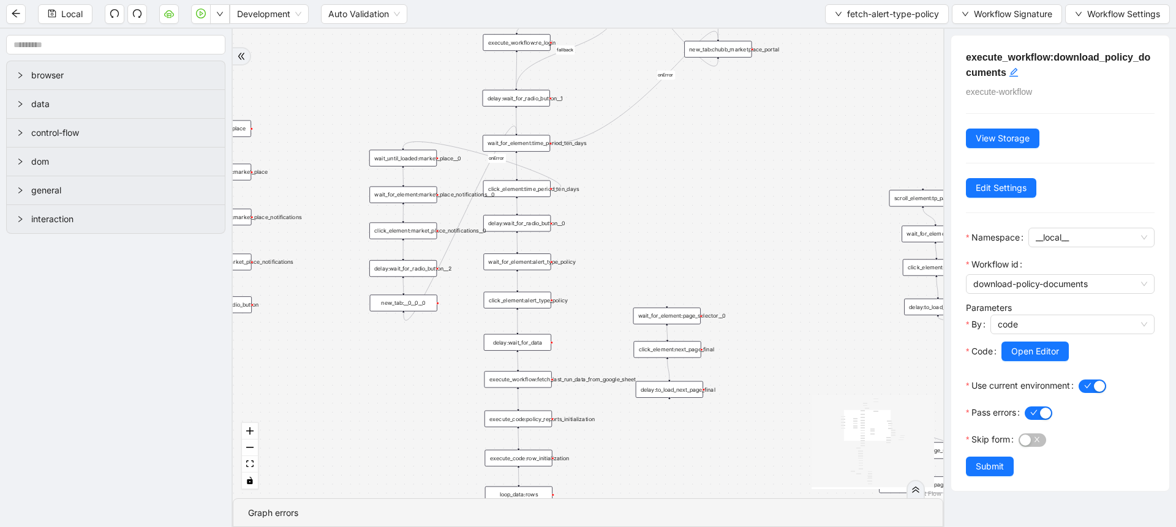
drag, startPoint x: 764, startPoint y: 365, endPoint x: 754, endPoint y: 243, distance: 122.3
click at [754, 243] on div "downloadNeeded fallback loopFrom fallback login_needed exitFrom onError onError…" at bounding box center [588, 264] width 711 height 470
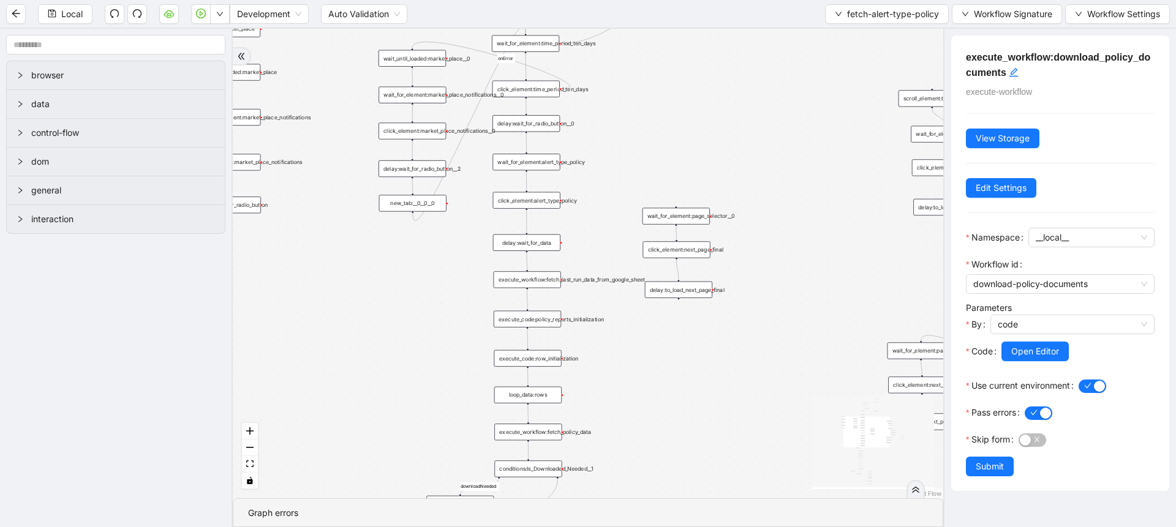
drag, startPoint x: 754, startPoint y: 243, endPoint x: 764, endPoint y: 140, distance: 104.0
click at [764, 140] on div "downloadNeeded fallback loopFrom fallback login_needed exitFrom onError onError…" at bounding box center [588, 264] width 711 height 470
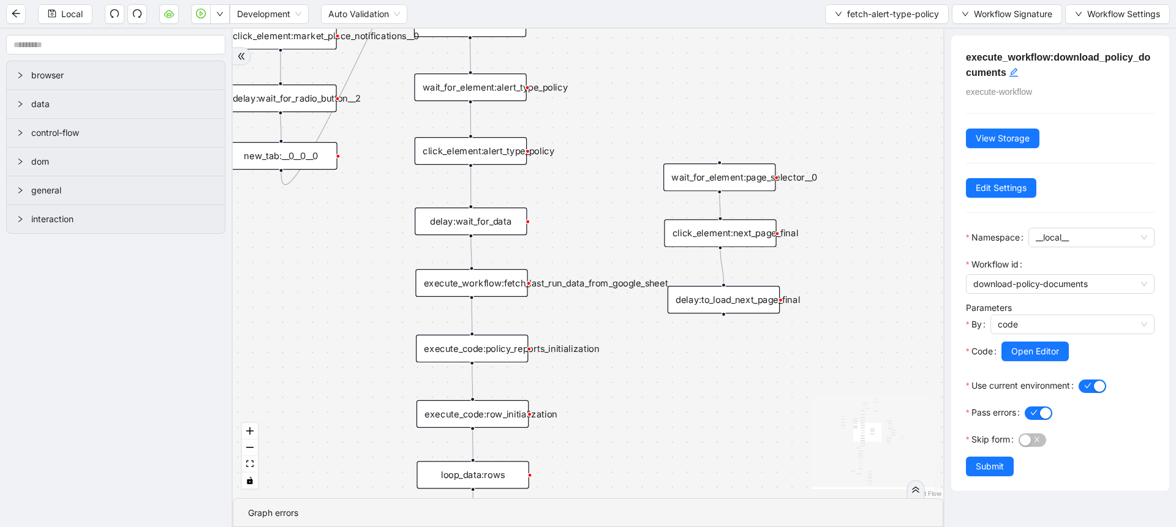
click at [513, 165] on div "downloadNeeded fallback loopFrom fallback login_needed exitFrom onError onError…" at bounding box center [588, 264] width 711 height 470
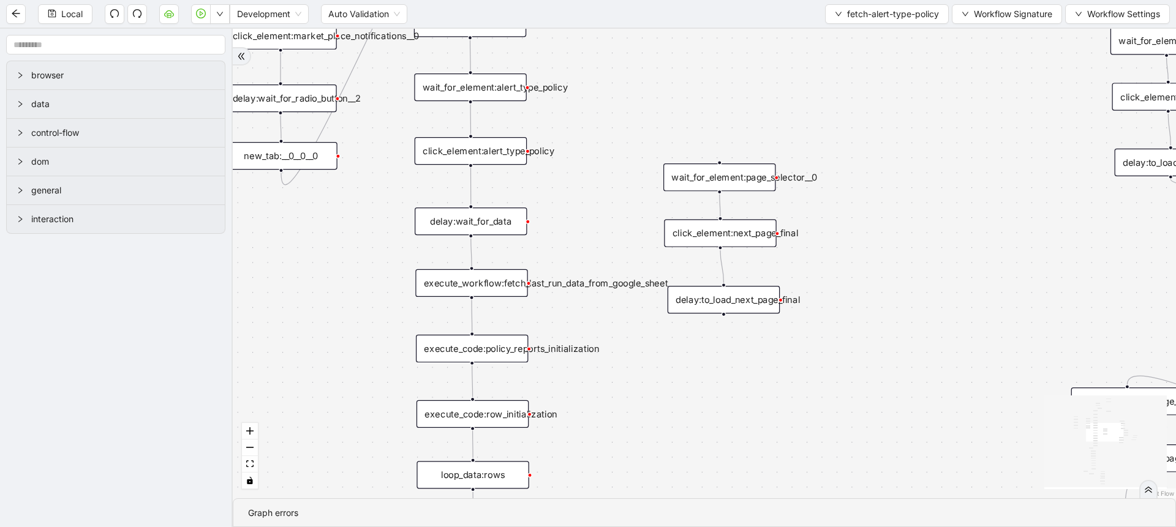
click at [511, 220] on div "delay:wait_for_data" at bounding box center [471, 222] width 112 height 28
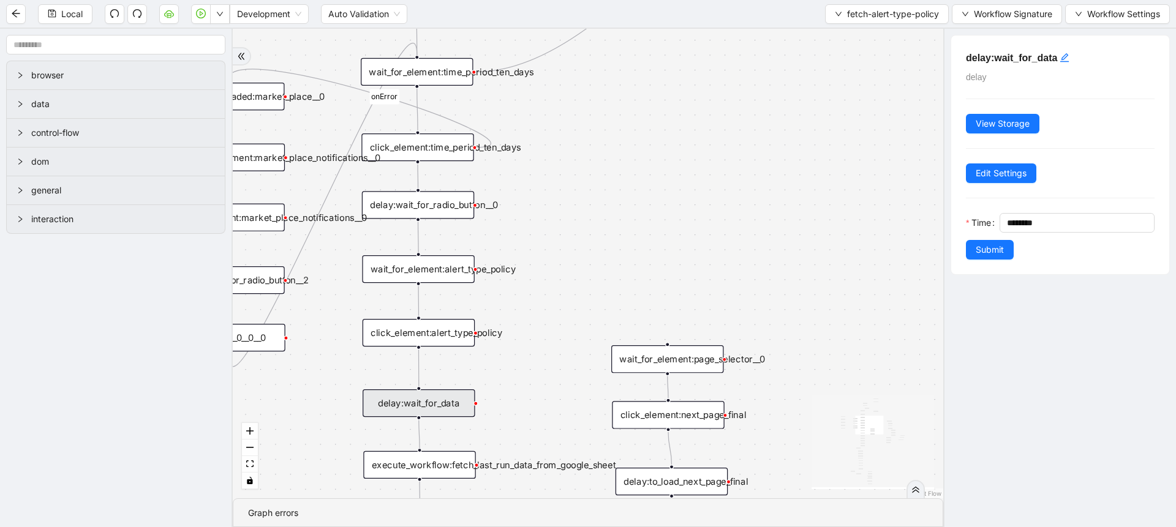
drag, startPoint x: 659, startPoint y: 108, endPoint x: 628, endPoint y: 287, distance: 181.5
click at [628, 287] on div "downloadNeeded fallback loopFrom fallback login_needed exitFrom onError onError…" at bounding box center [588, 264] width 711 height 470
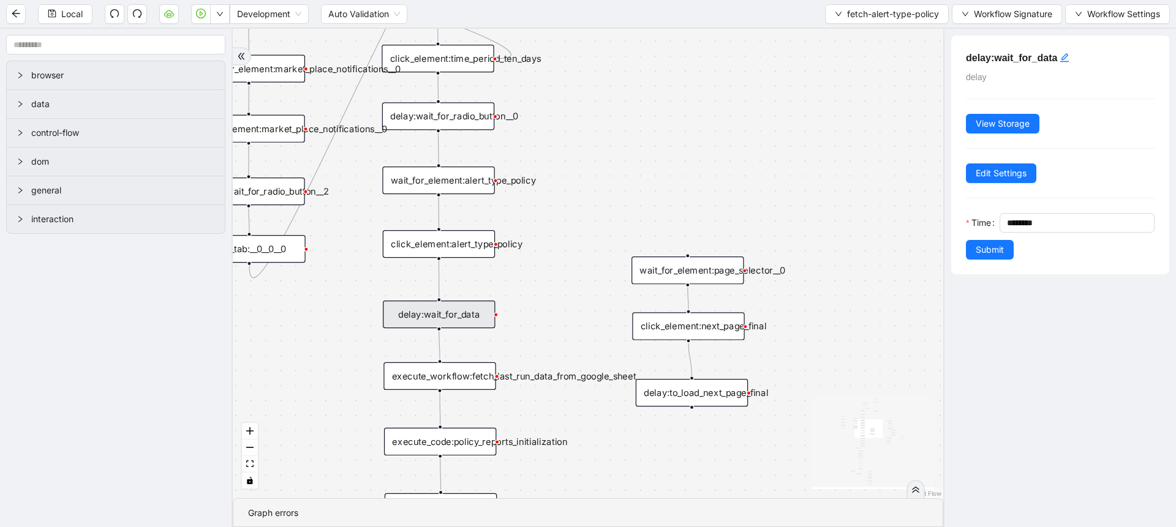
drag, startPoint x: 556, startPoint y: 407, endPoint x: 556, endPoint y: 300, distance: 106.6
click at [556, 300] on div "downloadNeeded fallback loopFrom fallback login_needed exitFrom onError onError…" at bounding box center [588, 264] width 711 height 470
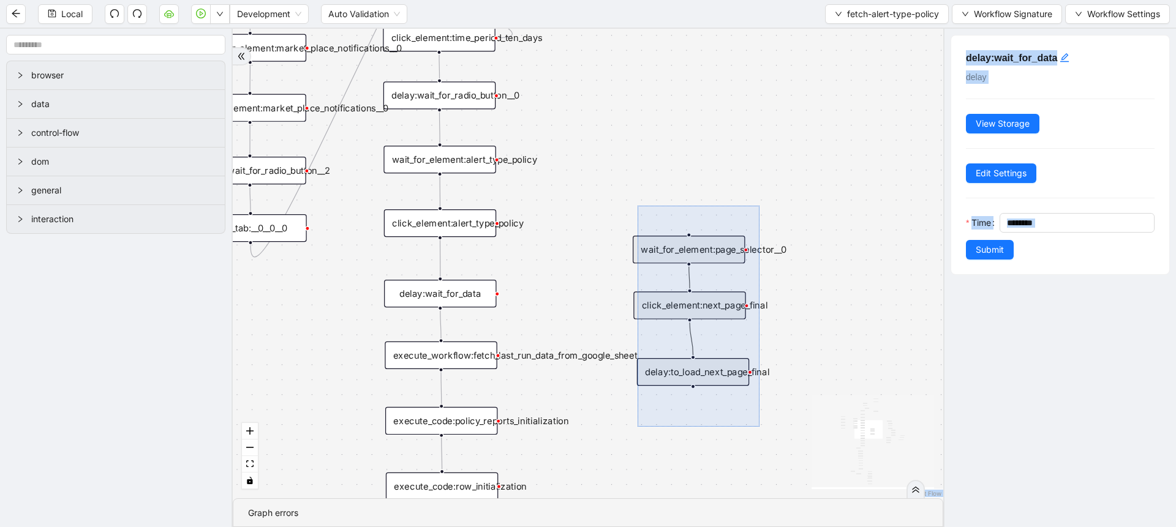
drag, startPoint x: 638, startPoint y: 206, endPoint x: 760, endPoint y: 427, distance: 252.5
click at [760, 427] on div "downloadNeeded fallback loopFrom fallback login_needed exitFrom onError onError…" at bounding box center [588, 264] width 711 height 470
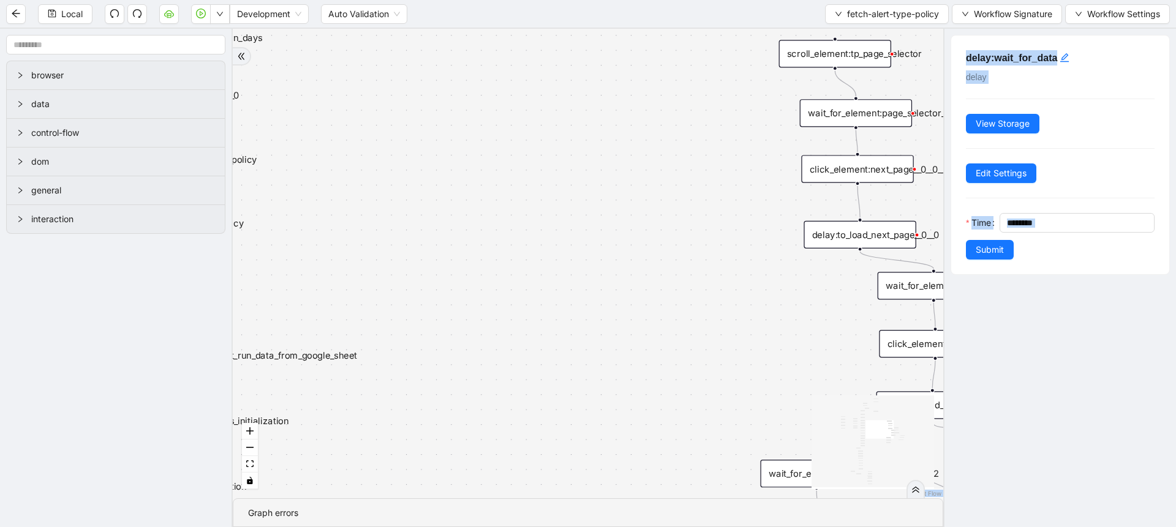
drag, startPoint x: 701, startPoint y: 306, endPoint x: 1027, endPoint y: 283, distance: 326.7
click at [1027, 283] on section "browser data control-flow dom general interaction downloadNeeded fallback loopF…" at bounding box center [588, 278] width 1176 height 499
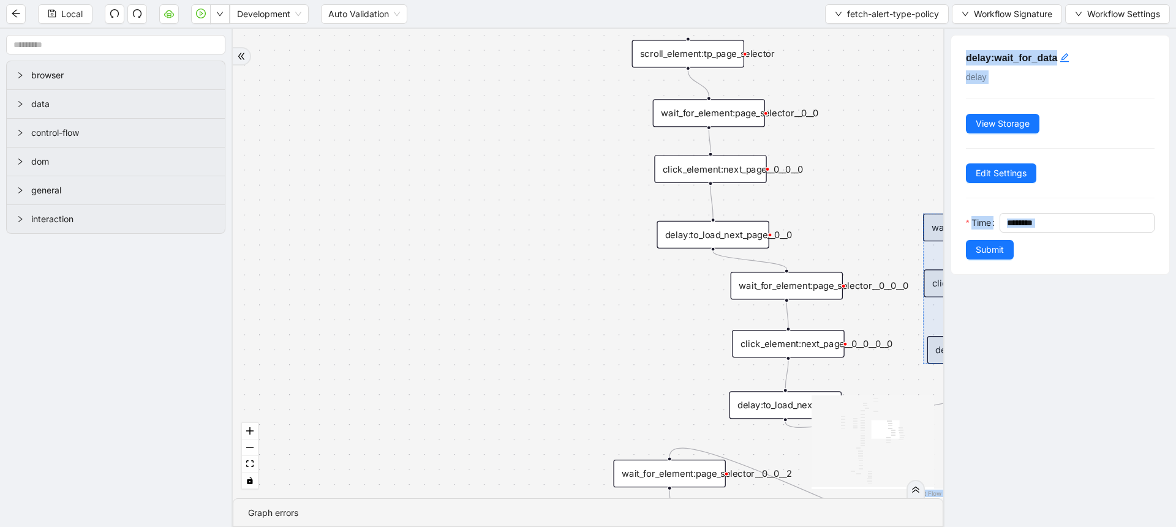
click at [383, 260] on div "downloadNeeded fallback loopFrom fallback login_needed exitFrom onError onError…" at bounding box center [588, 264] width 711 height 470
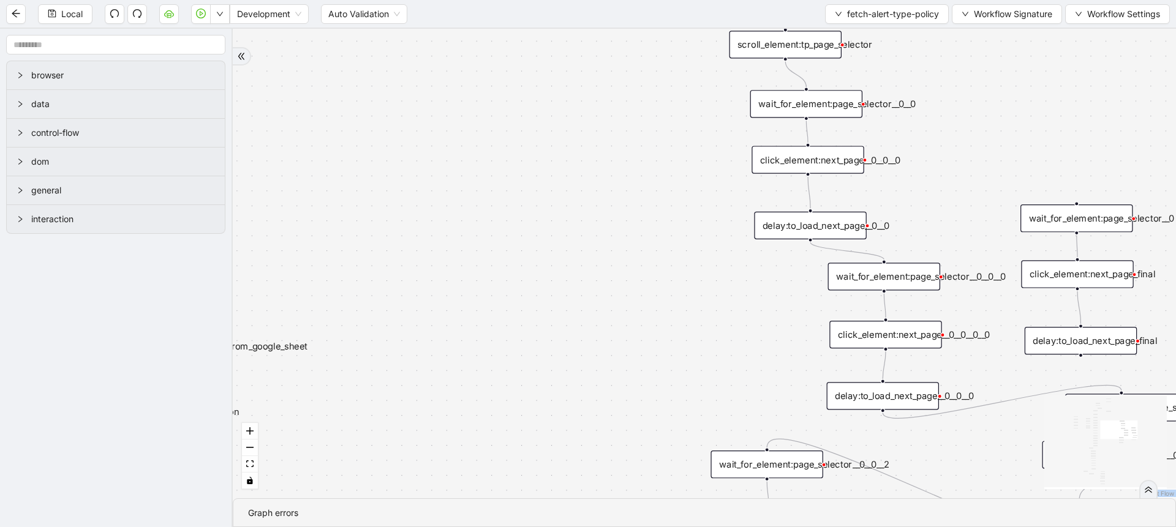
drag, startPoint x: 383, startPoint y: 260, endPoint x: 530, endPoint y: 252, distance: 147.2
click at [530, 252] on div "downloadNeeded fallback loopFrom fallback login_needed exitFrom onError onError…" at bounding box center [704, 264] width 943 height 470
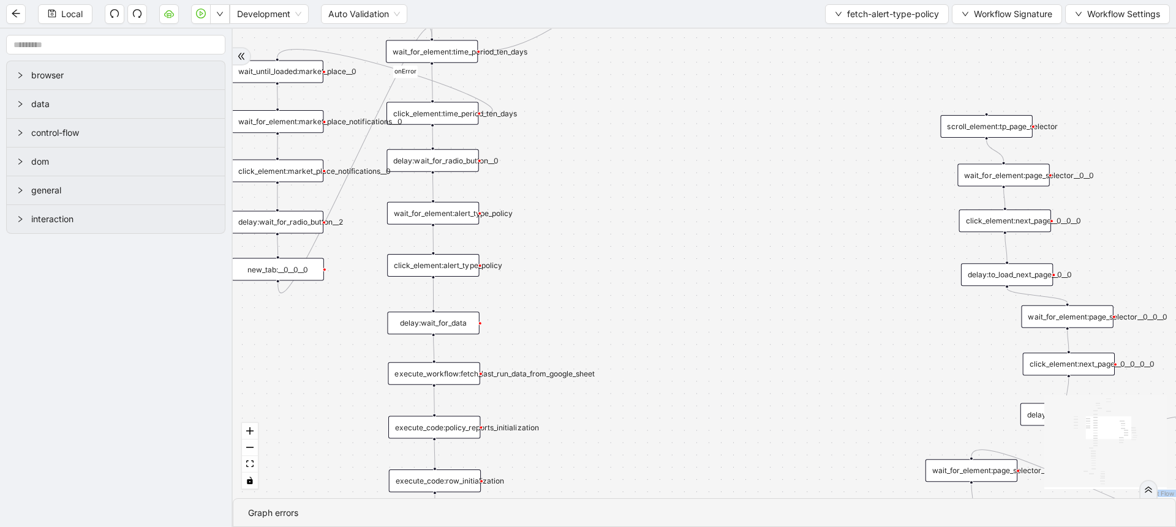
drag, startPoint x: 512, startPoint y: 292, endPoint x: 726, endPoint y: 315, distance: 215.0
click at [726, 315] on div "downloadNeeded fallback loopFrom fallback login_needed exitFrom onError onError…" at bounding box center [704, 264] width 943 height 470
click at [453, 324] on div "delay:wait_for_data" at bounding box center [431, 322] width 92 height 23
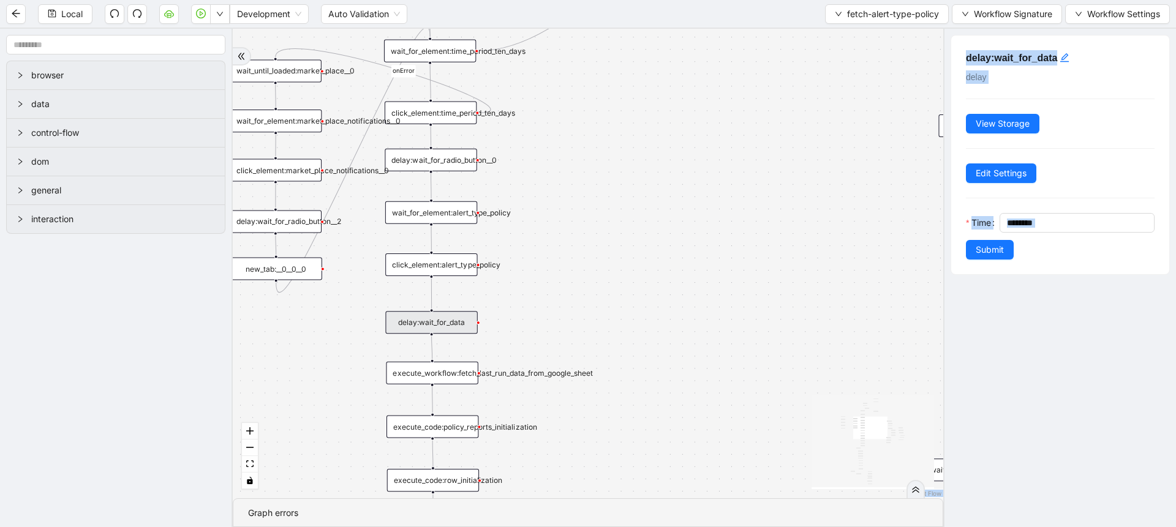
click at [496, 322] on div "downloadNeeded fallback loopFrom fallback login_needed exitFrom onError onError…" at bounding box center [588, 264] width 711 height 470
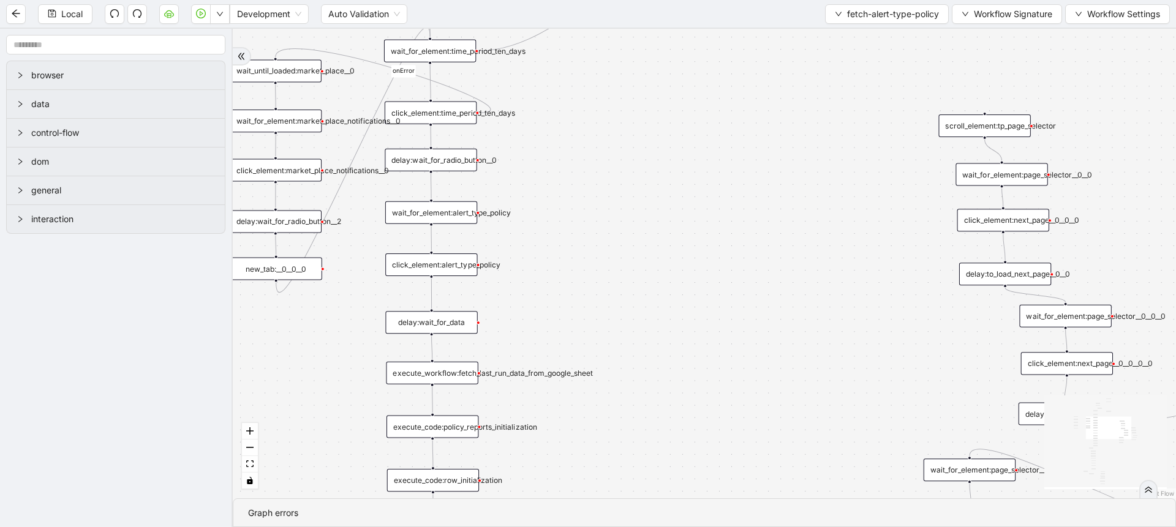
click at [432, 351] on icon "Edge from delay:wait_for_data to execute_workflow:fetch_last_run_data_from_goog…" at bounding box center [432, 347] width 1 height 23
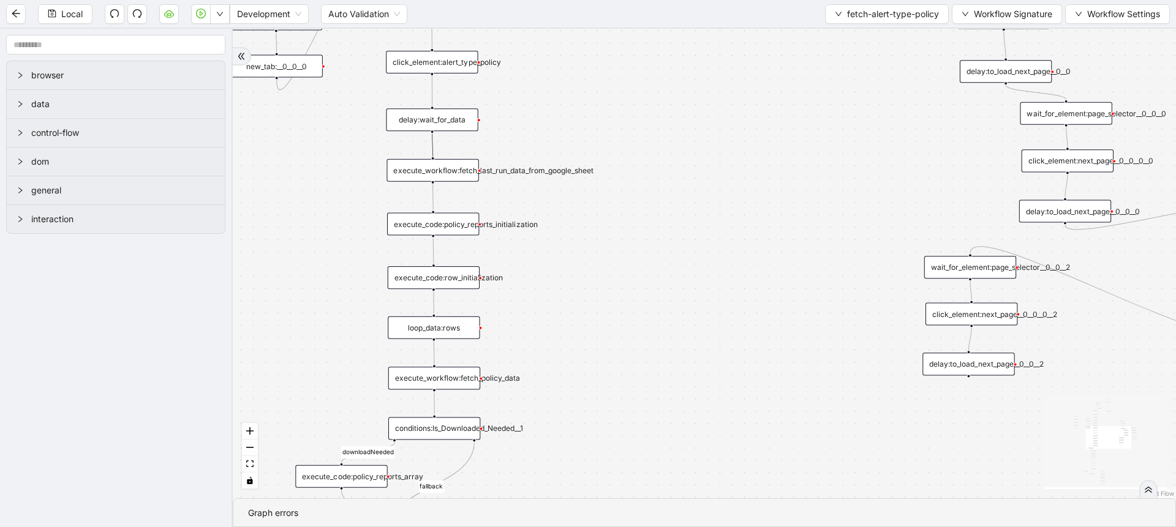
drag, startPoint x: 609, startPoint y: 423, endPoint x: 609, endPoint y: 220, distance: 202.7
click at [609, 220] on div "downloadNeeded fallback loopFrom fallback login_needed exitFrom onError onError…" at bounding box center [704, 264] width 943 height 470
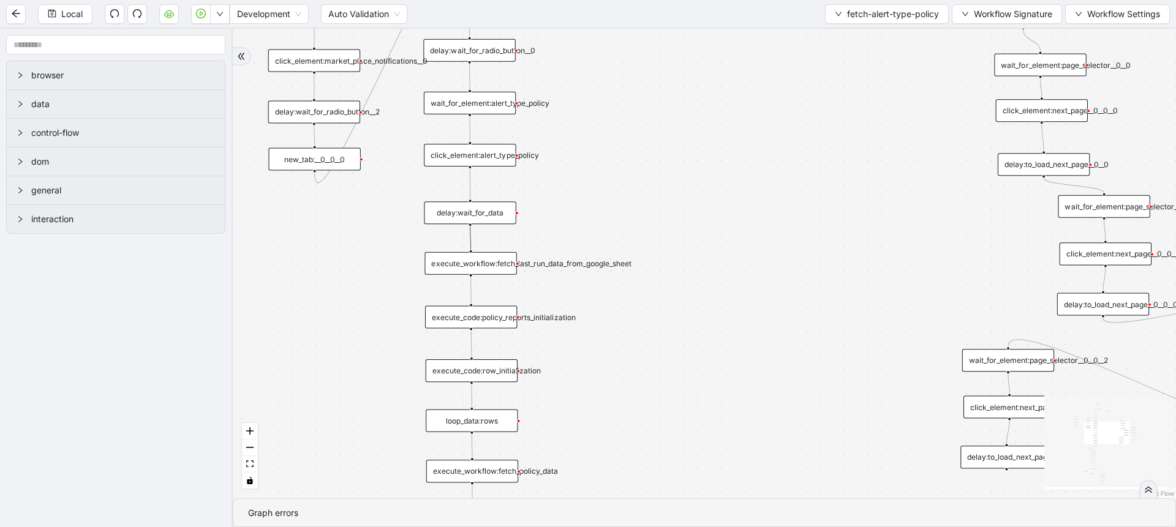
drag, startPoint x: 606, startPoint y: 405, endPoint x: 644, endPoint y: 505, distance: 107.4
click at [644, 505] on section "downloadNeeded fallback loopFrom fallback login_needed exitFrom onError onError…" at bounding box center [704, 278] width 943 height 499
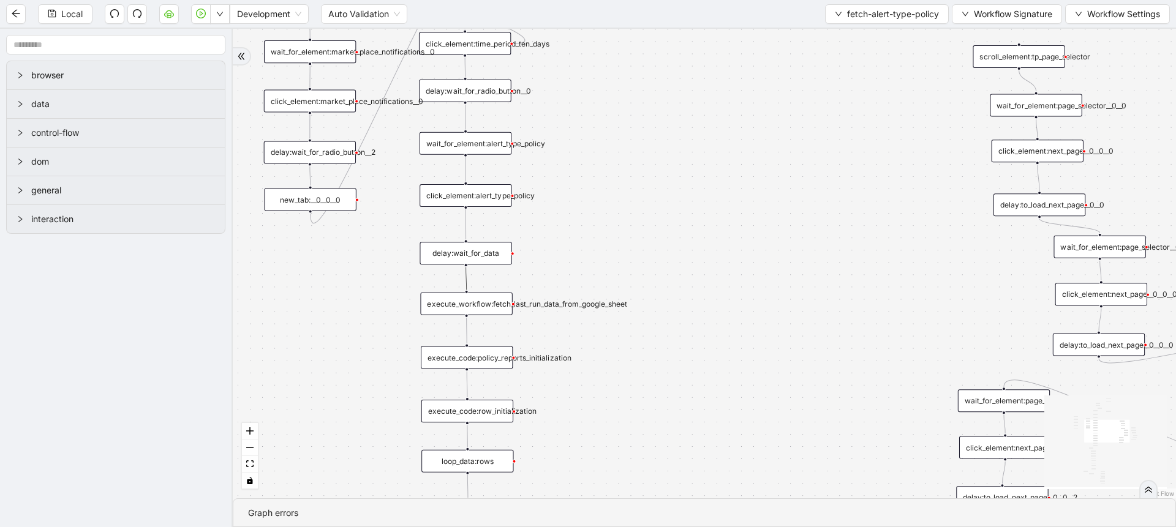
drag, startPoint x: 677, startPoint y: 166, endPoint x: 673, endPoint y: 199, distance: 33.4
click at [673, 199] on div "downloadNeeded fallback loopFrom fallback login_needed exitFrom onError onError…" at bounding box center [704, 264] width 943 height 470
click at [467, 279] on icon "Edge from delay:wait_for_data to execute_workflow:fetch_last_run_data_from_goog…" at bounding box center [466, 278] width 1 height 23
click at [584, 298] on div "downloadNeeded fallback loopFrom fallback login_needed exitFrom onError onError…" at bounding box center [704, 264] width 943 height 470
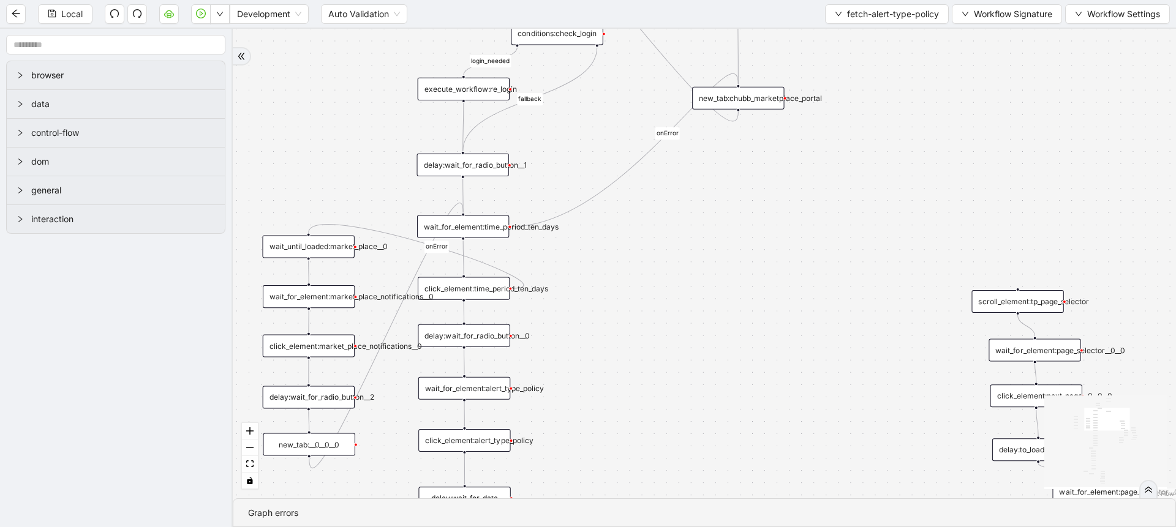
drag, startPoint x: 812, startPoint y: 269, endPoint x: 822, endPoint y: 411, distance: 142.5
click at [822, 411] on div "downloadNeeded fallback loopFrom fallback login_needed exitFrom onError onError…" at bounding box center [704, 264] width 943 height 470
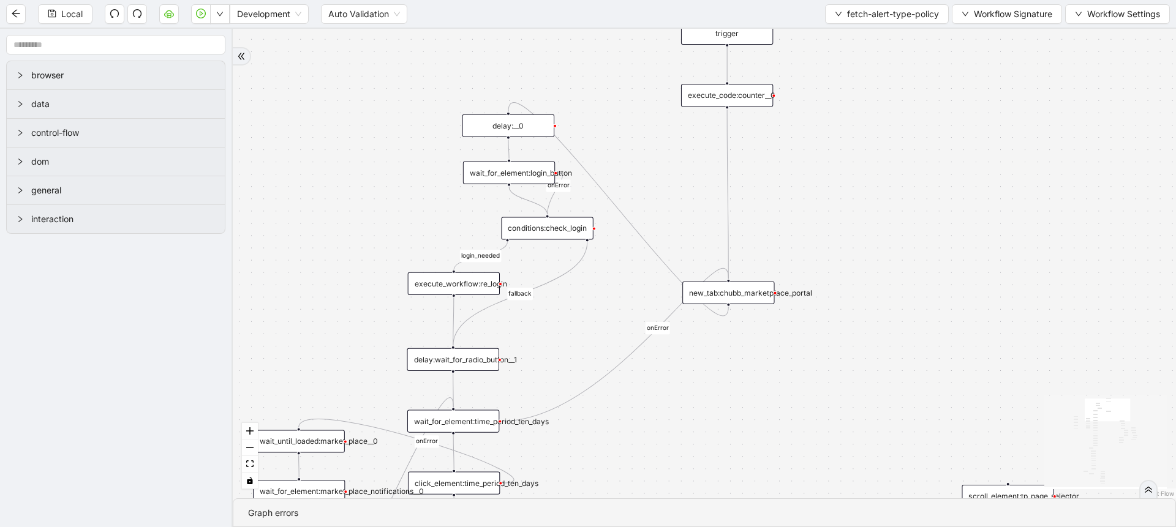
drag, startPoint x: 779, startPoint y: 299, endPoint x: 769, endPoint y: 494, distance: 195.0
click at [769, 494] on div "downloadNeeded fallback loopFrom fallback login_needed exitFrom onError onError…" at bounding box center [704, 264] width 943 height 470
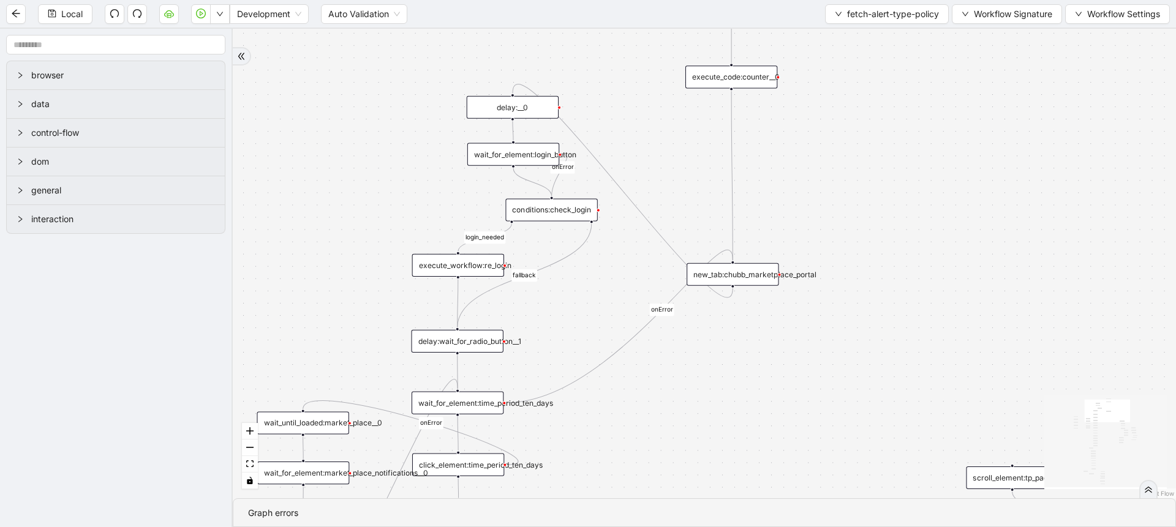
drag, startPoint x: 840, startPoint y: 408, endPoint x: 845, endPoint y: 390, distance: 18.9
click at [845, 390] on div "downloadNeeded fallback loopFrom fallback login_needed exitFrom onError onError…" at bounding box center [704, 264] width 943 height 470
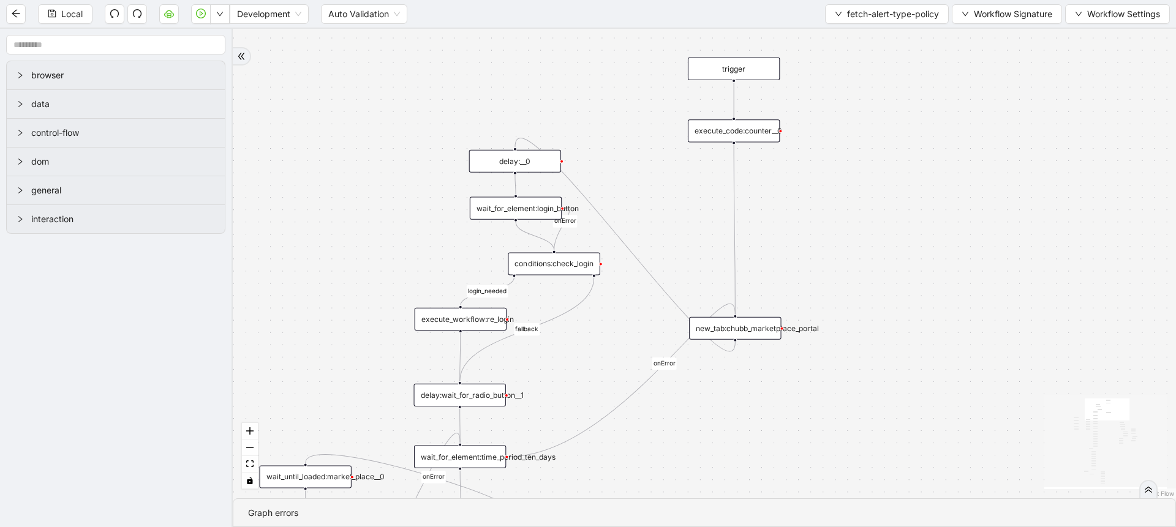
drag, startPoint x: 767, startPoint y: 326, endPoint x: 769, endPoint y: 380, distance: 54.0
click at [769, 380] on div "downloadNeeded fallback loopFrom fallback login_needed exitFrom onError onError…" at bounding box center [704, 264] width 943 height 470
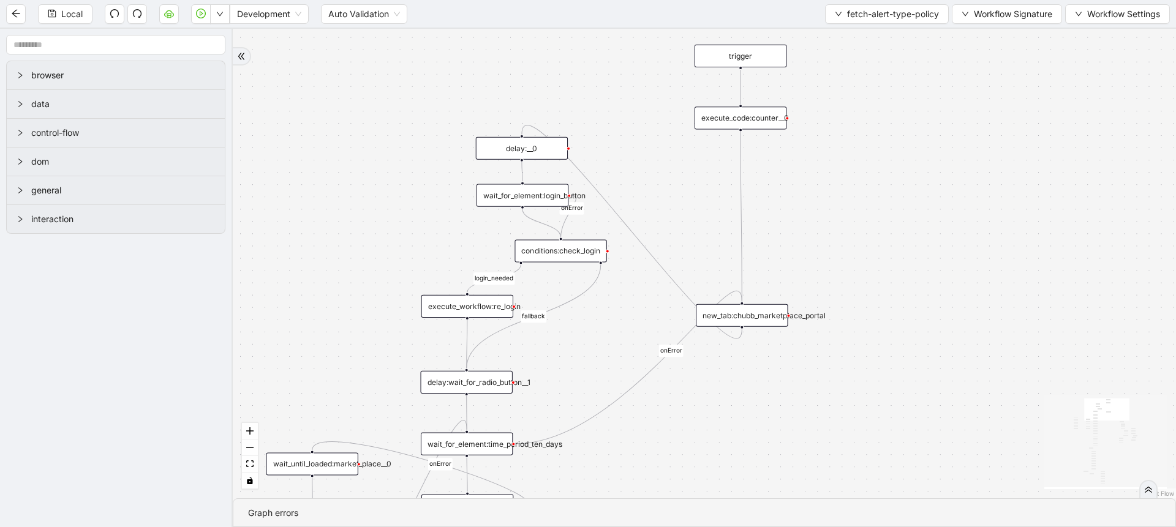
drag, startPoint x: 700, startPoint y: 407, endPoint x: 707, endPoint y: 394, distance: 15.1
click at [707, 394] on div "downloadNeeded fallback loopFrom fallback login_needed exitFrom onError onError…" at bounding box center [704, 264] width 943 height 470
click at [491, 385] on div "delay:wait_for_radio_button__1" at bounding box center [467, 382] width 92 height 23
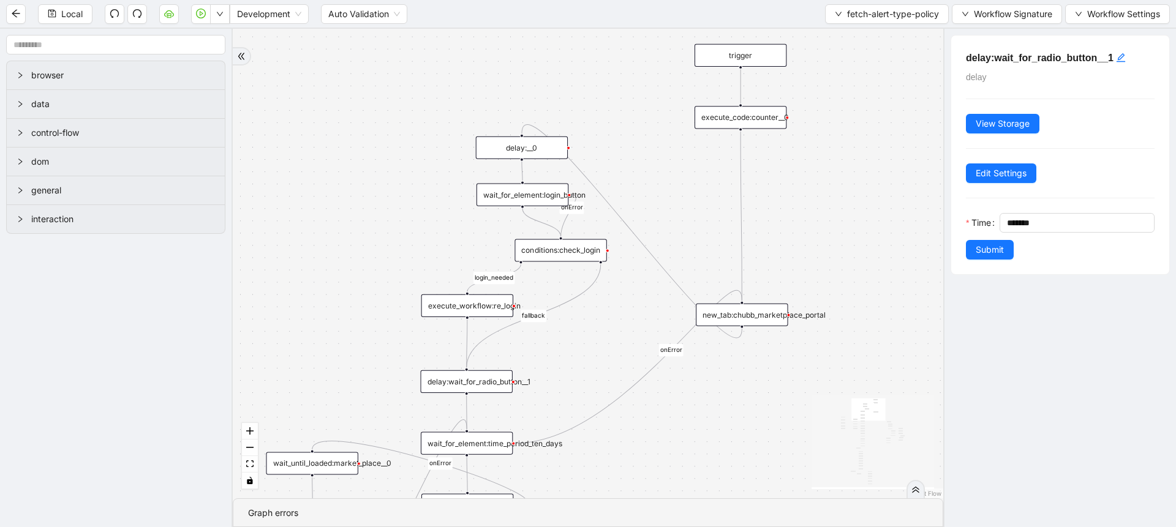
click at [478, 448] on div "wait_for_element:time_period_ten_days" at bounding box center [467, 443] width 92 height 23
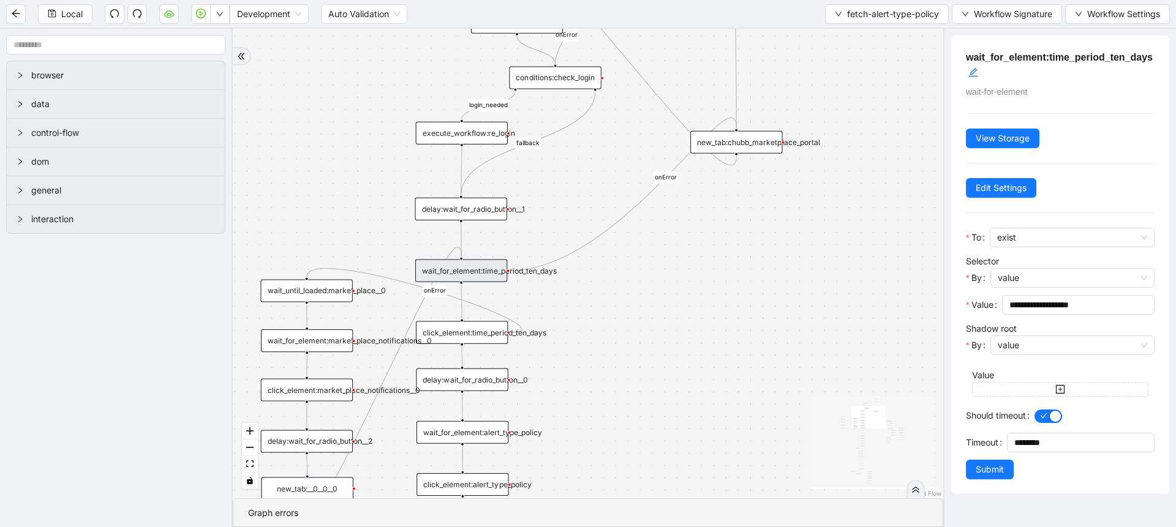
drag, startPoint x: 770, startPoint y: 470, endPoint x: 764, endPoint y: 297, distance: 172.8
click at [764, 297] on div "downloadNeeded fallback loopFrom fallback login_needed exitFrom onError onError…" at bounding box center [588, 264] width 711 height 470
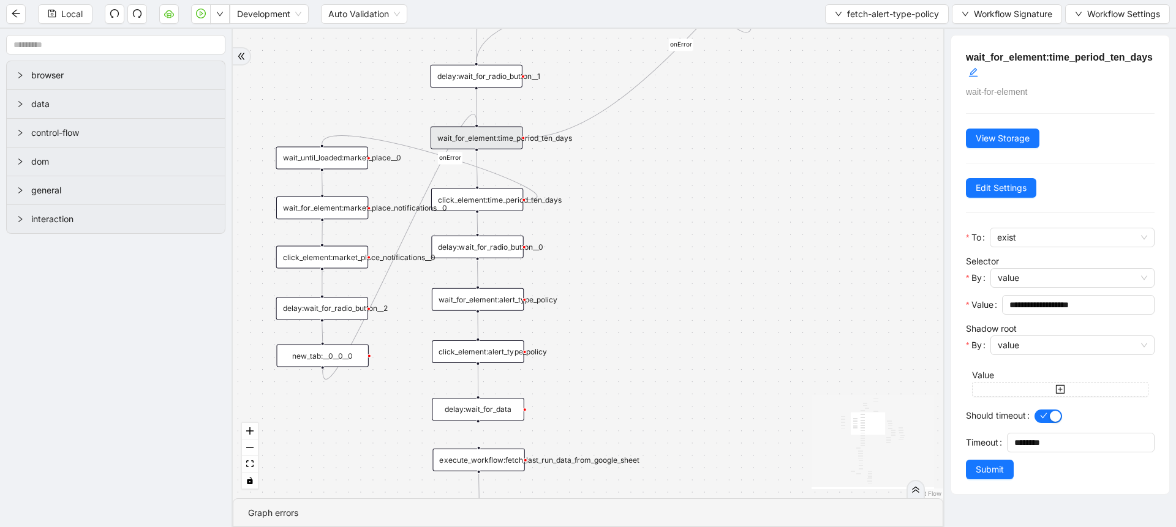
drag, startPoint x: 713, startPoint y: 405, endPoint x: 732, endPoint y: 249, distance: 158.0
click at [732, 249] on div "downloadNeeded fallback loopFrom fallback login_needed exitFrom onError onError…" at bounding box center [588, 264] width 711 height 470
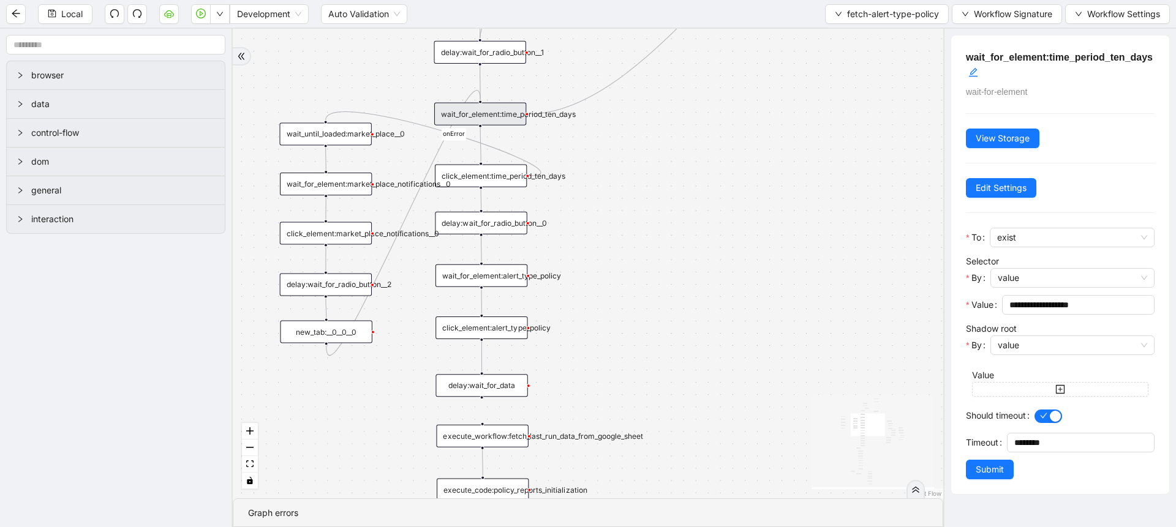
click at [498, 225] on div "delay:wait_for_radio_button__0" at bounding box center [481, 223] width 92 height 23
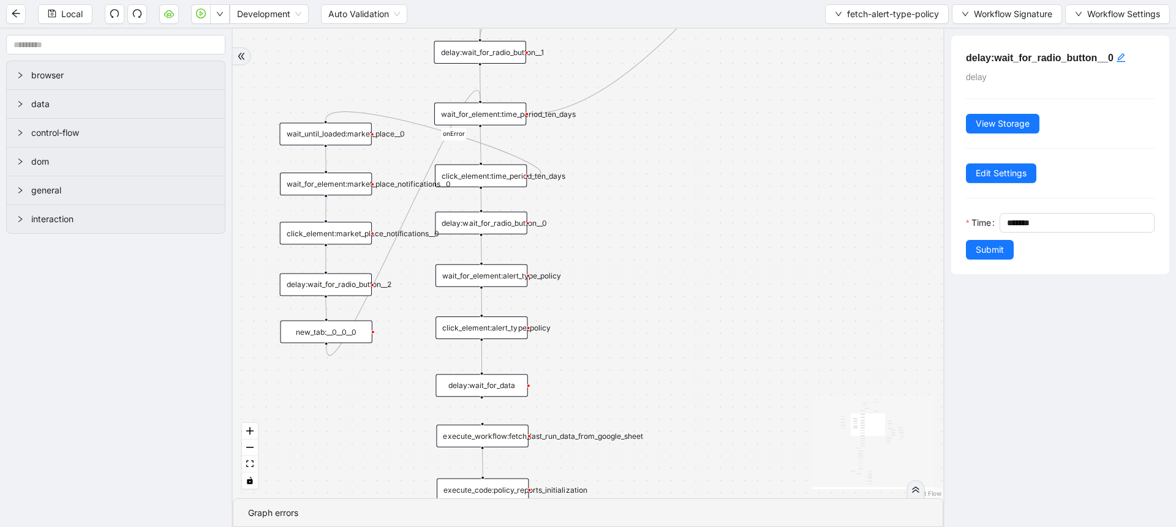
click at [509, 275] on div "wait_for_element:alert_type_policy" at bounding box center [482, 276] width 92 height 23
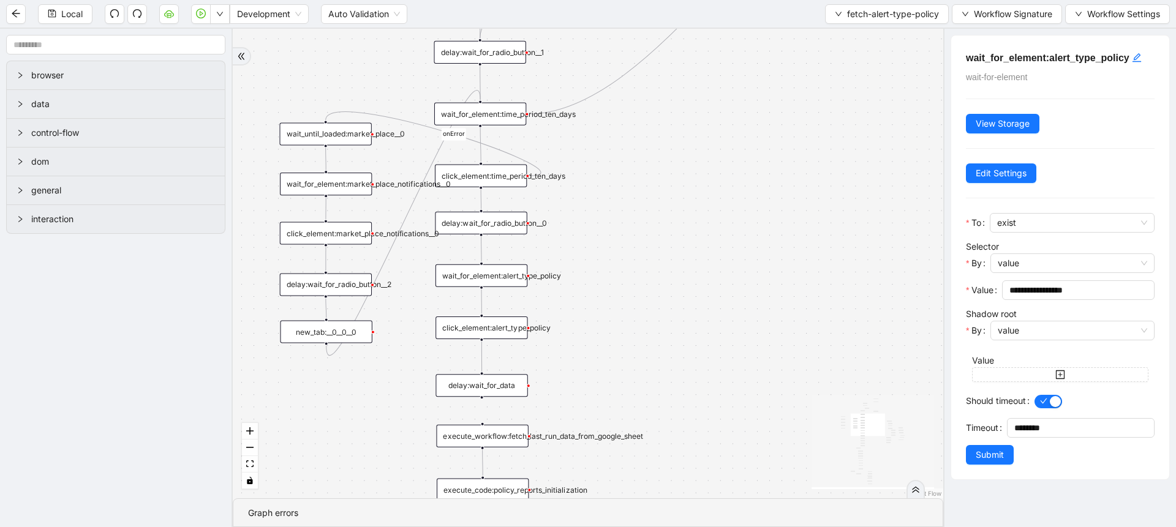
click at [507, 337] on div "click_element:alert_type_policy" at bounding box center [482, 328] width 92 height 23
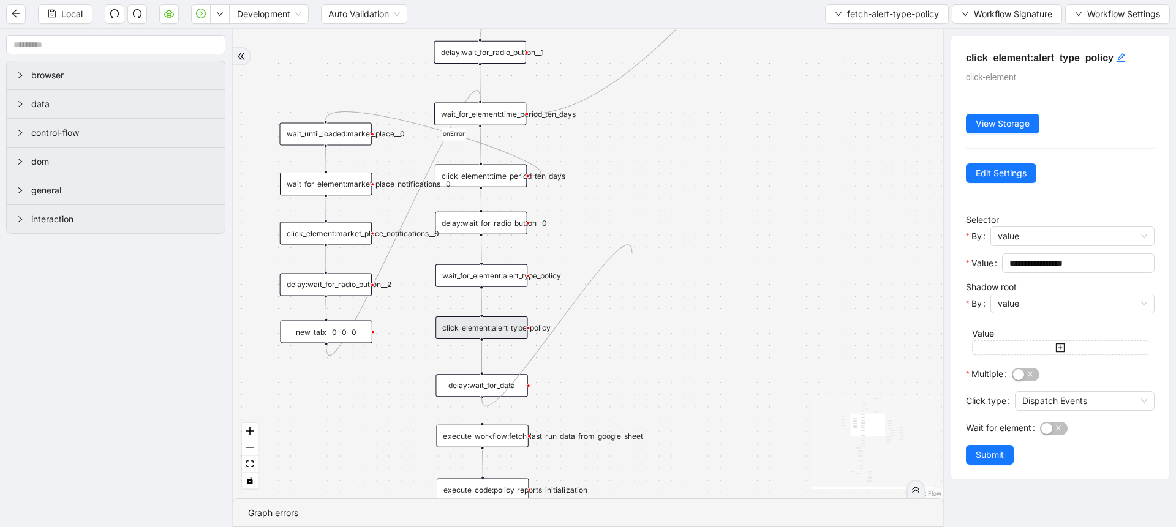
drag, startPoint x: 481, startPoint y: 396, endPoint x: 632, endPoint y: 254, distance: 208.0
click at [632, 254] on div "downloadNeeded fallback loopFrom fallback login_needed exitFrom onError onError…" at bounding box center [588, 264] width 711 height 470
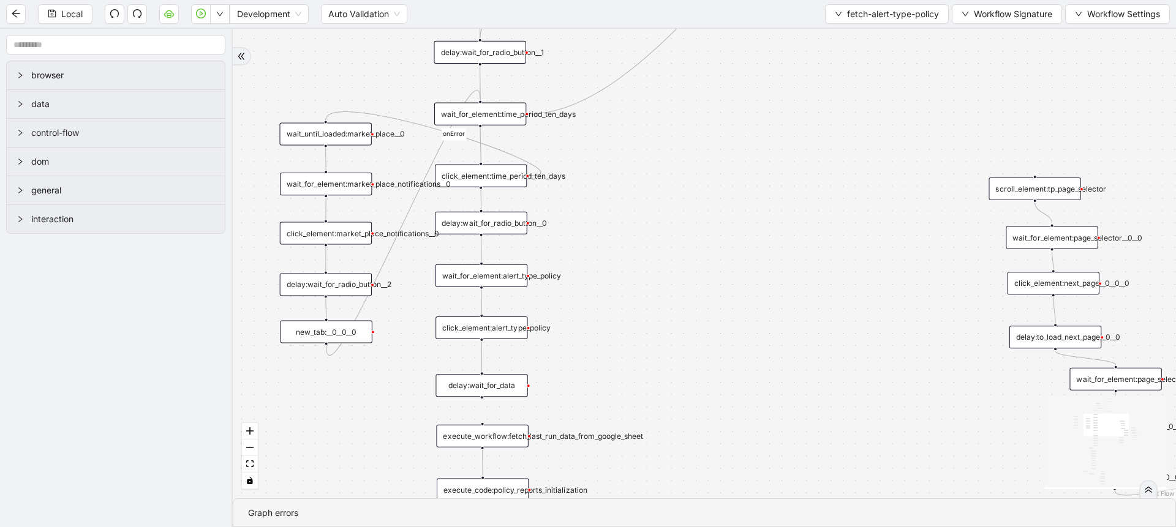
click at [36, 50] on section "browser data control-flow dom general interaction downloadNeeded fallback loopF…" at bounding box center [588, 278] width 1176 height 499
click at [25, 37] on input "text" at bounding box center [115, 45] width 219 height 20
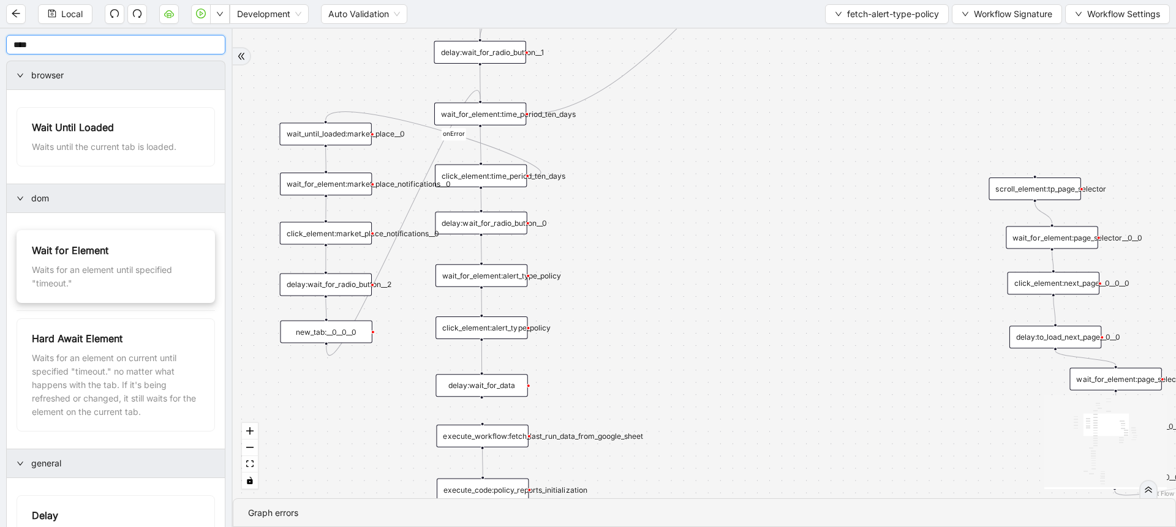
type input "****"
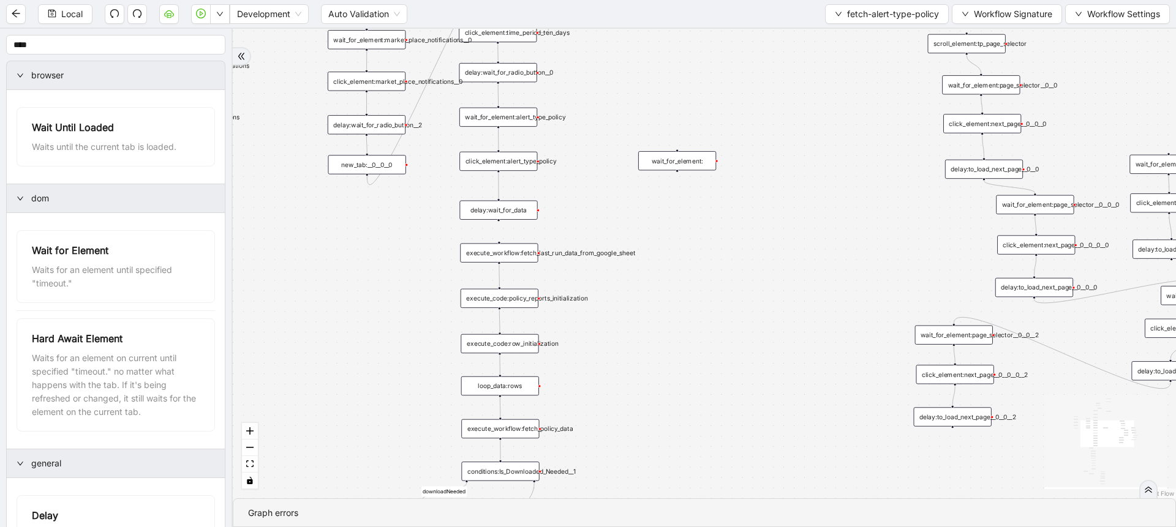
drag, startPoint x: 685, startPoint y: 417, endPoint x: 676, endPoint y: 252, distance: 165.0
click at [676, 252] on div "downloadNeeded fallback loopFrom fallback login_needed exitFrom onError onError…" at bounding box center [704, 264] width 943 height 470
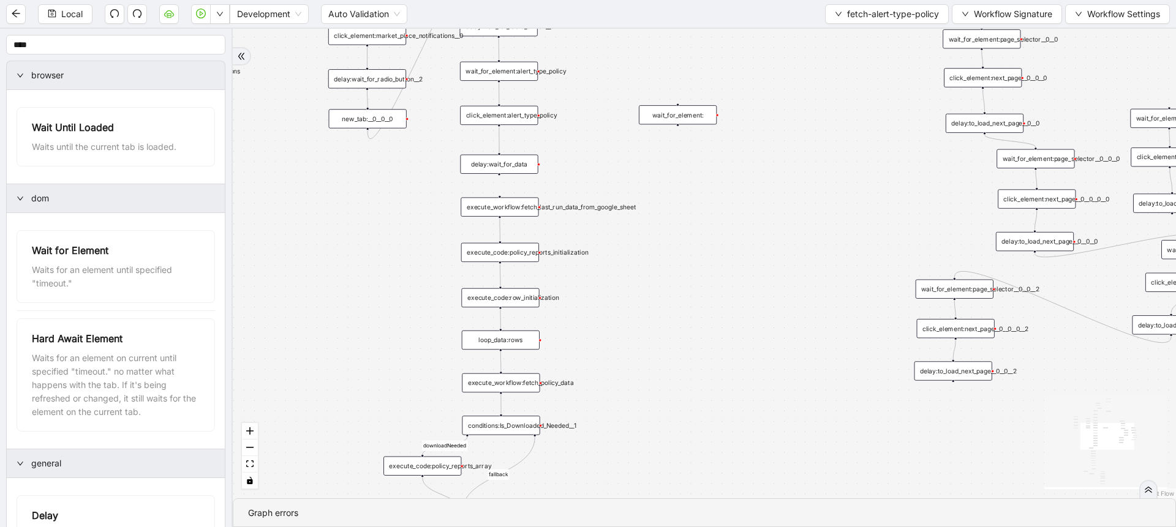
drag, startPoint x: 633, startPoint y: 423, endPoint x: 634, endPoint y: 377, distance: 45.9
click at [634, 377] on div "downloadNeeded fallback loopFrom fallback login_needed exitFrom onError onError…" at bounding box center [704, 264] width 943 height 470
click at [513, 332] on div "loop_data:rows" at bounding box center [501, 340] width 78 height 19
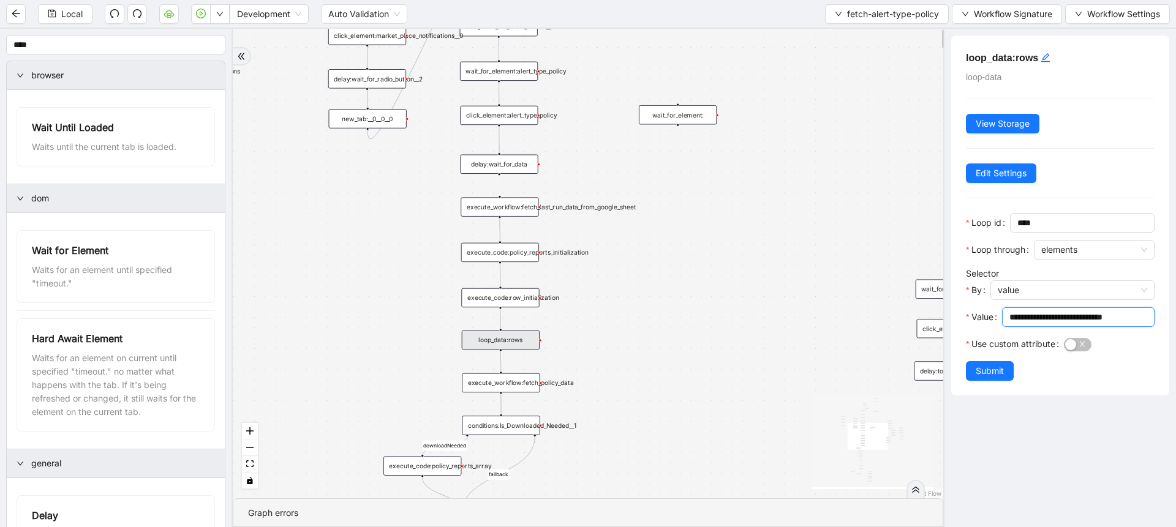
click at [1088, 320] on input "**********" at bounding box center [1076, 317] width 135 height 13
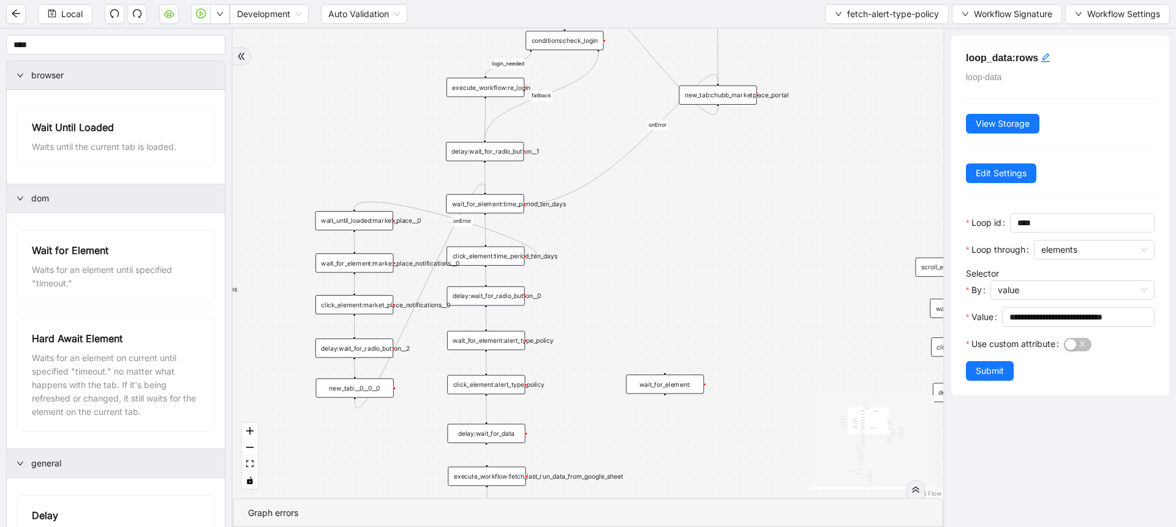
drag, startPoint x: 604, startPoint y: 173, endPoint x: 594, endPoint y: 461, distance: 288.7
click at [594, 461] on div "downloadNeeded fallback loopFrom fallback login_needed exitFrom onError onError…" at bounding box center [588, 264] width 711 height 470
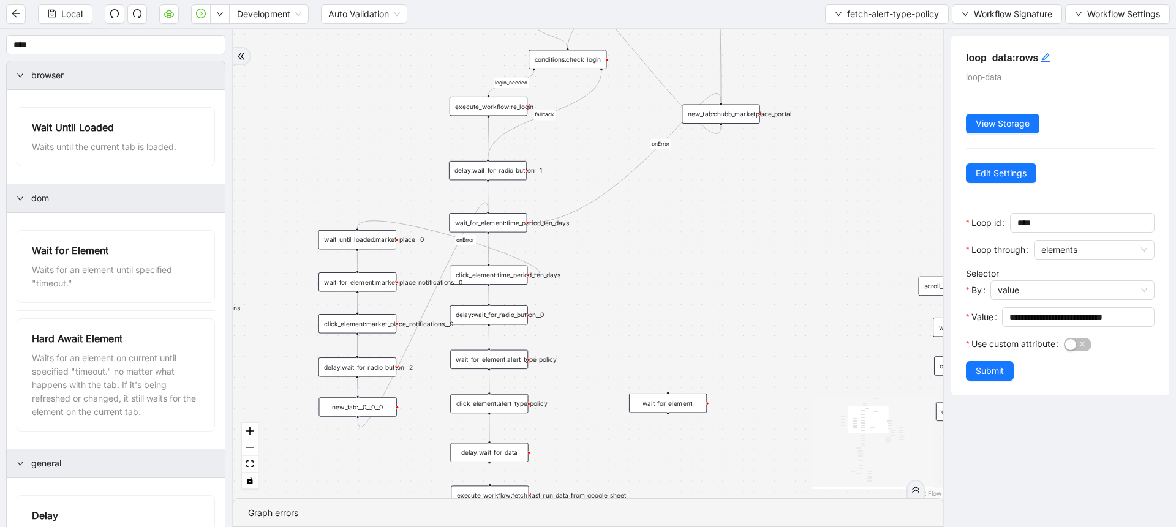
click at [733, 104] on div "downloadNeeded fallback loopFrom fallback login_needed exitFrom onError onError…" at bounding box center [588, 264] width 711 height 470
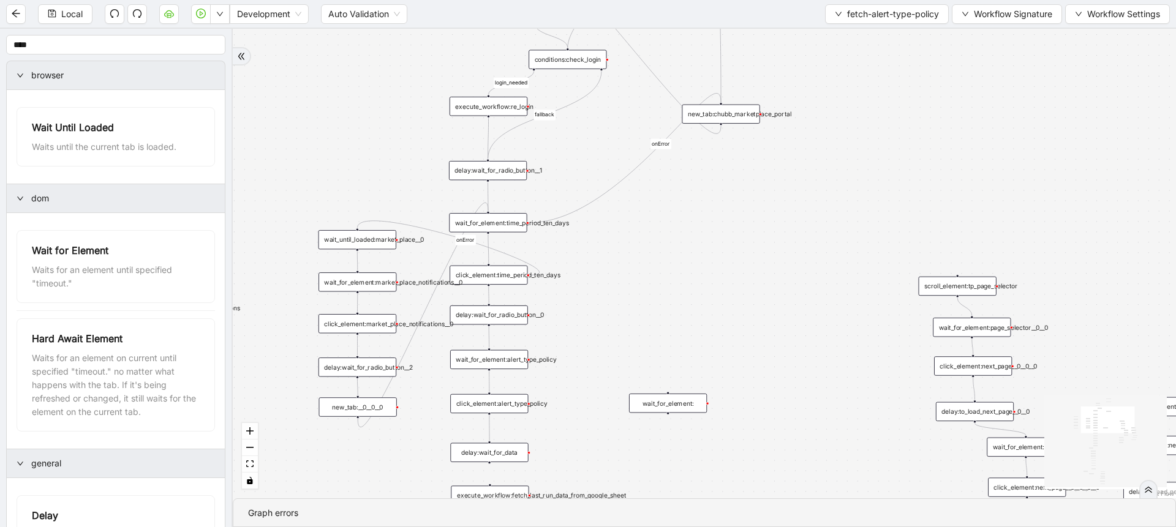
click at [739, 115] on div "new_tab:chubb_marketplace_portal" at bounding box center [721, 114] width 78 height 19
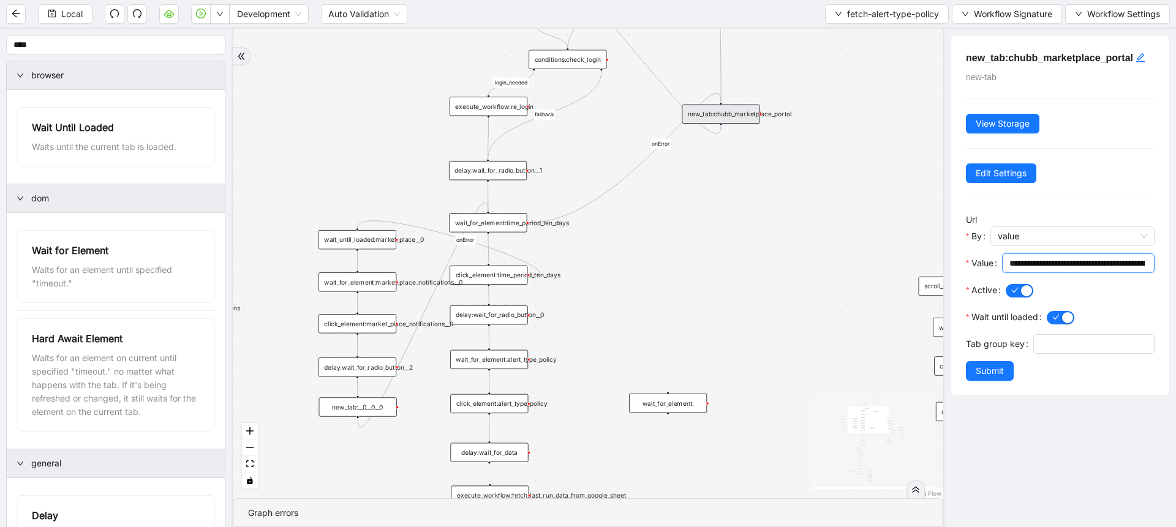
click at [1033, 260] on input "**********" at bounding box center [1076, 263] width 135 height 13
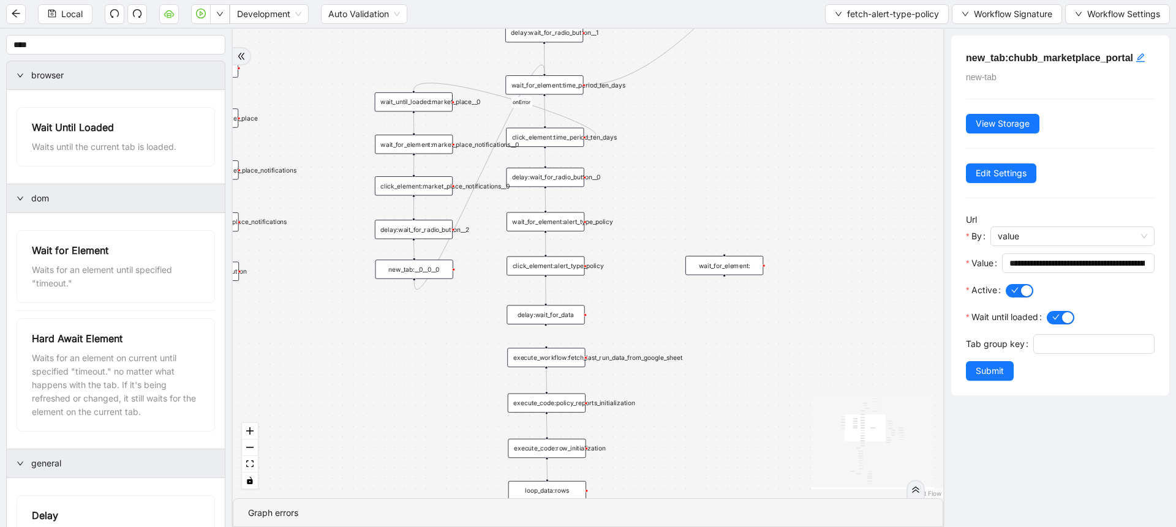
drag, startPoint x: 671, startPoint y: 309, endPoint x: 730, endPoint y: 156, distance: 164.3
click at [730, 156] on div "downloadNeeded fallback loopFrom fallback login_needed exitFrom onError onError…" at bounding box center [588, 264] width 711 height 470
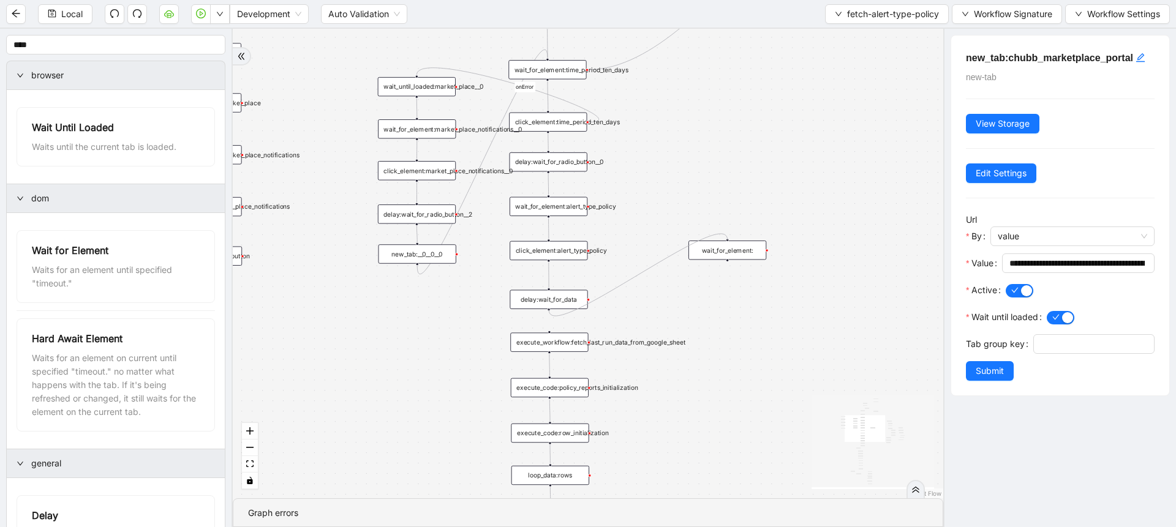
drag, startPoint x: 549, startPoint y: 310, endPoint x: 728, endPoint y: 235, distance: 193.8
click at [728, 235] on div "downloadNeeded fallback loopFrom fallback login_needed exitFrom onError onError…" at bounding box center [588, 264] width 711 height 470
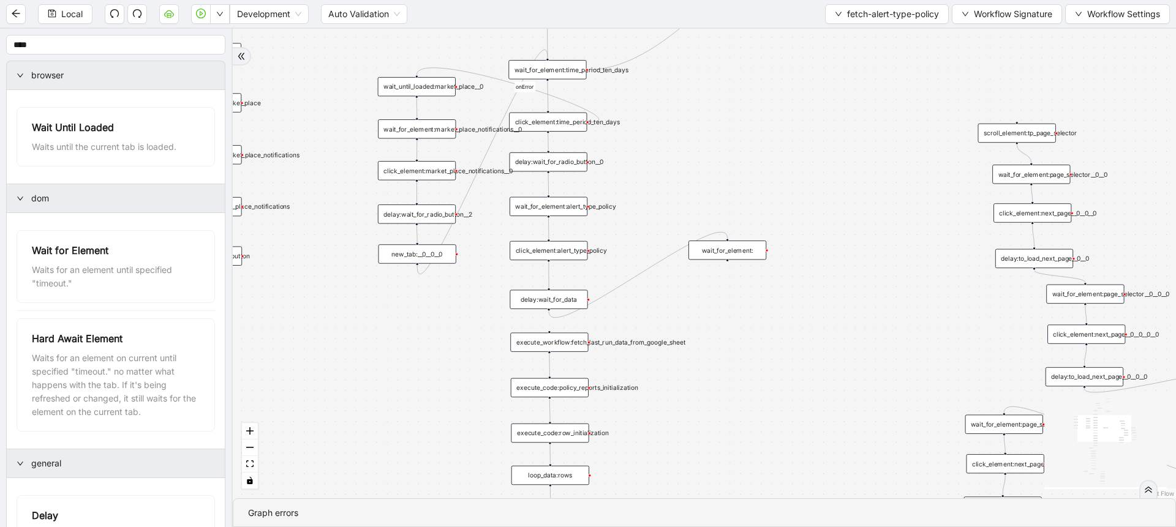
click at [571, 480] on div "loop_data:rows" at bounding box center [550, 475] width 78 height 19
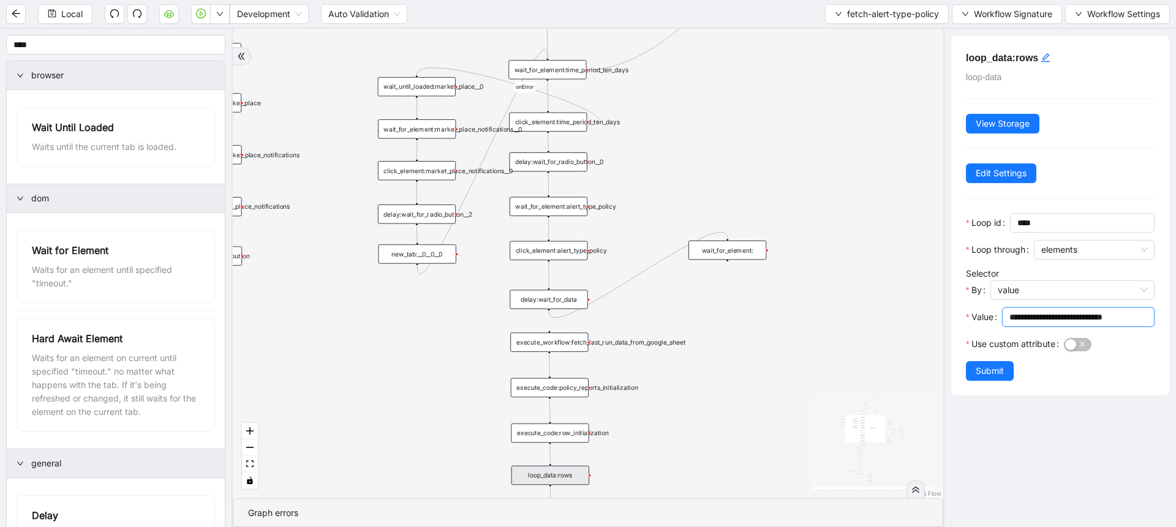
click at [1028, 314] on input "**********" at bounding box center [1076, 317] width 135 height 13
click at [734, 251] on div "wait_for_element:" at bounding box center [727, 250] width 78 height 19
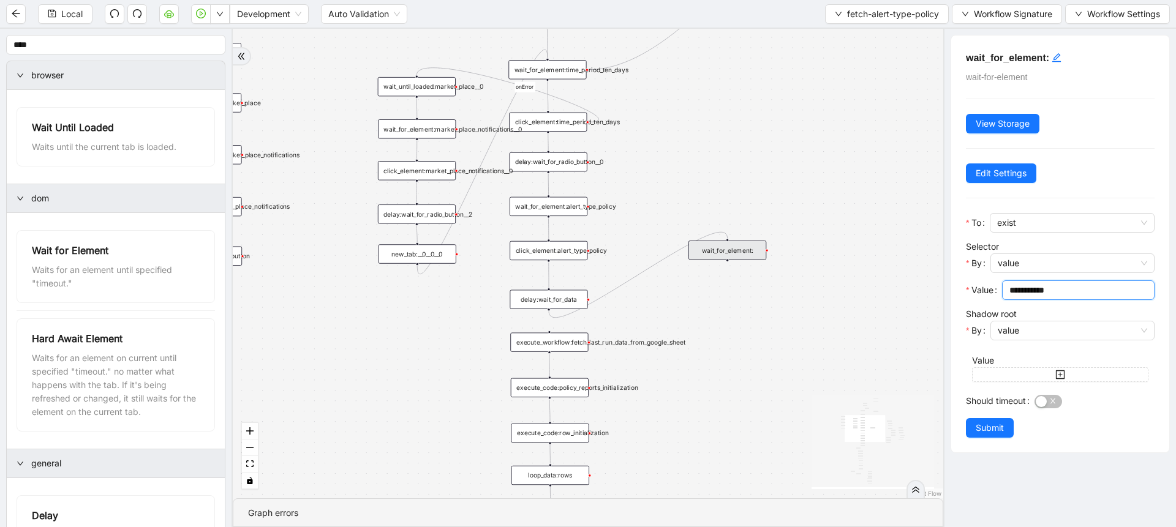
click at [1044, 294] on input "**********" at bounding box center [1076, 290] width 135 height 13
paste input "**********"
type input "**********"
click at [1046, 409] on div at bounding box center [1095, 401] width 120 height 20
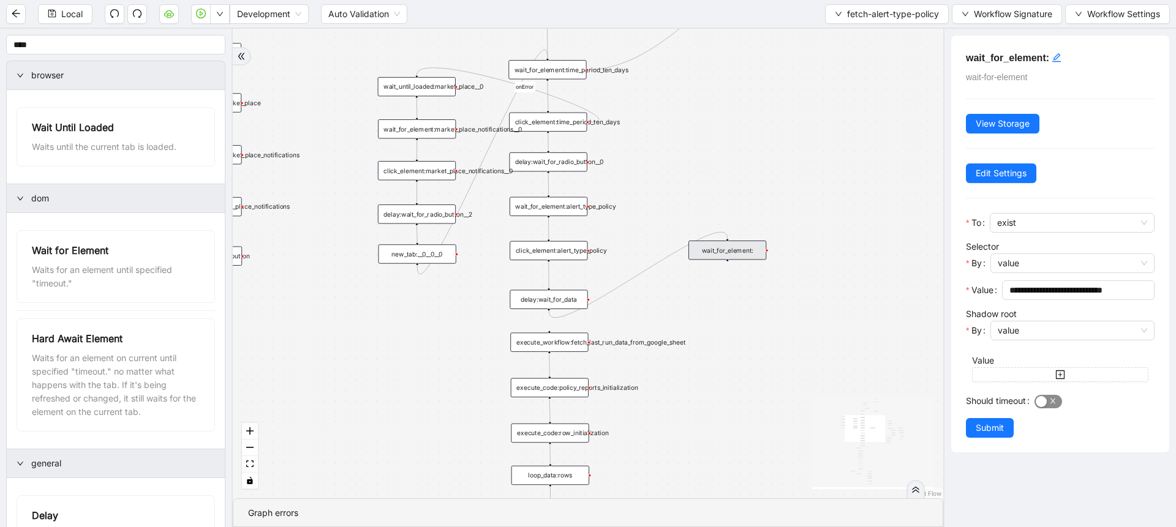
click at [1048, 399] on button "Should timeout" at bounding box center [1049, 401] width 28 height 13
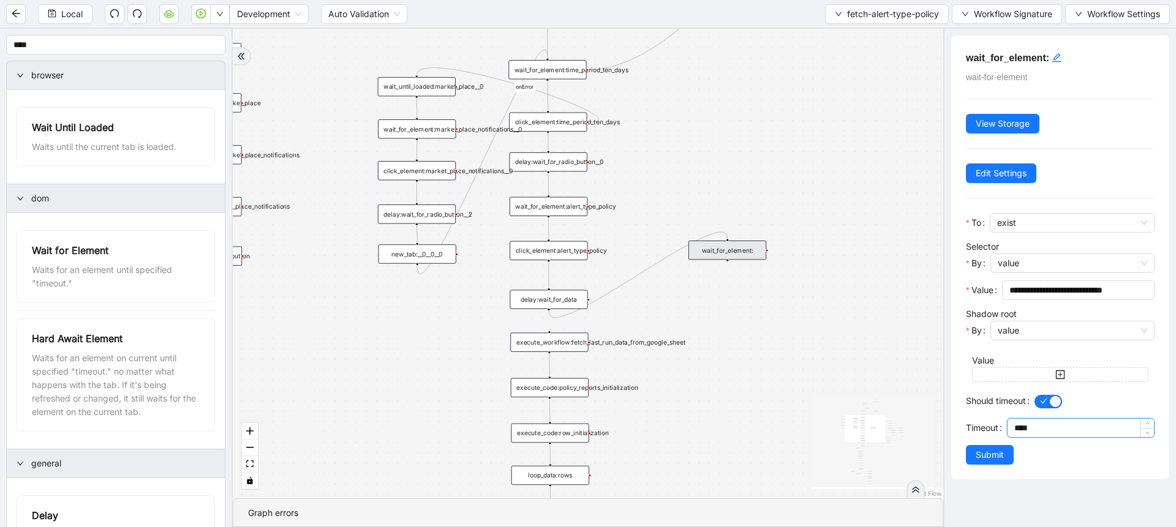
click at [1017, 430] on input "****" at bounding box center [1084, 428] width 140 height 18
type input "********"
click at [993, 462] on button "Submit" at bounding box center [990, 455] width 48 height 20
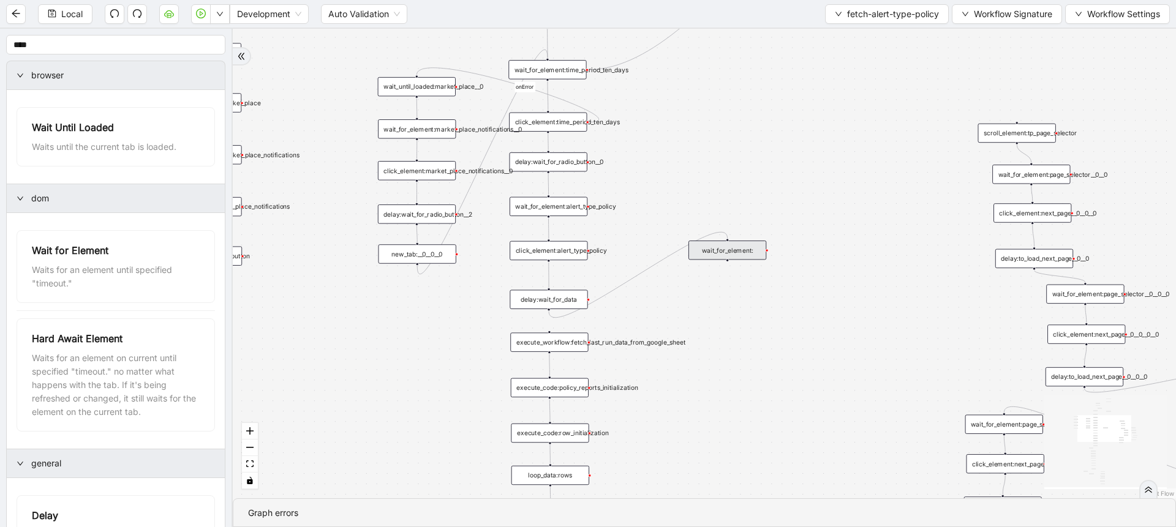
click at [723, 248] on div "wait_for_element:" at bounding box center [727, 250] width 78 height 19
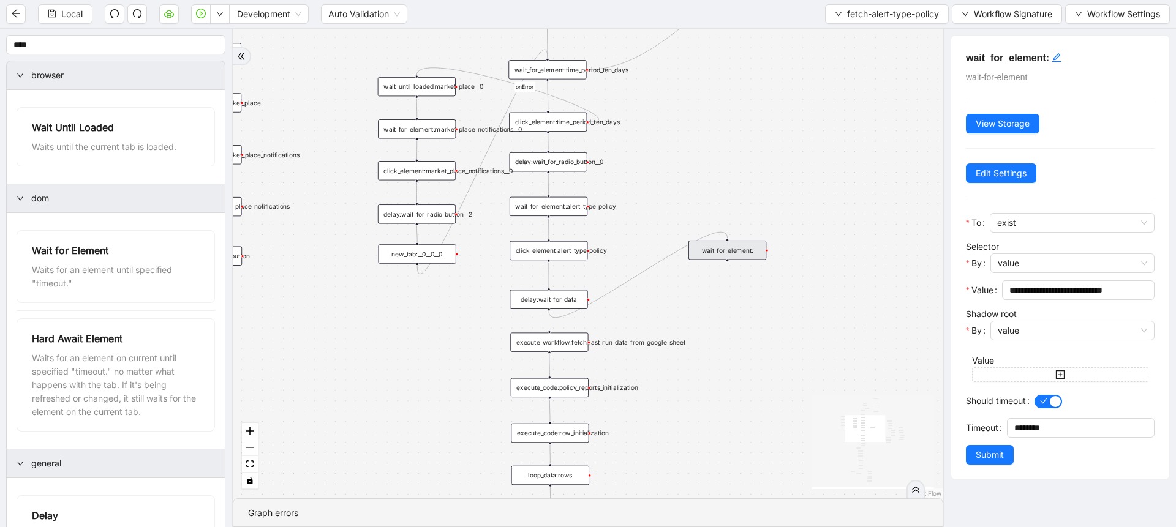
click at [1050, 54] on h5 "wait_for_element:" at bounding box center [1060, 57] width 189 height 15
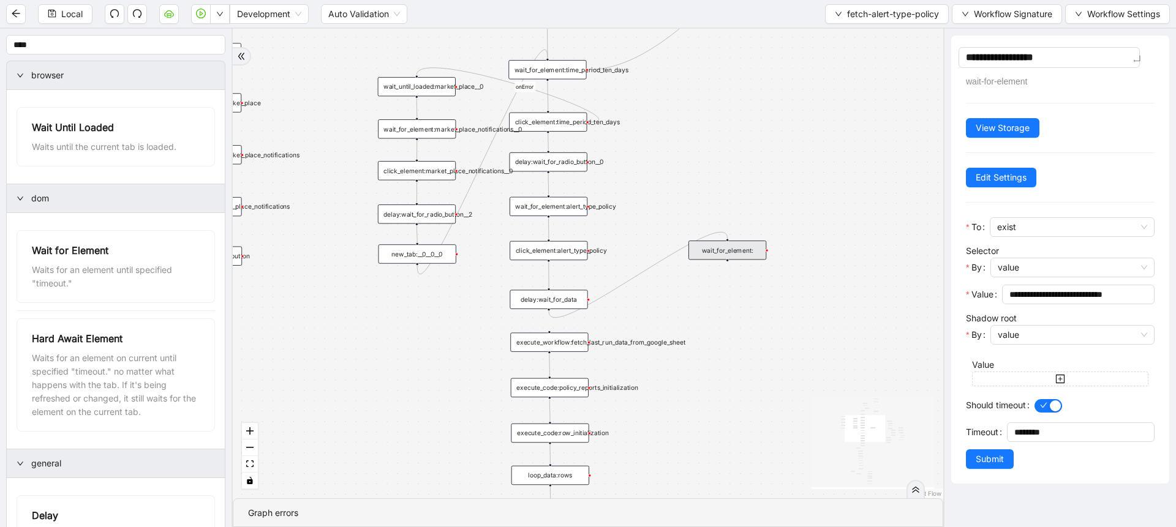
type textarea "**********"
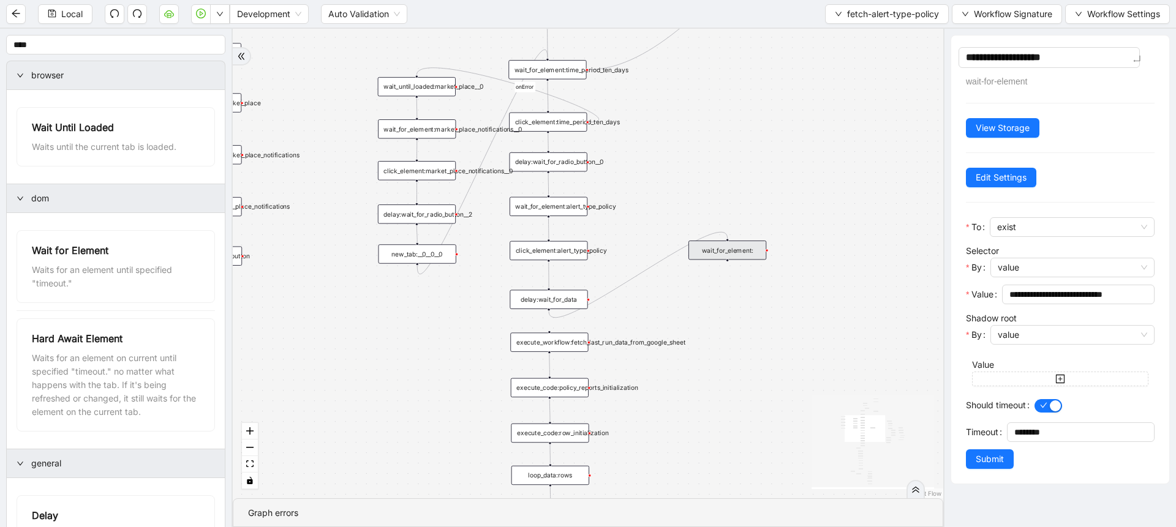
type textarea "**********"
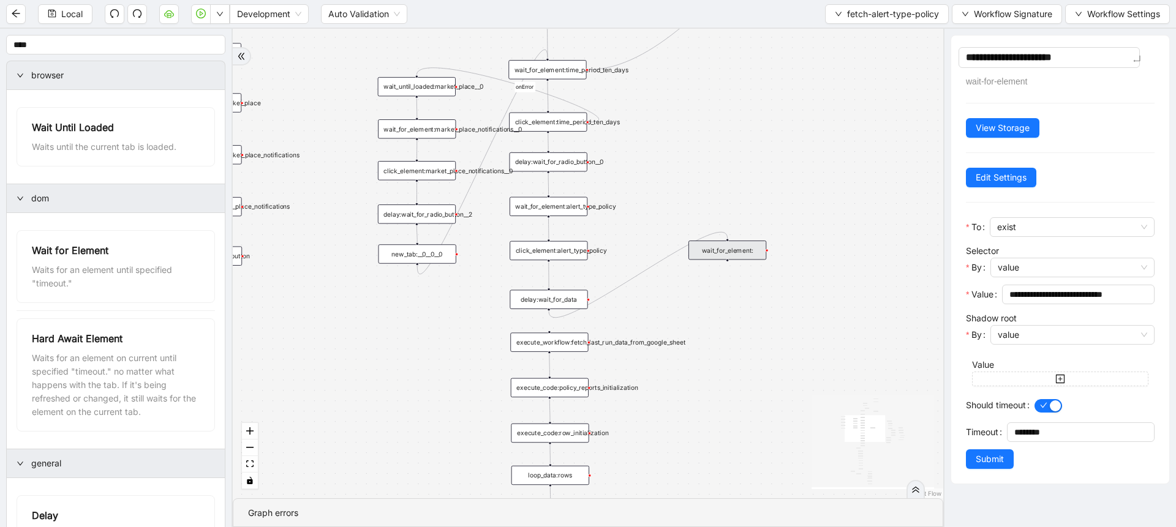
type textarea "**********"
click at [988, 460] on span "Submit" at bounding box center [990, 459] width 28 height 13
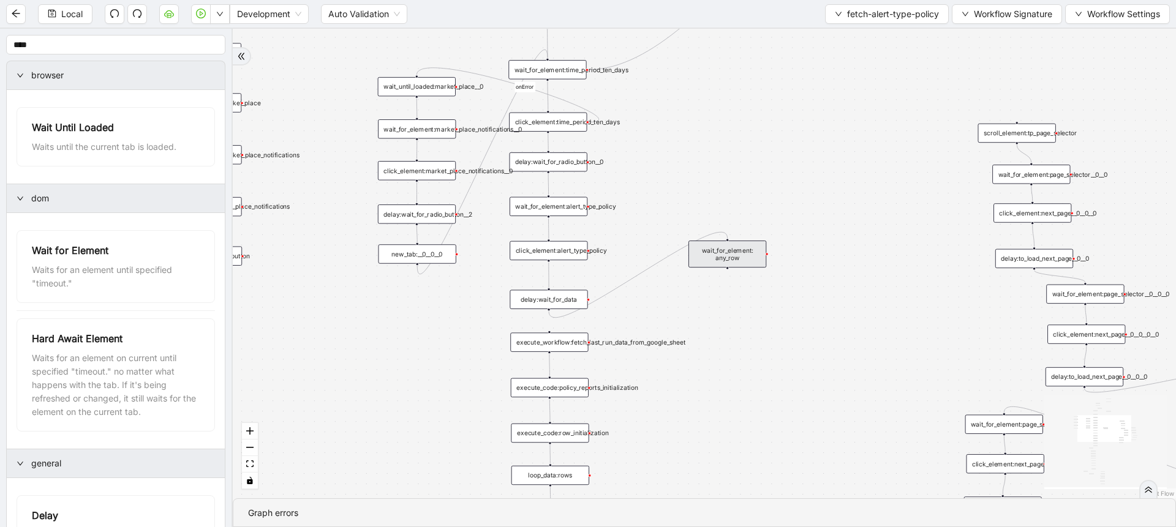
click at [730, 261] on div "wait_for_element: any_row" at bounding box center [727, 254] width 78 height 27
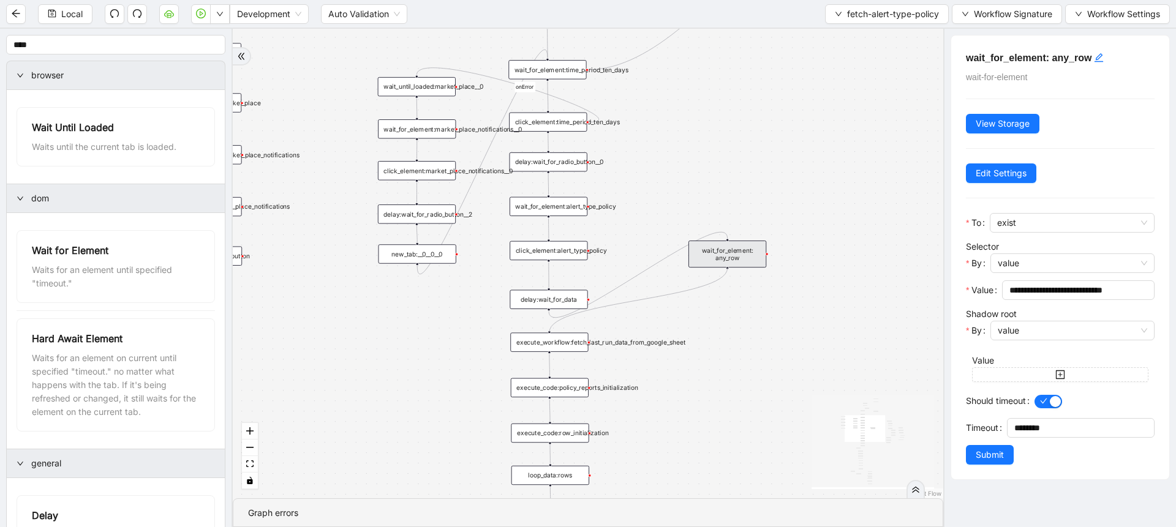
drag, startPoint x: 728, startPoint y: 268, endPoint x: 747, endPoint y: 341, distance: 75.3
click at [626, 337] on div "trigger wait_for_element:market_place_notifications click_element:market_place_…" at bounding box center [927, 402] width 603 height 399
click at [863, 8] on span "fetch-alert-type-policy" at bounding box center [893, 13] width 92 height 13
click at [854, 51] on span "Create" at bounding box center [884, 57] width 105 height 13
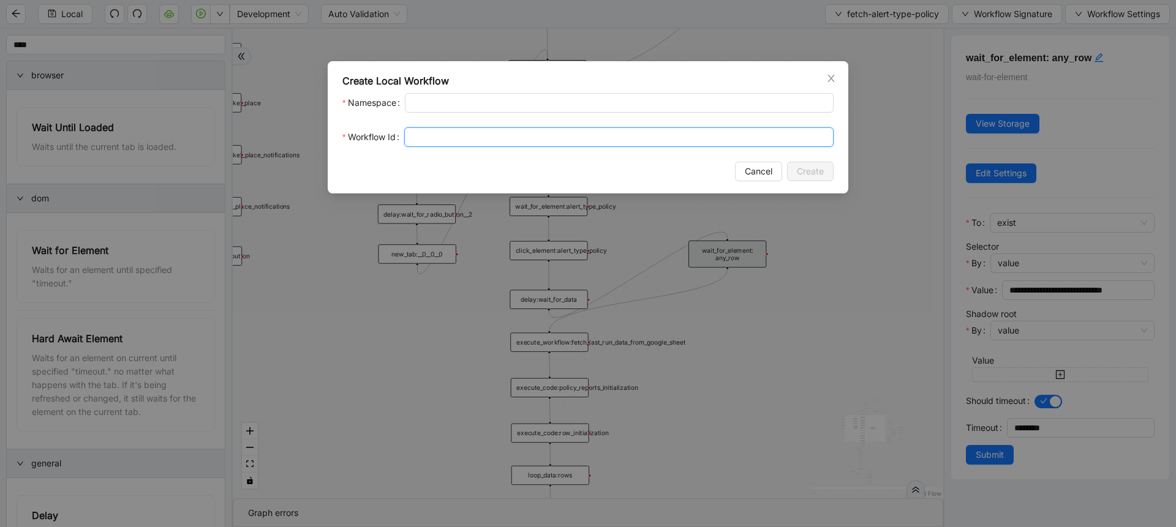
click at [470, 138] on input "Workflow Id" at bounding box center [618, 137] width 429 height 20
type input "*"
type input "*********"
click at [820, 169] on span "Create" at bounding box center [810, 171] width 27 height 13
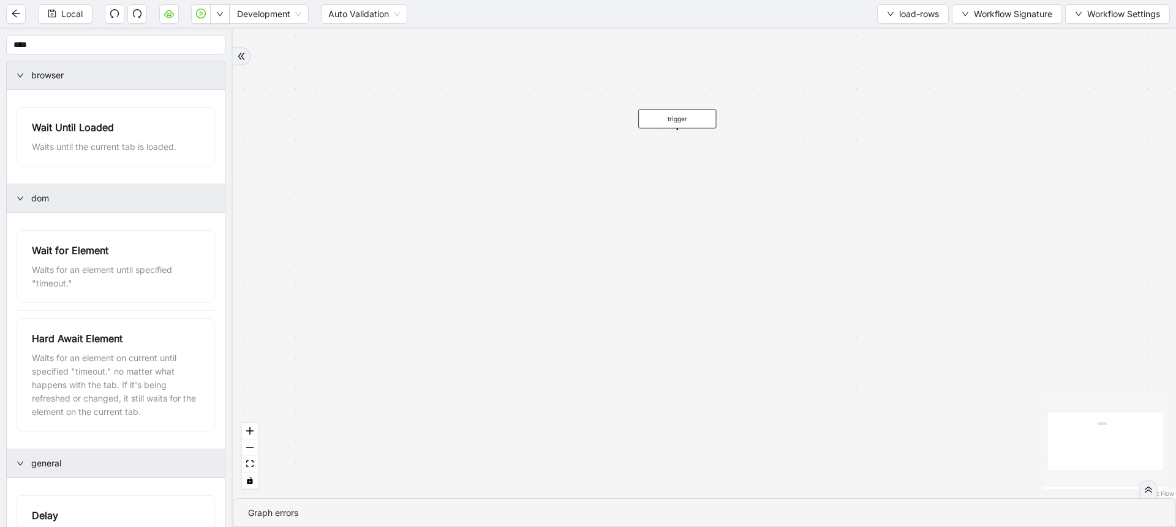
drag, startPoint x: 619, startPoint y: 333, endPoint x: 631, endPoint y: 238, distance: 95.1
click at [631, 238] on div "trigger" at bounding box center [704, 264] width 943 height 470
click at [673, 147] on icon "plus-circle" at bounding box center [677, 142] width 13 height 13
type input "***"
click at [676, 170] on div "Refresh" at bounding box center [677, 170] width 103 height 12
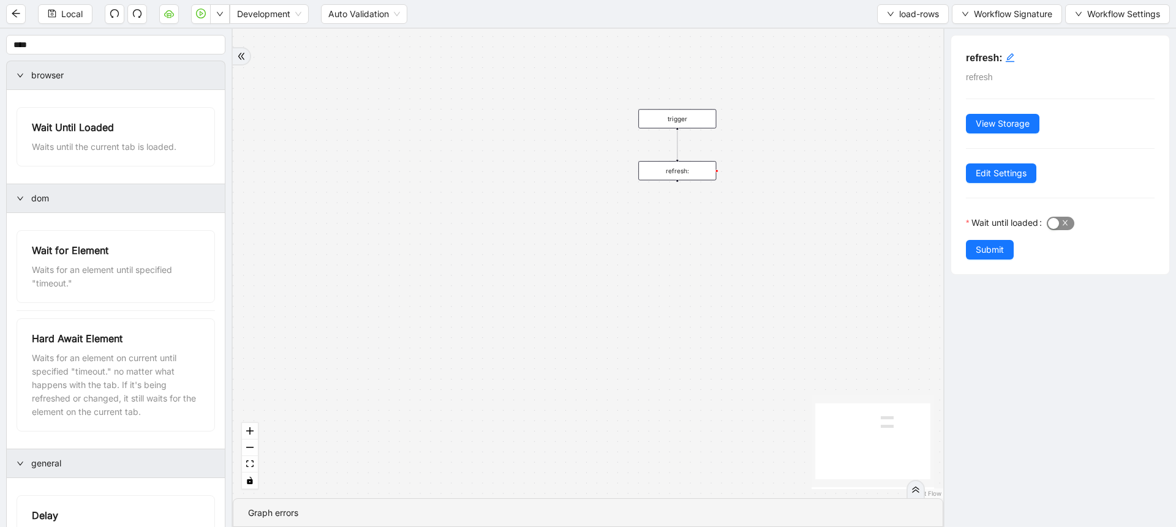
click at [1059, 222] on div "button" at bounding box center [1053, 223] width 11 height 11
click at [1011, 64] on div "click to edit id" at bounding box center [1010, 57] width 10 height 15
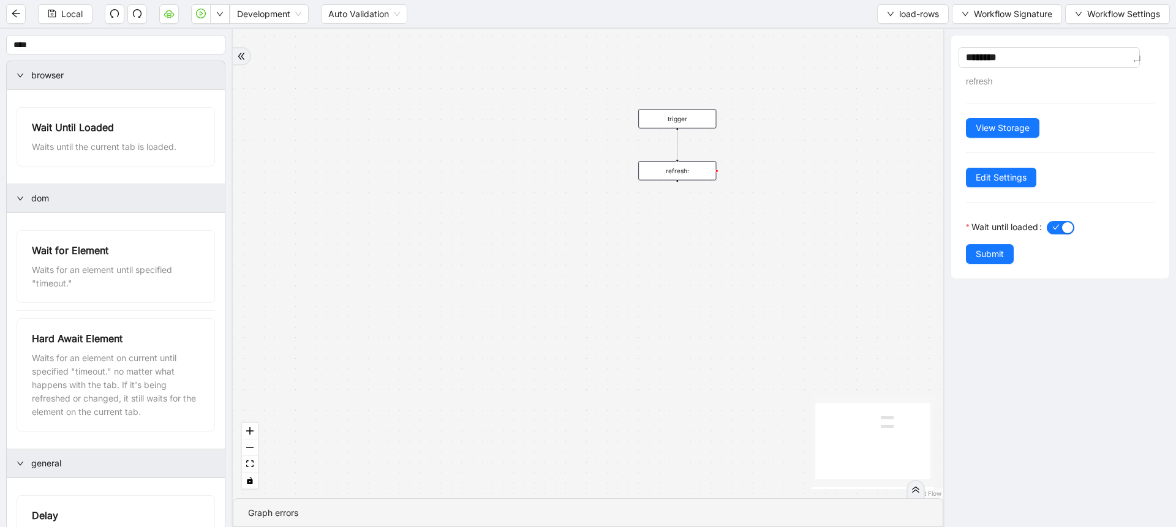
type textarea "********"
type textarea "**********"
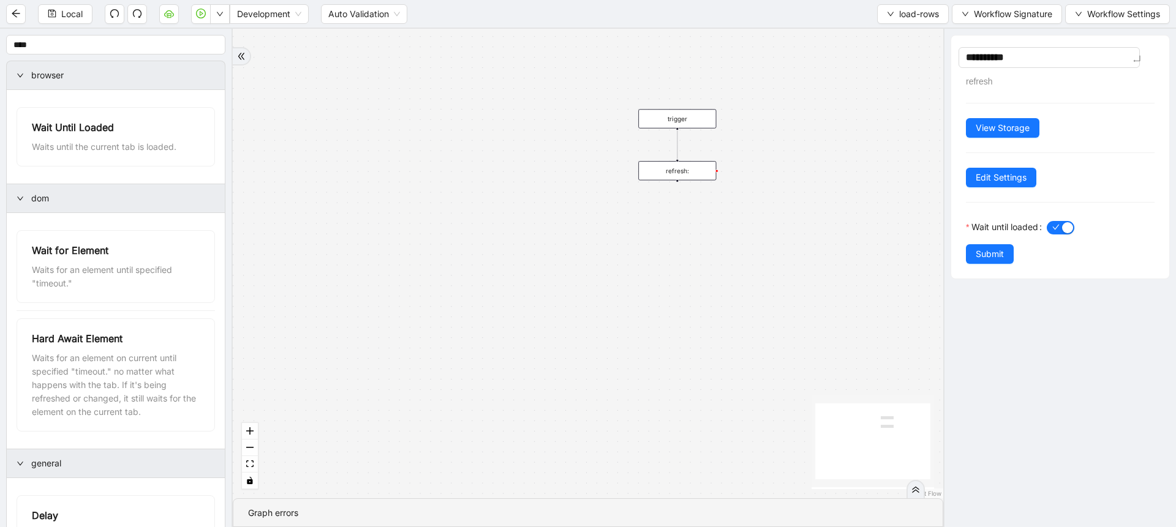
type textarea "**********"
click at [992, 251] on span "Submit" at bounding box center [990, 253] width 28 height 13
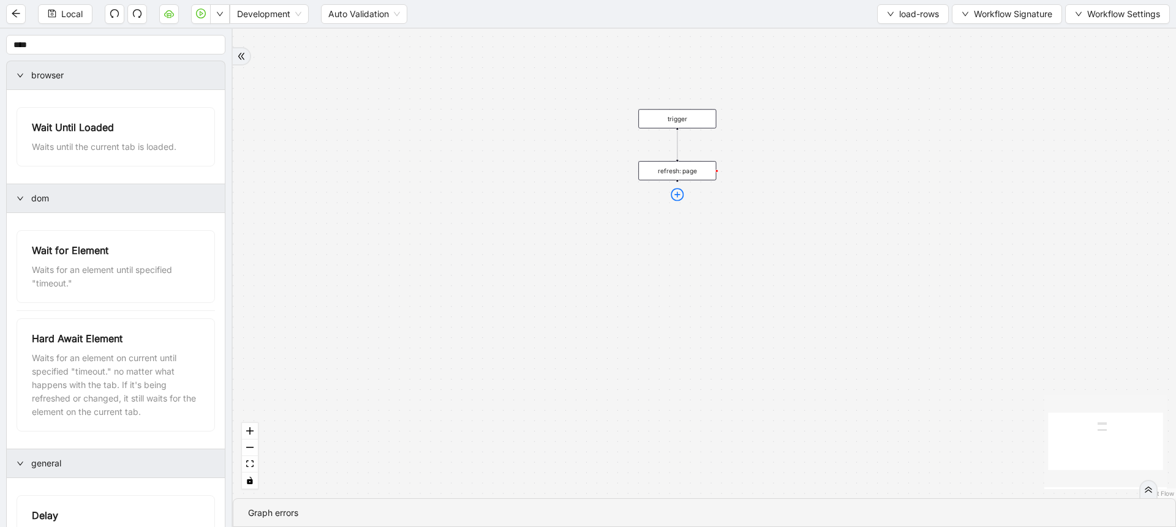
click at [676, 192] on icon "plus-circle" at bounding box center [677, 194] width 13 height 13
click at [663, 198] on input "text" at bounding box center [677, 195] width 103 height 17
type input "*****"
click at [667, 219] on div "Delay" at bounding box center [677, 222] width 103 height 12
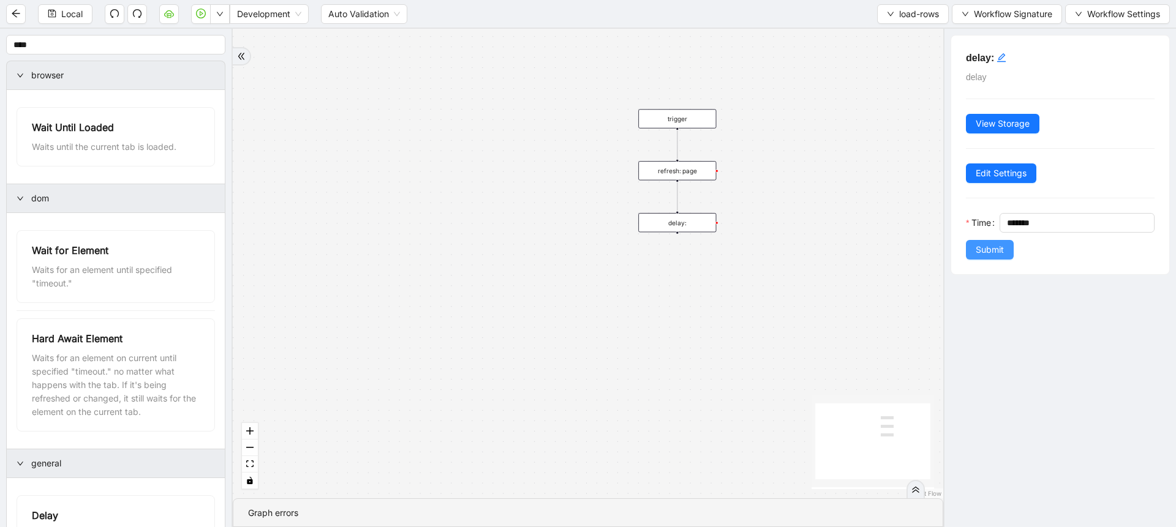
click at [978, 255] on span "Submit" at bounding box center [990, 249] width 28 height 13
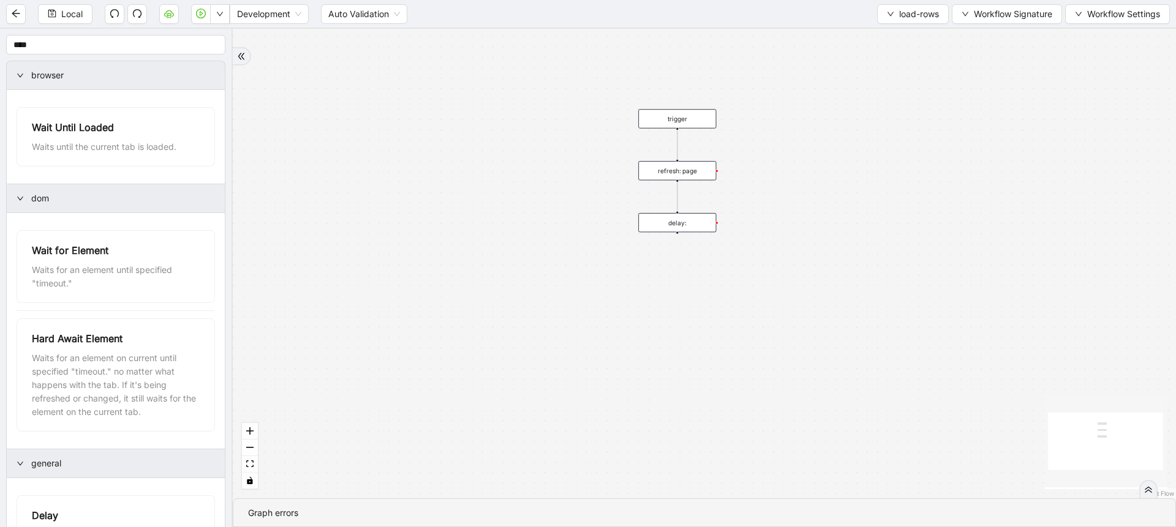
click at [681, 224] on div "delay:" at bounding box center [677, 222] width 78 height 19
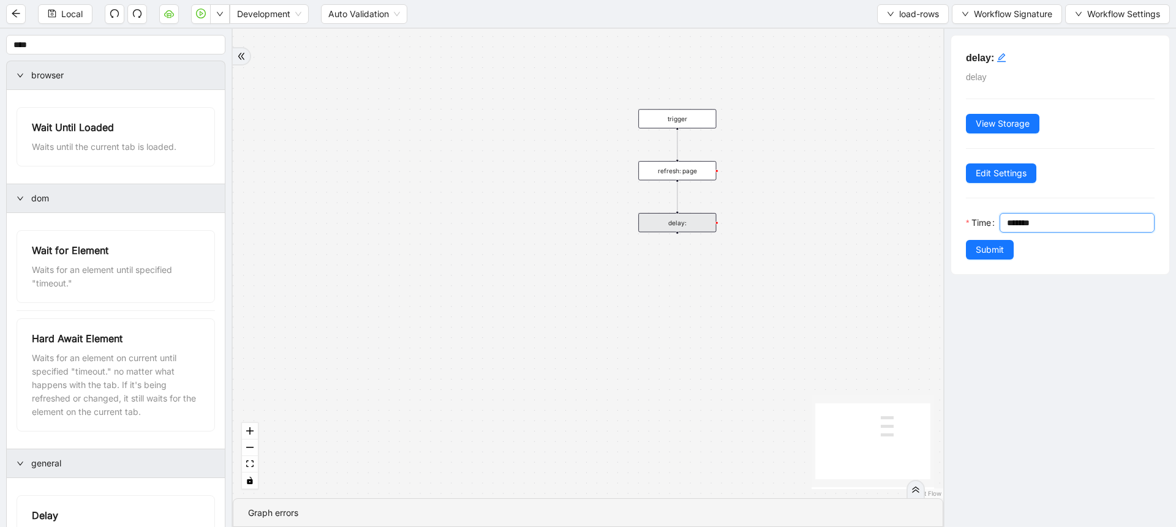
drag, startPoint x: 1012, startPoint y: 224, endPoint x: 995, endPoint y: 225, distance: 17.2
click at [995, 225] on div "Time *******" at bounding box center [1060, 226] width 189 height 27
type input "*******"
click at [995, 250] on span "Submit" at bounding box center [990, 249] width 28 height 13
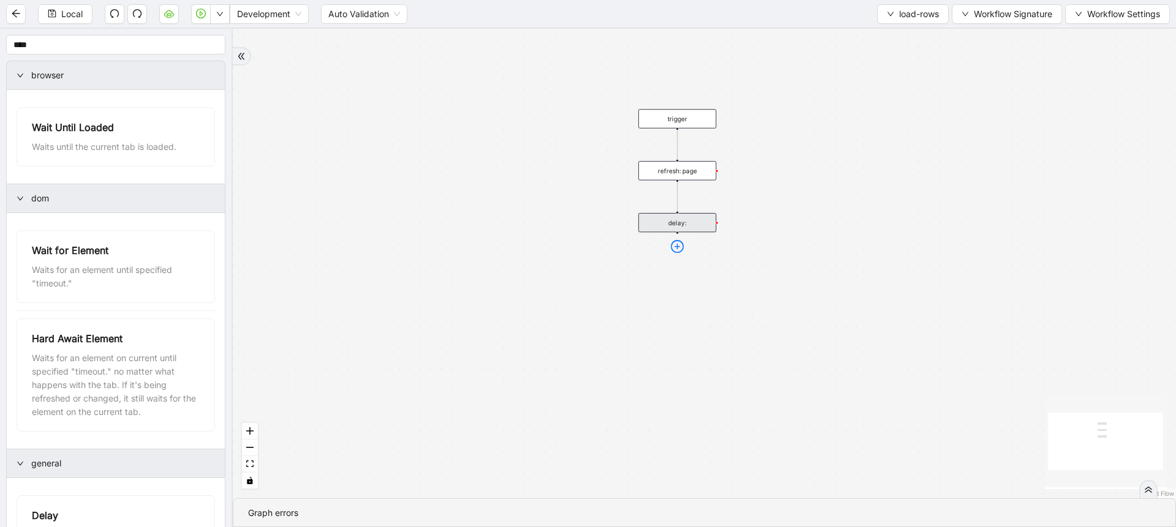
click at [682, 247] on icon "plus-circle" at bounding box center [677, 246] width 13 height 13
click at [652, 253] on input "text" at bounding box center [677, 247] width 103 height 17
type input "**"
click at [680, 277] on div "Wait Until Loaded" at bounding box center [677, 274] width 103 height 12
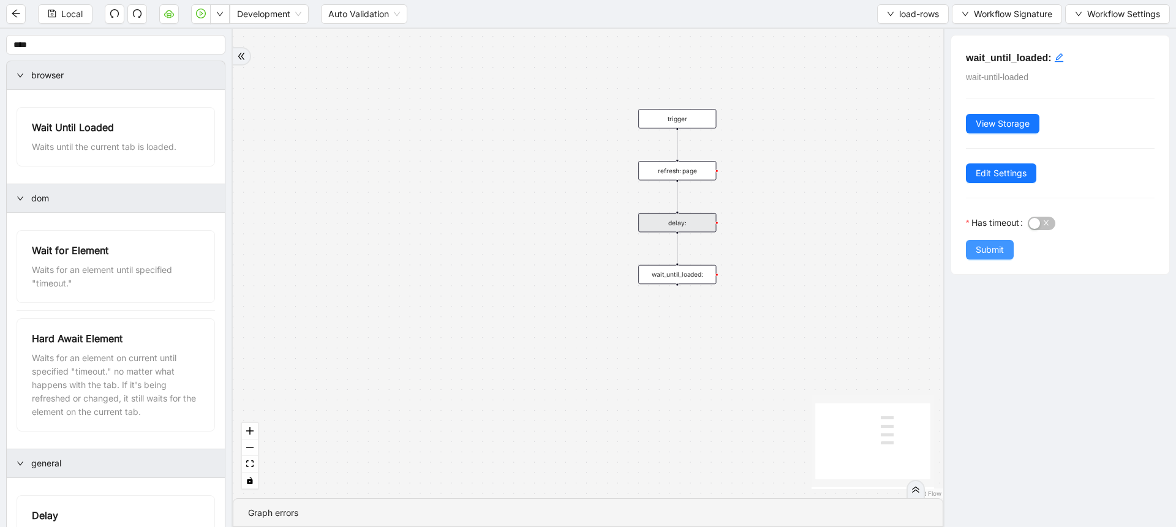
click at [982, 248] on span "Submit" at bounding box center [990, 249] width 28 height 13
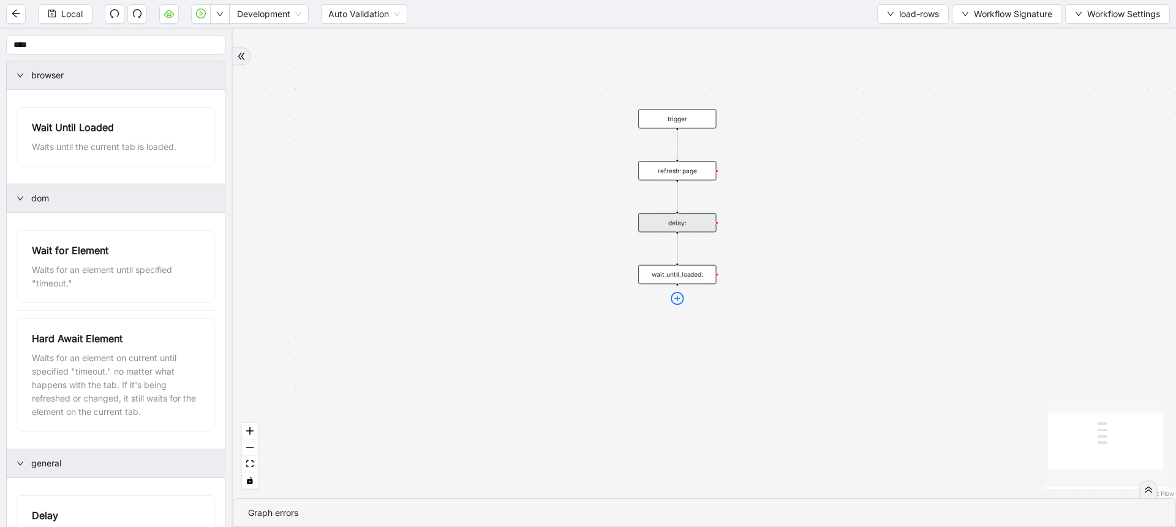
click at [673, 300] on icon "plus-circle" at bounding box center [677, 298] width 13 height 13
type input "****"
click at [688, 347] on div "Wait for Element" at bounding box center [677, 350] width 103 height 12
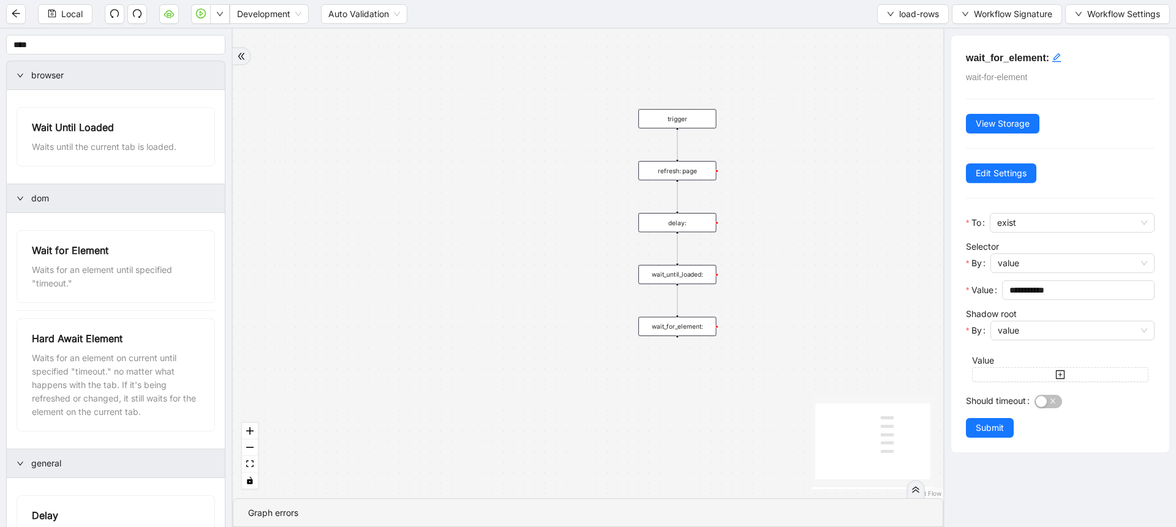
click at [812, 181] on div "trigger refresh: page delay: wait_until_loaded: wait_for_element:" at bounding box center [588, 264] width 711 height 470
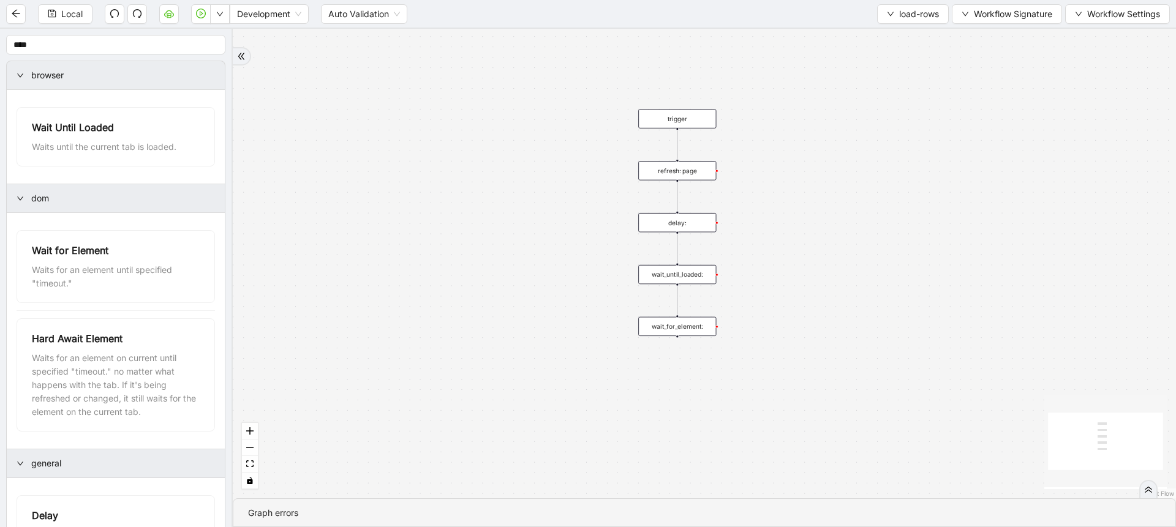
click at [812, 181] on div "trigger refresh: page delay: wait_until_loaded: wait_for_element:" at bounding box center [704, 264] width 943 height 470
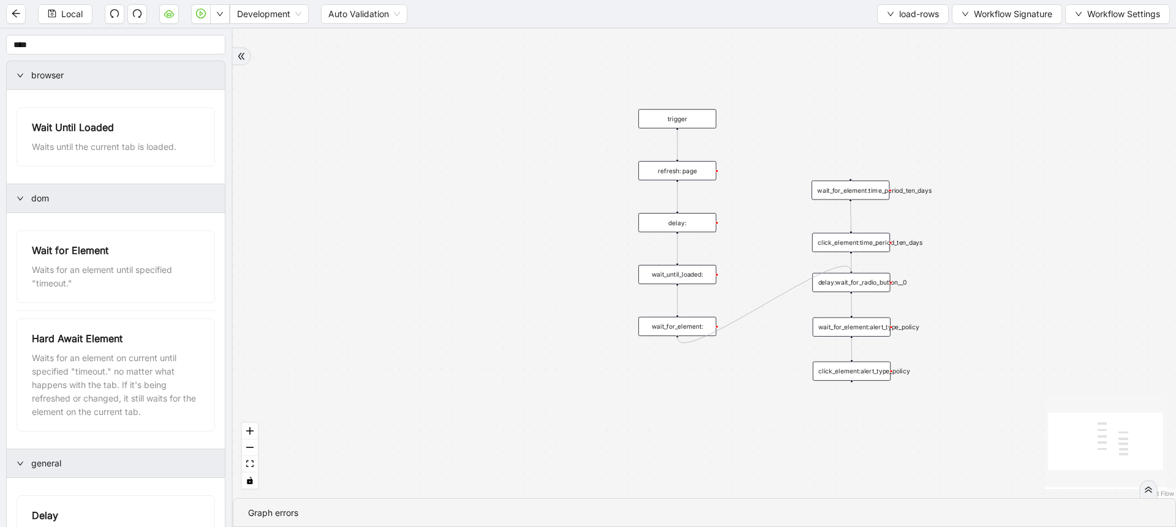
drag, startPoint x: 677, startPoint y: 336, endPoint x: 846, endPoint y: 275, distance: 179.8
click at [846, 275] on div "trigger refresh: page delay: wait_until_loaded: wait_for_element: wait_for_elem…" at bounding box center [1038, 308] width 800 height 399
click at [851, 260] on icon "Edge from click_element:time_period_ten_days to delay:wait_for_radio_button__0" at bounding box center [851, 262] width 0 height 17
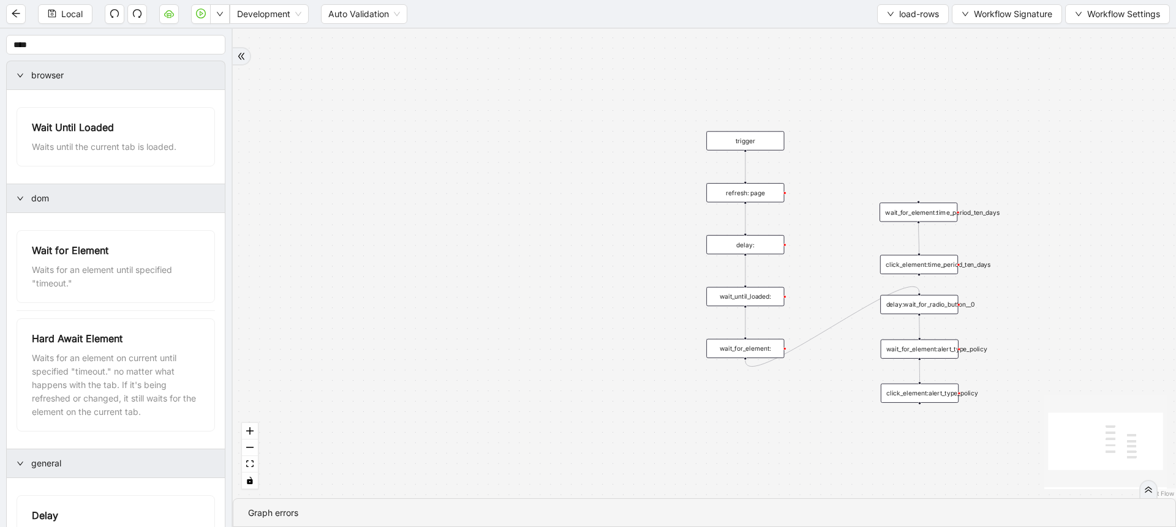
drag, startPoint x: 792, startPoint y: 173, endPoint x: 843, endPoint y: 183, distance: 52.5
click at [843, 183] on div "trigger refresh: page delay: wait_until_loaded: wait_for_element: wait_for_elem…" at bounding box center [704, 264] width 943 height 470
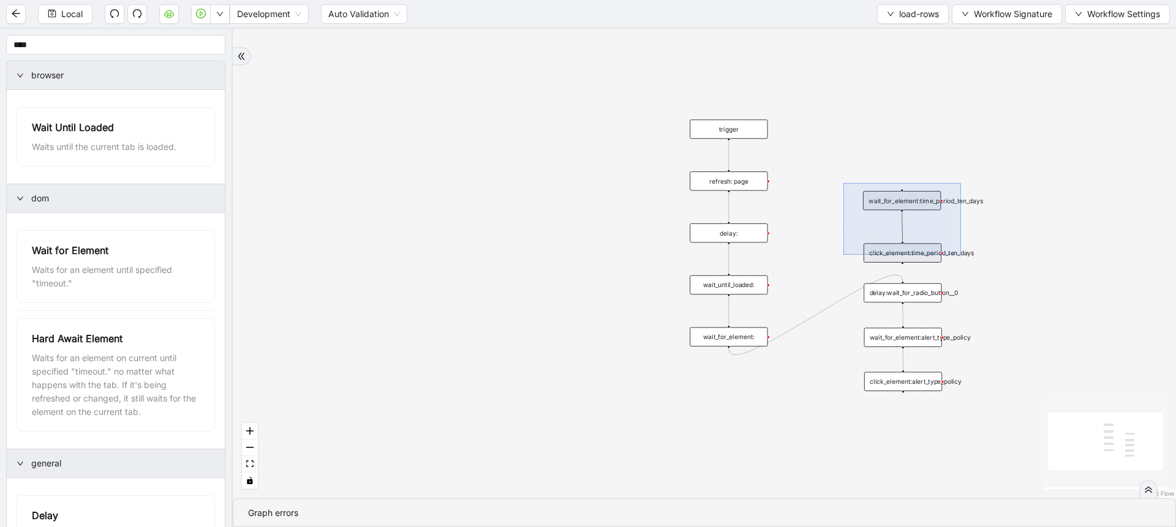
drag, startPoint x: 843, startPoint y: 183, endPoint x: 961, endPoint y: 255, distance: 137.7
click at [961, 255] on div "trigger refresh: page delay: wait_until_loaded: wait_for_element: wait_for_elem…" at bounding box center [704, 264] width 943 height 470
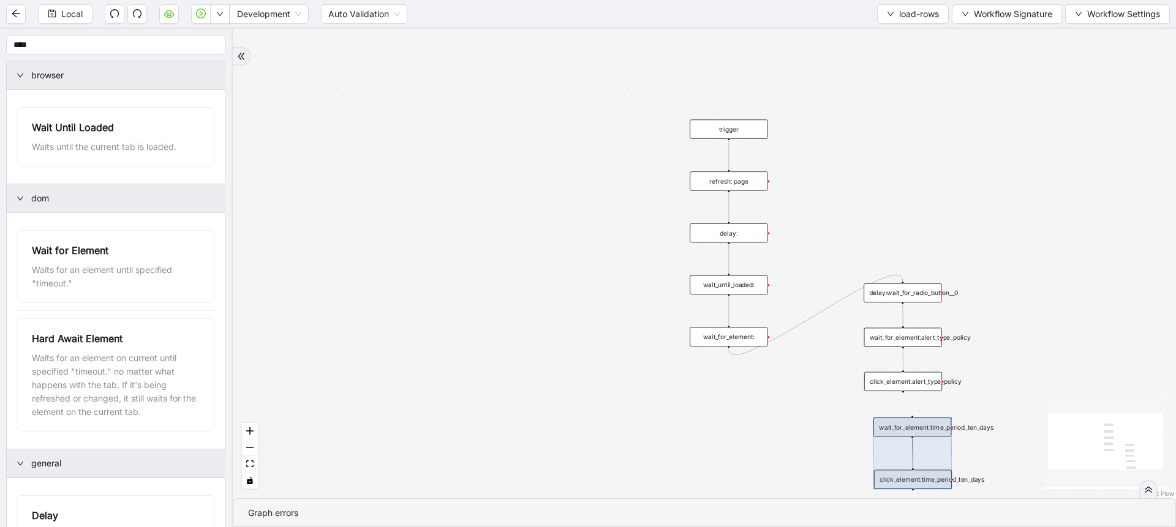
drag, startPoint x: 894, startPoint y: 236, endPoint x: 904, endPoint y: 462, distance: 226.9
click at [904, 462] on div at bounding box center [912, 454] width 78 height 72
drag, startPoint x: 892, startPoint y: 425, endPoint x: 883, endPoint y: 428, distance: 9.7
click at [883, 428] on div at bounding box center [903, 457] width 78 height 72
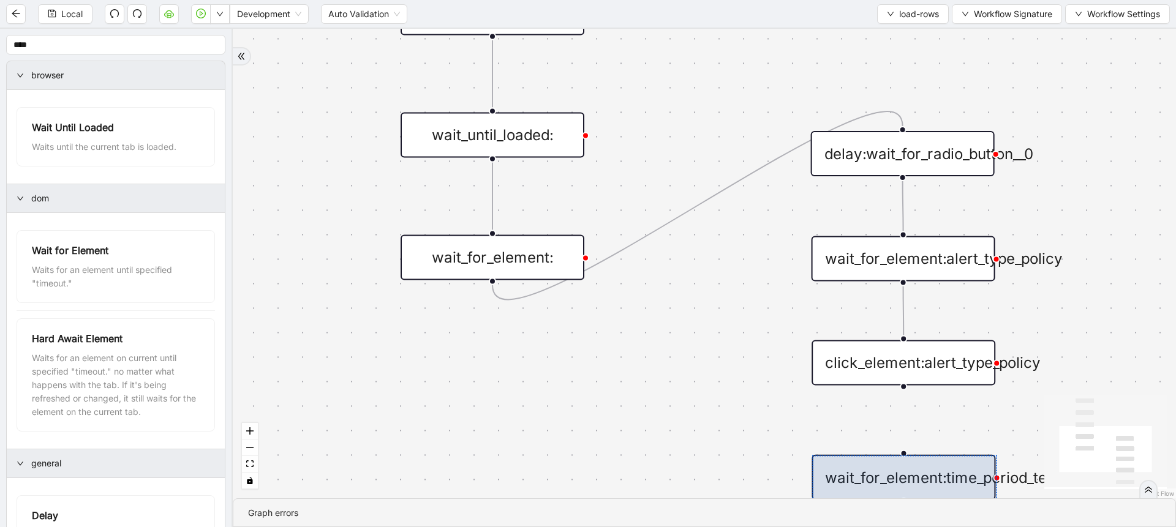
click at [903, 396] on div "trigger refresh: page delay: wait_until_loaded: wait_for_element: wait_for_elem…" at bounding box center [704, 264] width 943 height 470
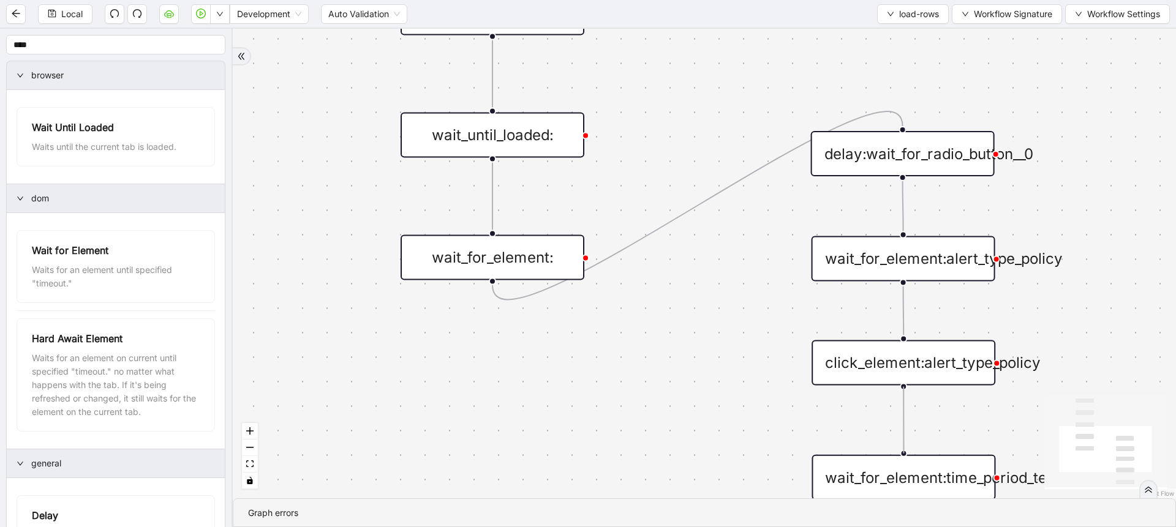
drag, startPoint x: 903, startPoint y: 383, endPoint x: 907, endPoint y: 448, distance: 64.5
click at [907, 448] on div "trigger refresh: page delay: wait_until_loaded: wait_for_element: wait_for_elem…" at bounding box center [704, 264] width 943 height 470
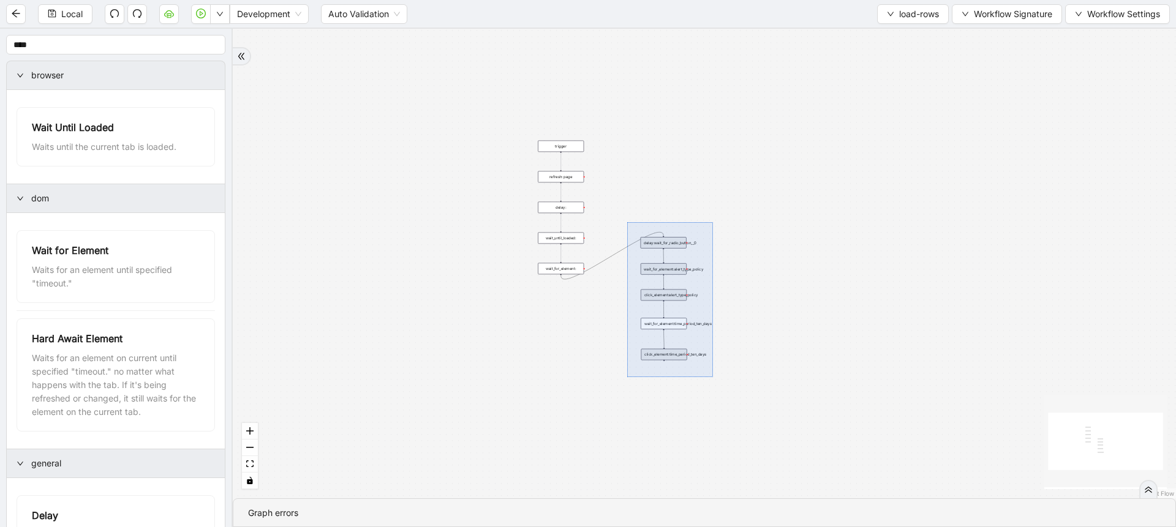
drag, startPoint x: 627, startPoint y: 222, endPoint x: 714, endPoint y: 384, distance: 183.6
click at [714, 384] on div "trigger refresh: page delay: wait_until_loaded: wait_for_element: wait_for_elem…" at bounding box center [704, 264] width 943 height 470
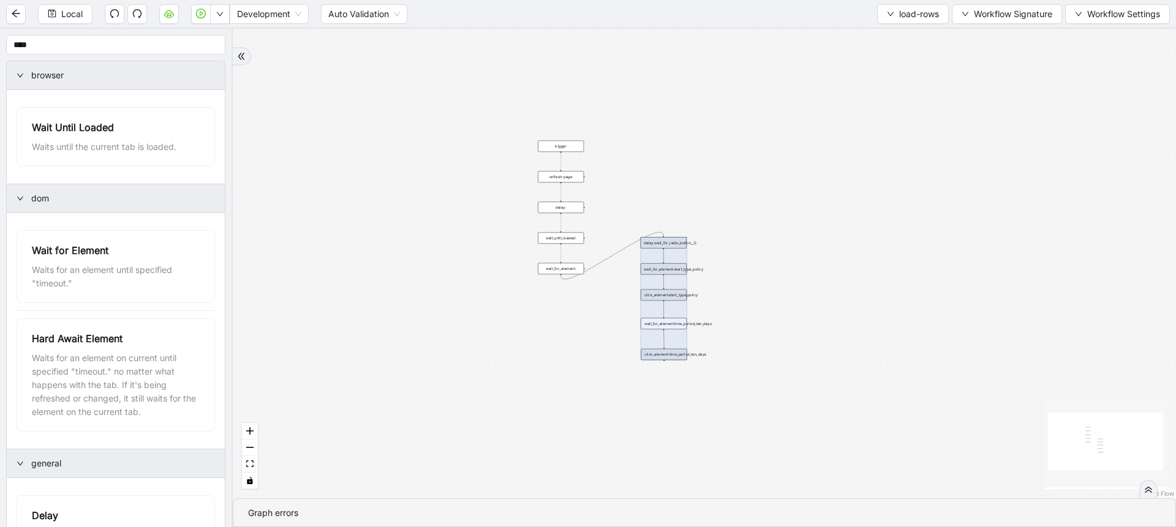
click at [608, 217] on div "trigger refresh: page delay: wait_until_loaded: wait_for_element: wait_for_elem…" at bounding box center [704, 264] width 943 height 470
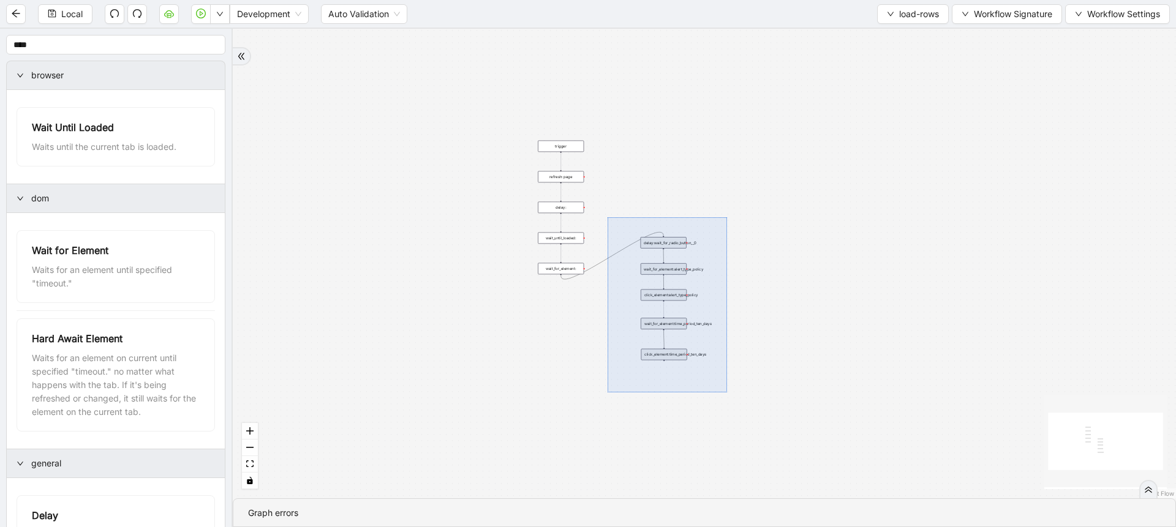
drag, startPoint x: 608, startPoint y: 217, endPoint x: 727, endPoint y: 393, distance: 212.0
click at [727, 393] on div "trigger refresh: page delay: wait_until_loaded: wait_for_element: wait_for_elem…" at bounding box center [704, 264] width 943 height 470
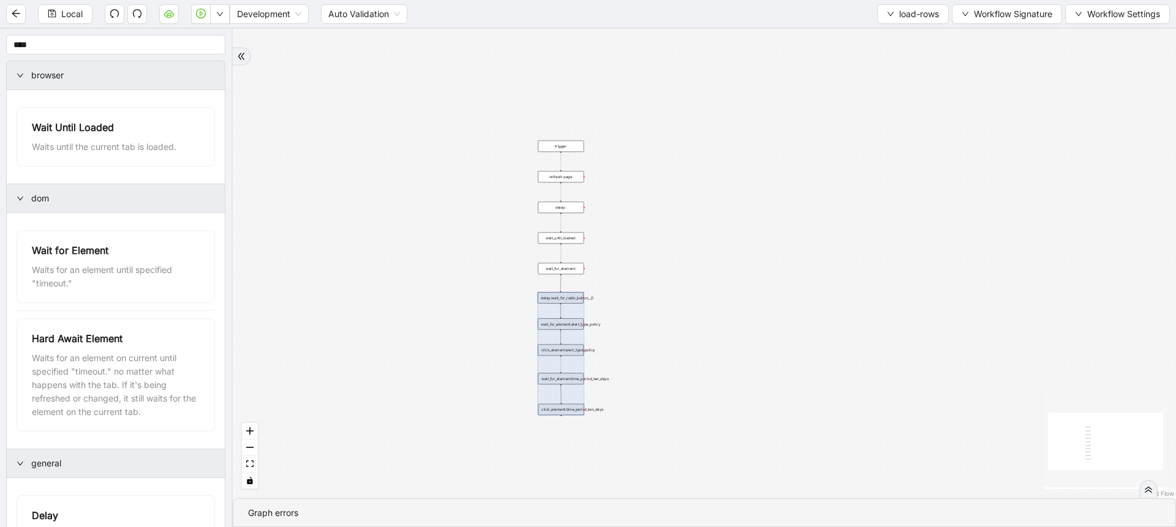
drag, startPoint x: 652, startPoint y: 277, endPoint x: 549, endPoint y: 332, distance: 116.7
click at [549, 332] on div at bounding box center [561, 353] width 47 height 123
click at [645, 317] on div "trigger refresh: page delay: wait_until_loaded: wait_for_element: wait_for_elem…" at bounding box center [704, 264] width 943 height 470
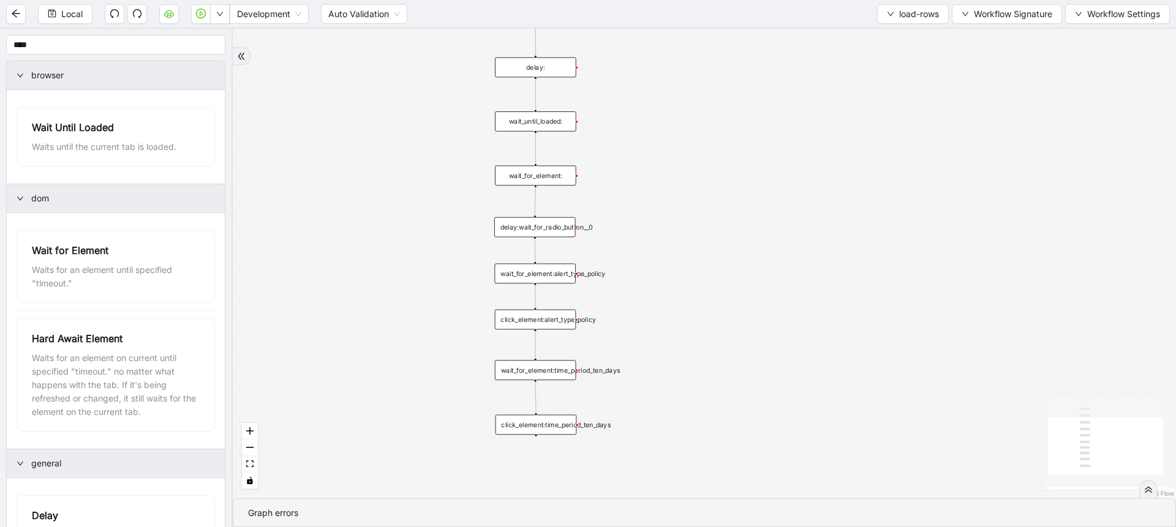
drag, startPoint x: 645, startPoint y: 317, endPoint x: 689, endPoint y: 256, distance: 75.0
click at [689, 256] on div "trigger refresh: page delay: wait_until_loaded: wait_for_element: wait_for_elem…" at bounding box center [704, 264] width 943 height 470
click at [550, 173] on div "wait_for_element:" at bounding box center [540, 171] width 81 height 20
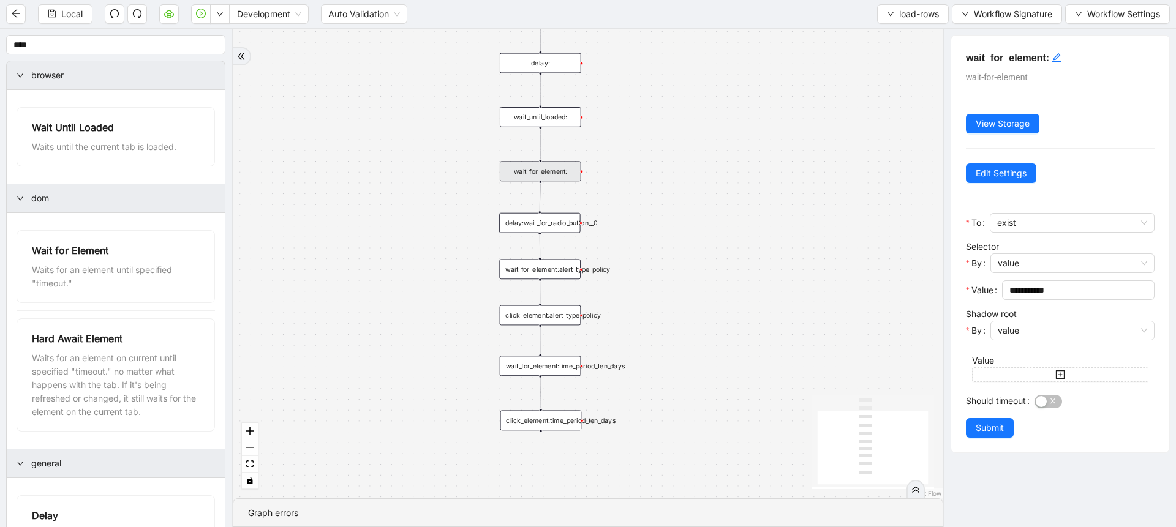
click at [565, 225] on div "delay:wait_for_radio_button__0" at bounding box center [539, 223] width 81 height 20
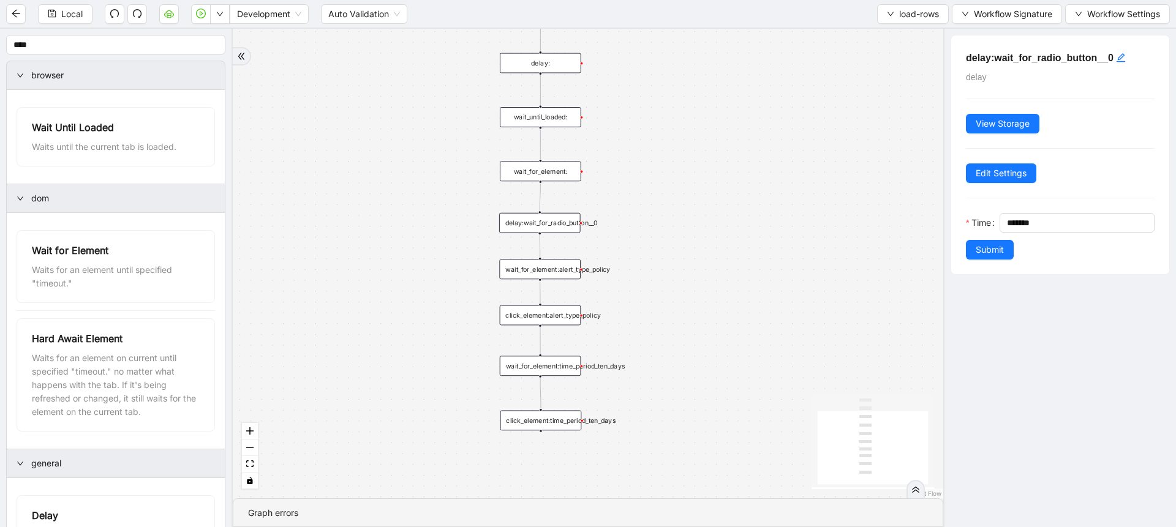
click at [564, 276] on div "wait_for_element:alert_type_policy" at bounding box center [539, 270] width 81 height 20
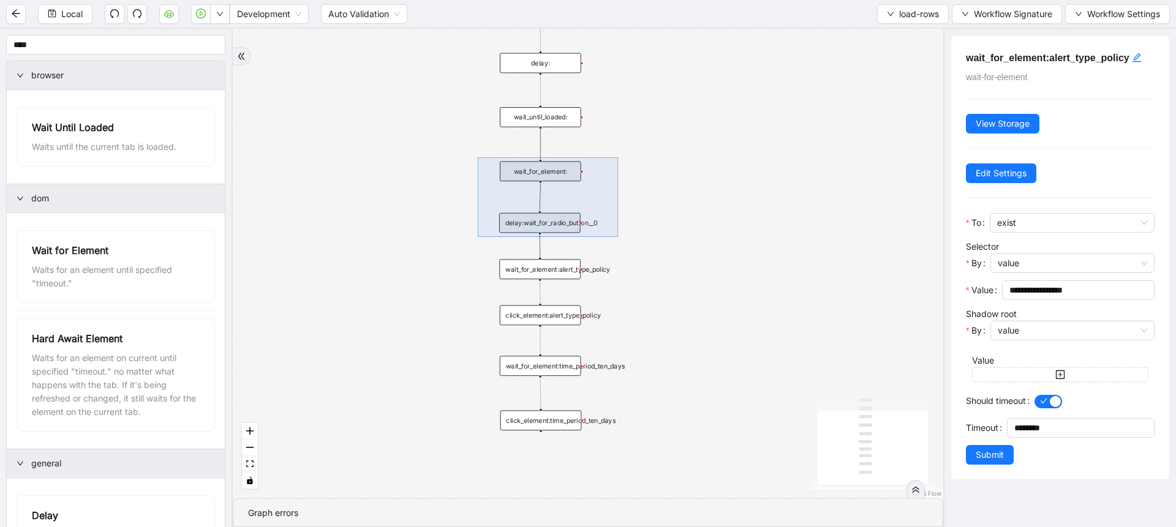
drag, startPoint x: 478, startPoint y: 157, endPoint x: 618, endPoint y: 238, distance: 161.6
click at [618, 238] on div "trigger refresh: page delay: wait_until_loaded: wait_for_element: wait_for_elem…" at bounding box center [588, 264] width 711 height 470
drag, startPoint x: 477, startPoint y: 146, endPoint x: 594, endPoint y: 240, distance: 150.3
click at [594, 240] on div "trigger refresh: page delay: wait_until_loaded: wait_for_element: wait_for_elem…" at bounding box center [588, 264] width 711 height 470
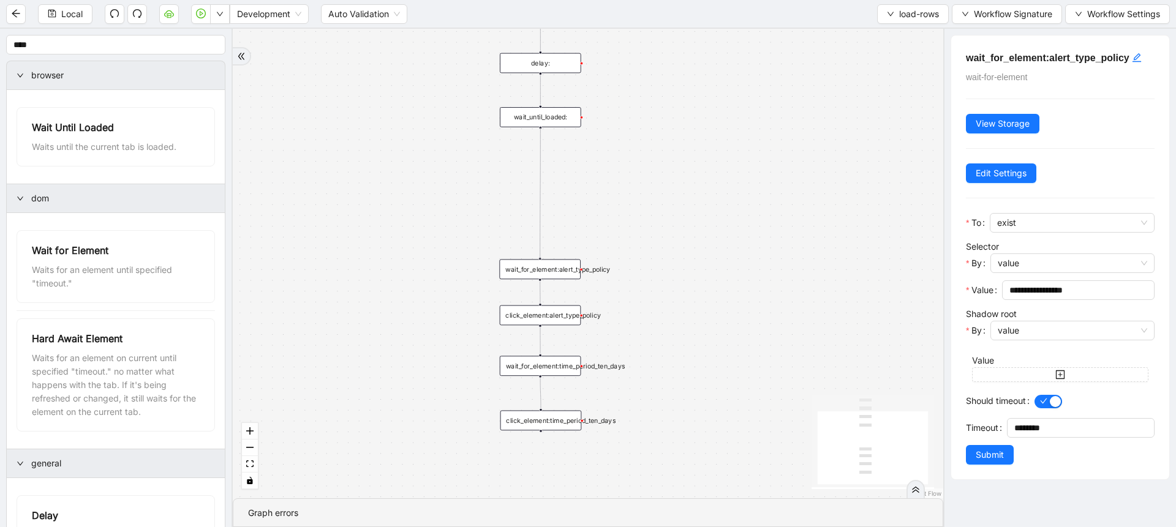
drag, startPoint x: 538, startPoint y: 127, endPoint x: 541, endPoint y: 251, distance: 123.8
click at [541, 251] on div "trigger refresh: page delay: wait_until_loaded: wait_for_element:time_period_te…" at bounding box center [588, 264] width 711 height 470
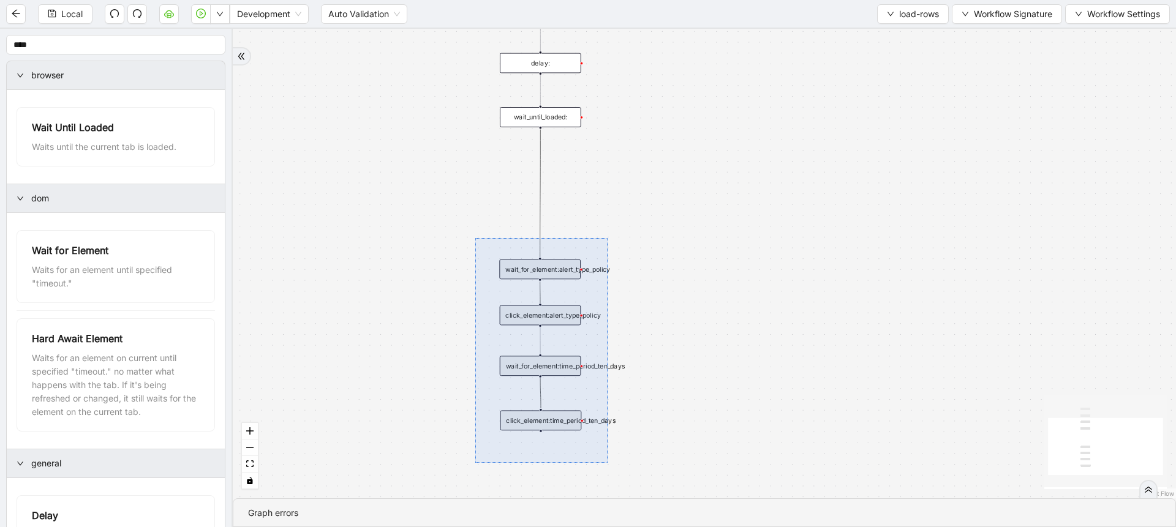
drag, startPoint x: 475, startPoint y: 238, endPoint x: 613, endPoint y: 461, distance: 261.3
click at [613, 461] on div "trigger refresh: page delay: wait_until_loaded: wait_for_element:time_period_te…" at bounding box center [704, 264] width 943 height 470
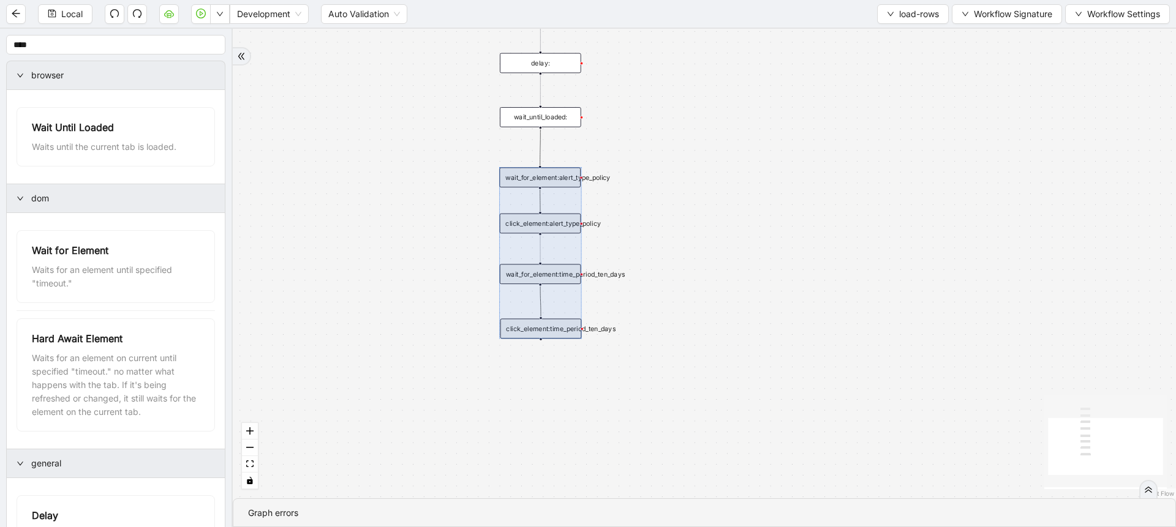
drag, startPoint x: 545, startPoint y: 346, endPoint x: 545, endPoint y: 254, distance: 91.9
click at [545, 254] on div at bounding box center [540, 254] width 82 height 172
click at [557, 181] on div at bounding box center [540, 254] width 82 height 172
click at [648, 180] on div "trigger refresh: page delay: wait_until_loaded: wait_for_element:time_period_te…" at bounding box center [704, 264] width 943 height 470
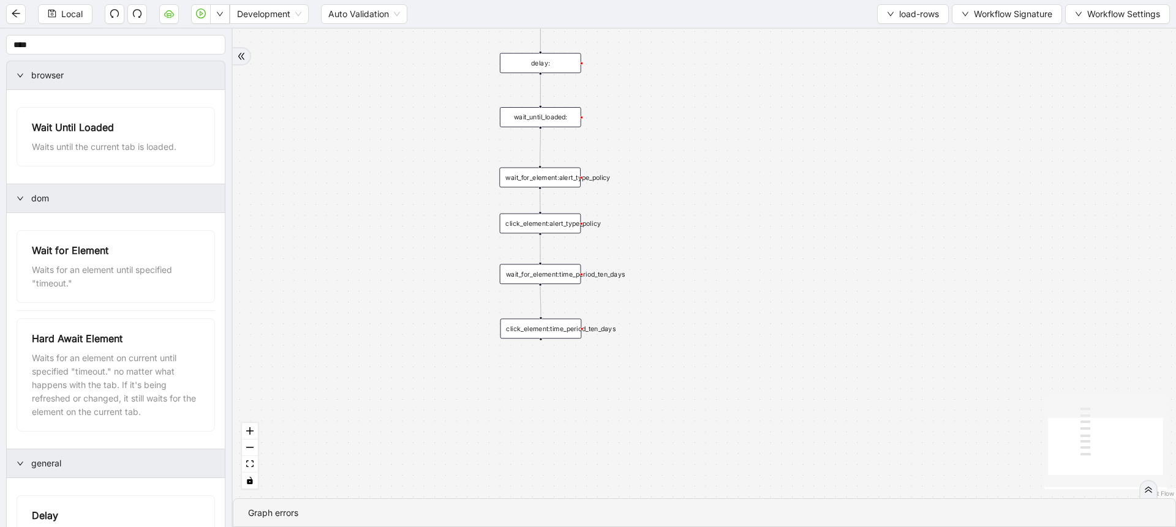
click at [554, 179] on div "wait_for_element:alert_type_policy" at bounding box center [539, 178] width 81 height 20
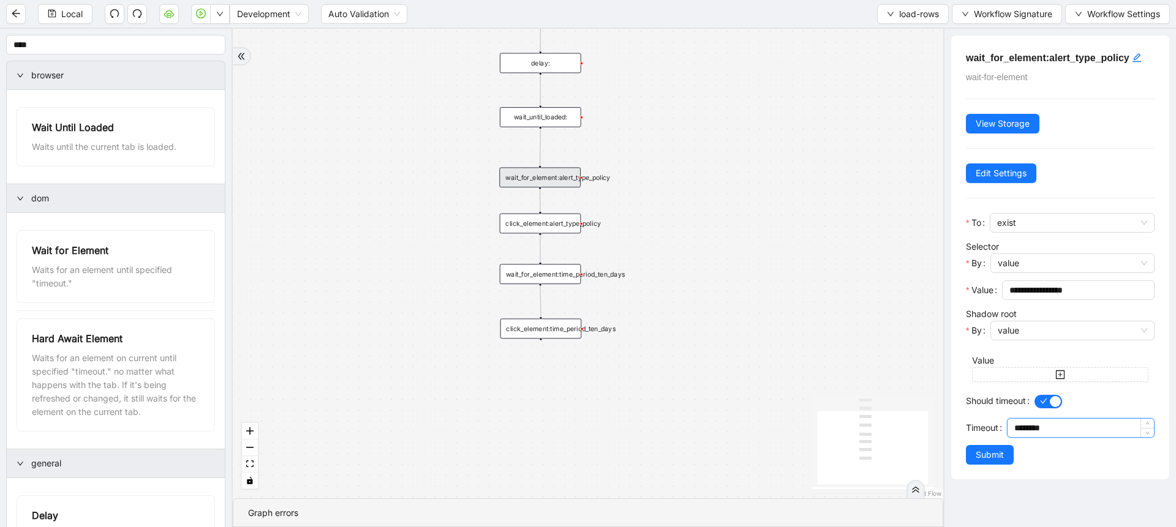
click at [1018, 431] on input "********" at bounding box center [1084, 428] width 140 height 18
click at [994, 170] on span "Edit Settings" at bounding box center [1001, 173] width 51 height 13
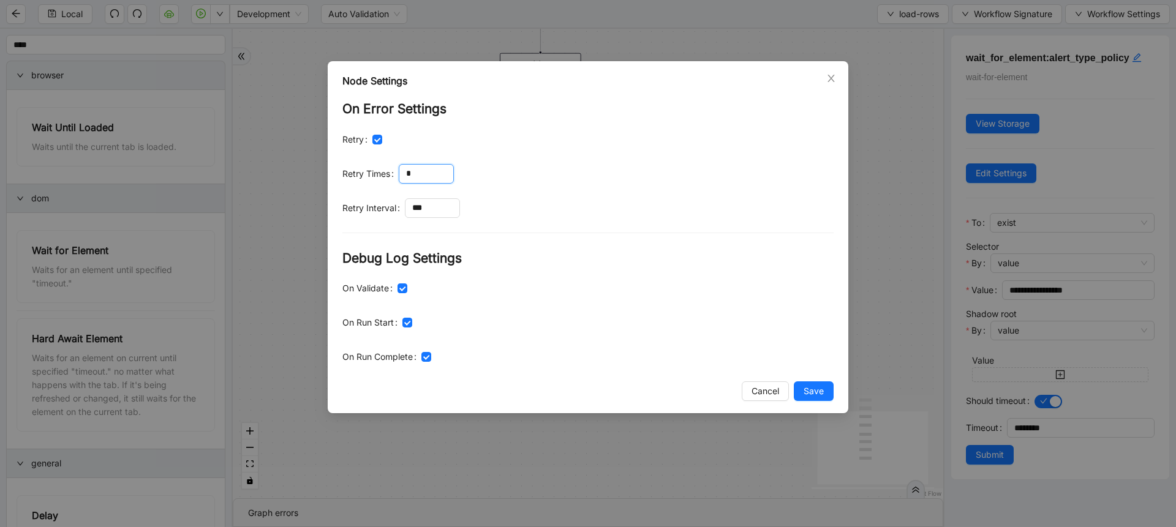
drag, startPoint x: 420, startPoint y: 179, endPoint x: 393, endPoint y: 173, distance: 28.1
click at [393, 173] on div "Retry Times *" at bounding box center [587, 174] width 491 height 20
type input "*"
drag, startPoint x: 435, startPoint y: 200, endPoint x: 402, endPoint y: 202, distance: 32.5
click at [402, 202] on div "Retry Interval ***" at bounding box center [587, 208] width 491 height 20
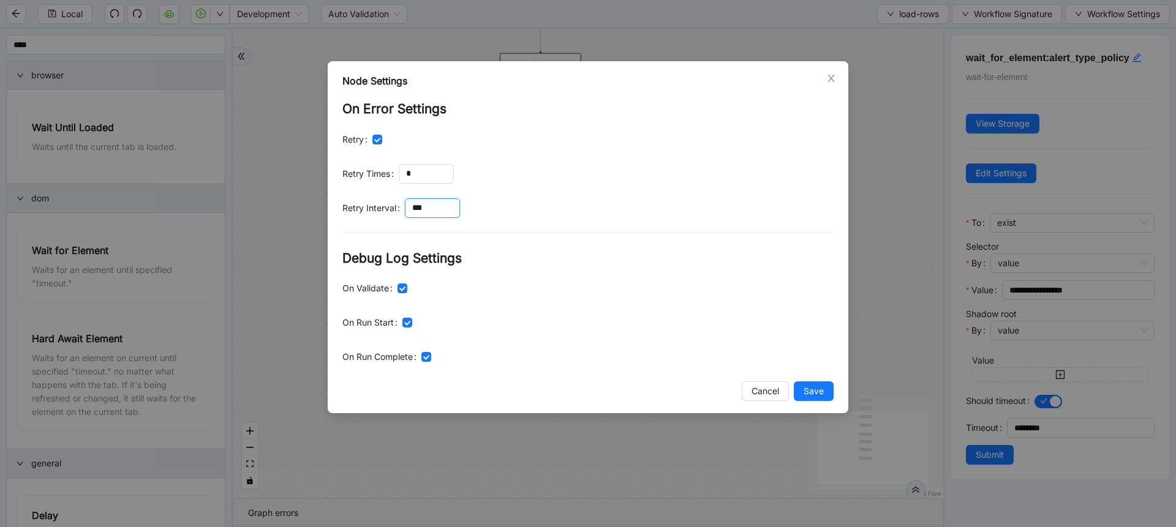
click at [402, 202] on label "Retry Interval" at bounding box center [373, 208] width 62 height 20
drag, startPoint x: 418, startPoint y: 209, endPoint x: 411, endPoint y: 209, distance: 6.8
click at [411, 209] on input "***" at bounding box center [432, 208] width 54 height 18
type input "*****"
click at [818, 394] on span "Save" at bounding box center [814, 391] width 20 height 13
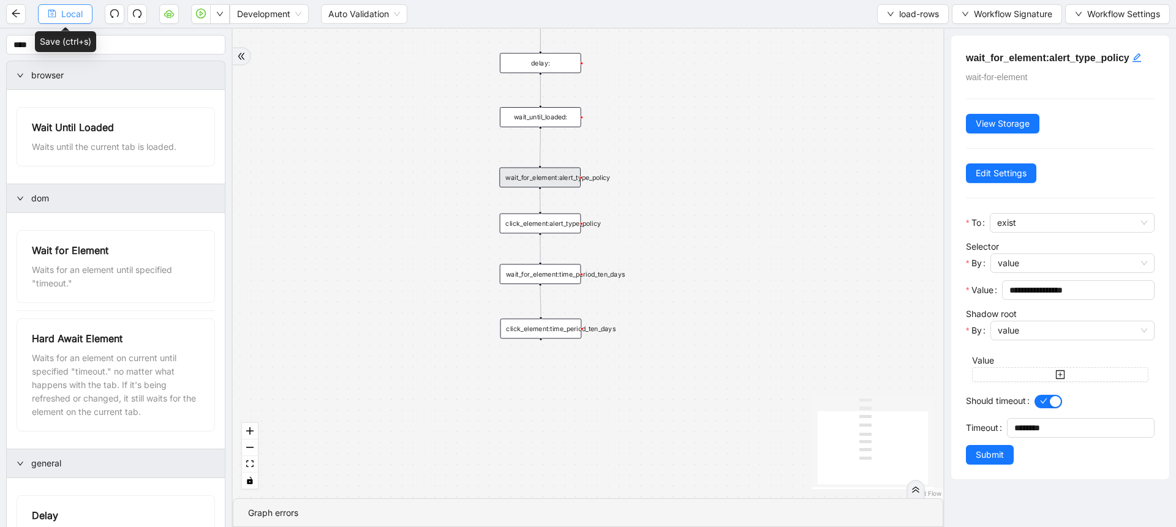
click at [74, 22] on button "Local" at bounding box center [65, 14] width 55 height 20
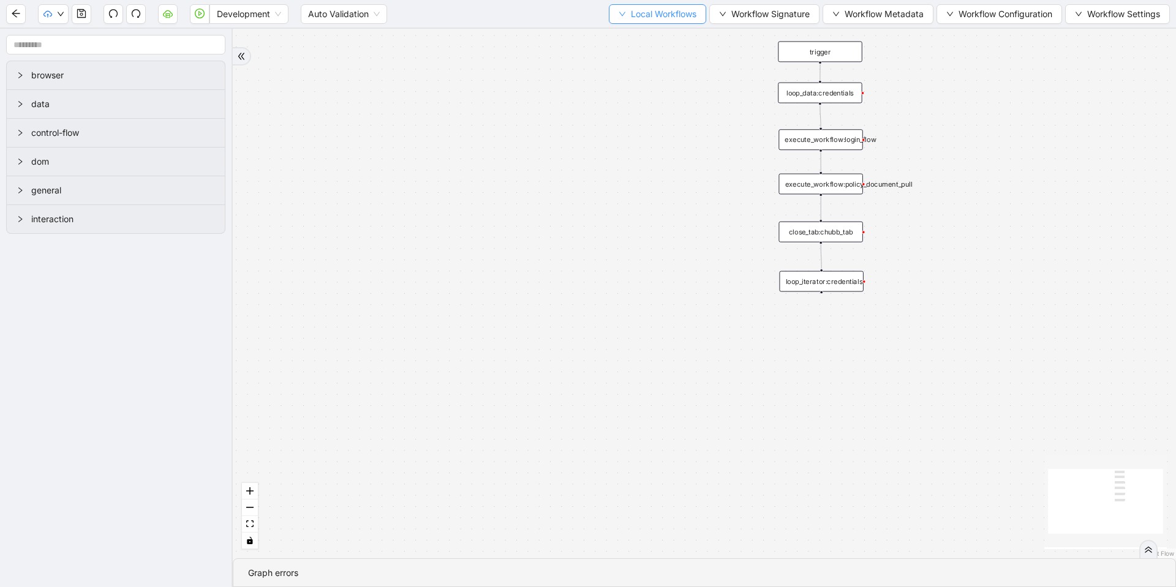
click at [635, 20] on span "Local Workflows" at bounding box center [664, 13] width 66 height 13
click at [627, 31] on span "Select" at bounding box center [652, 37] width 80 height 13
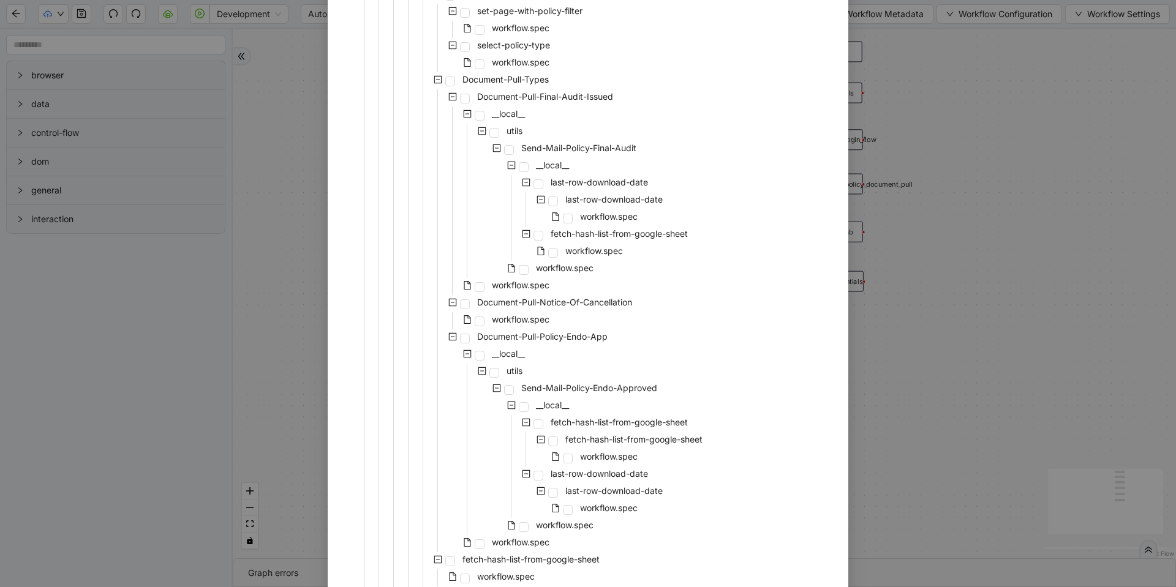
scroll to position [657, 0]
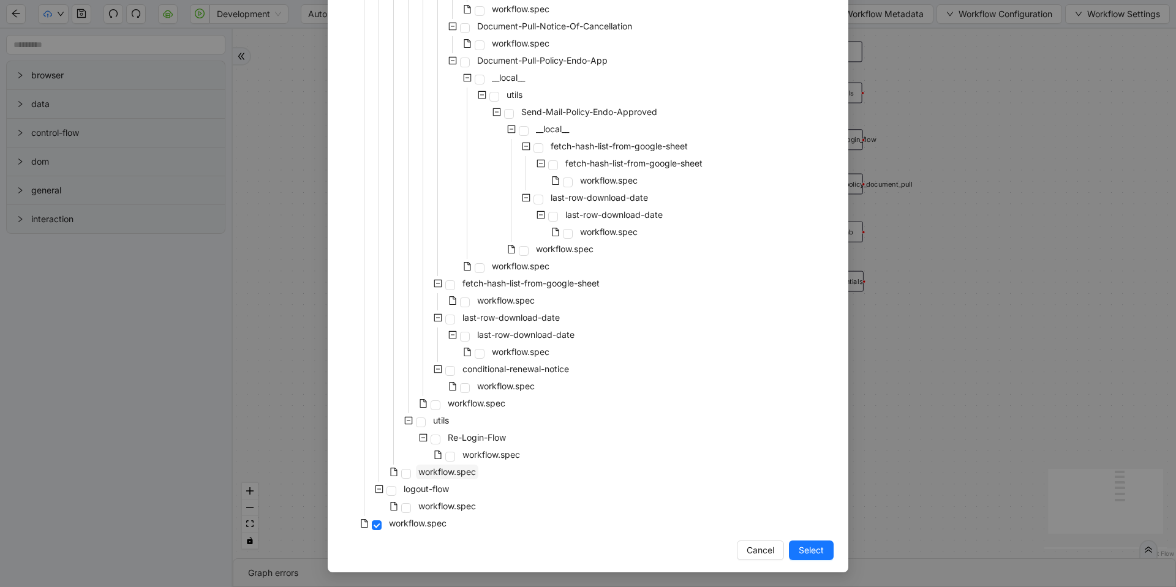
click at [443, 475] on span "workflow.spec" at bounding box center [447, 472] width 58 height 10
click at [802, 556] on span "Select" at bounding box center [811, 550] width 25 height 13
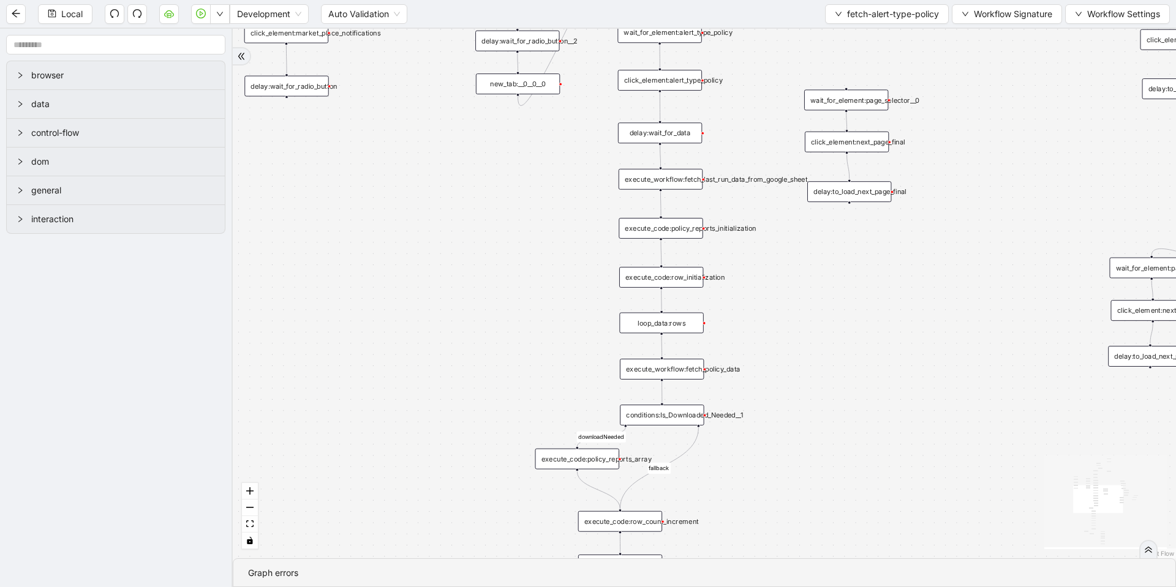
drag, startPoint x: 527, startPoint y: 348, endPoint x: 495, endPoint y: 203, distance: 148.0
click at [495, 203] on div "downloadNeeded fallback loopFrom fallback login_needed exitFrom onError onError…" at bounding box center [704, 294] width 943 height 530
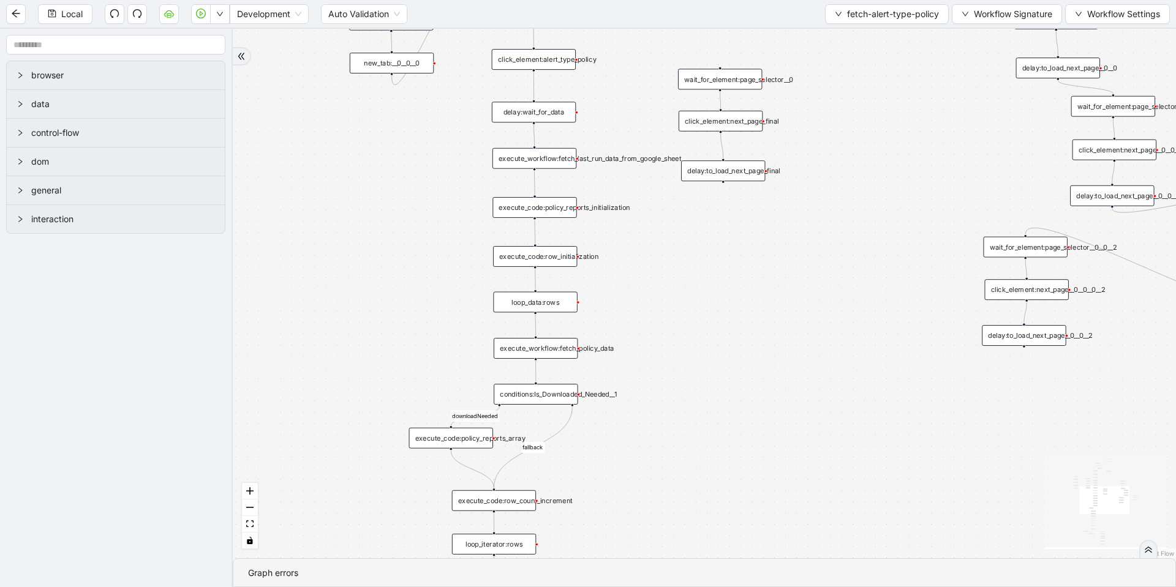
drag, startPoint x: 495, startPoint y: 203, endPoint x: 369, endPoint y: 186, distance: 126.7
click at [369, 186] on div "downloadNeeded fallback loopFrom fallback login_needed exitFrom onError onError…" at bounding box center [704, 294] width 943 height 530
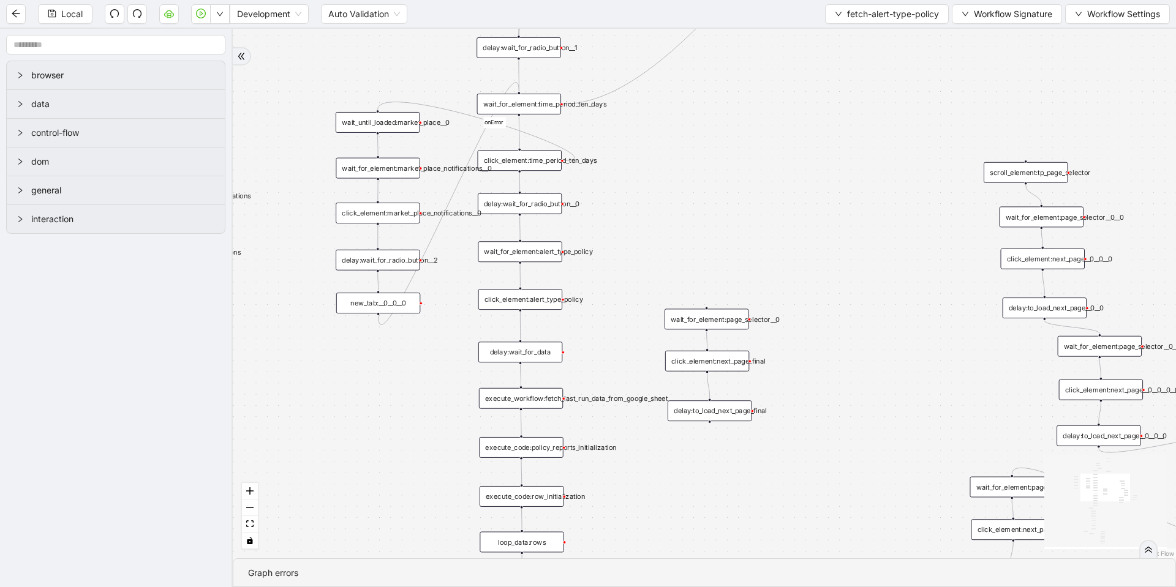
drag, startPoint x: 369, startPoint y: 186, endPoint x: 356, endPoint y: 426, distance: 240.5
click at [356, 426] on div "downloadNeeded fallback loopFrom fallback login_needed exitFrom onError onError…" at bounding box center [704, 294] width 943 height 530
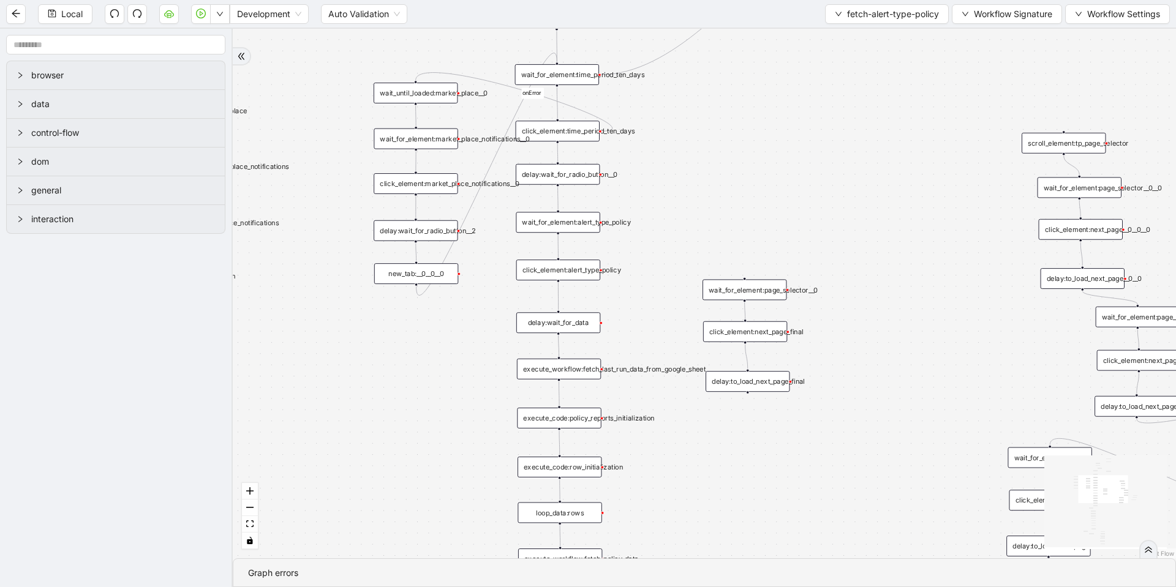
drag, startPoint x: 375, startPoint y: 438, endPoint x: 413, endPoint y: 409, distance: 48.0
click at [413, 409] on div "downloadNeeded fallback loopFrom fallback login_needed exitFrom onError onError…" at bounding box center [704, 294] width 943 height 530
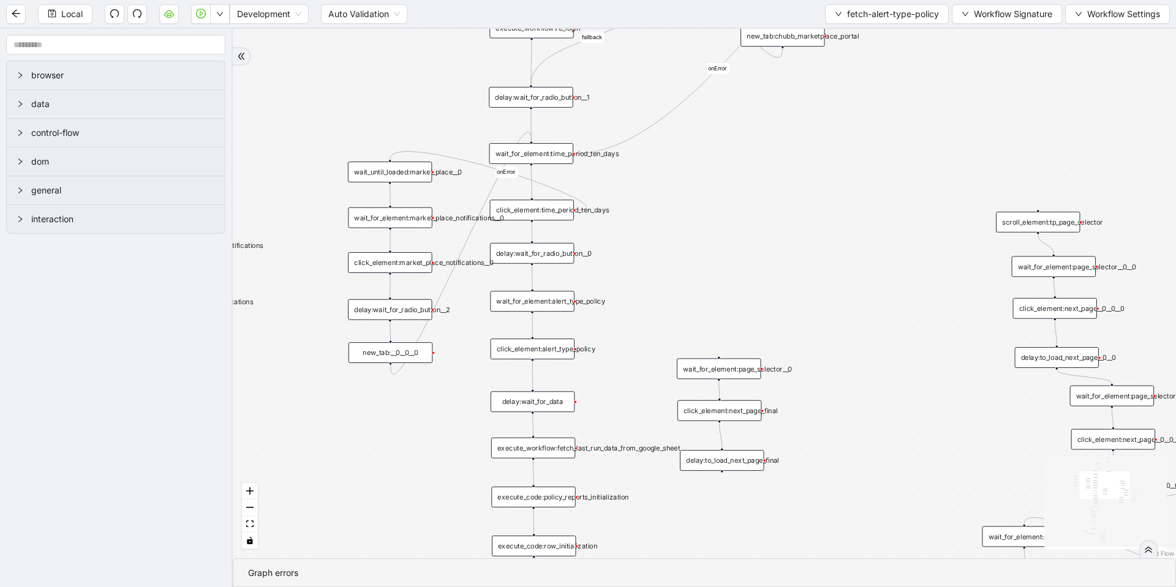
drag, startPoint x: 781, startPoint y: 207, endPoint x: 755, endPoint y: 286, distance: 83.1
click at [755, 286] on div "downloadNeeded fallback loopFrom fallback login_needed exitFrom onError onError…" at bounding box center [704, 294] width 943 height 530
click at [544, 101] on div "delay:wait_for_radio_button__1" at bounding box center [531, 97] width 84 height 21
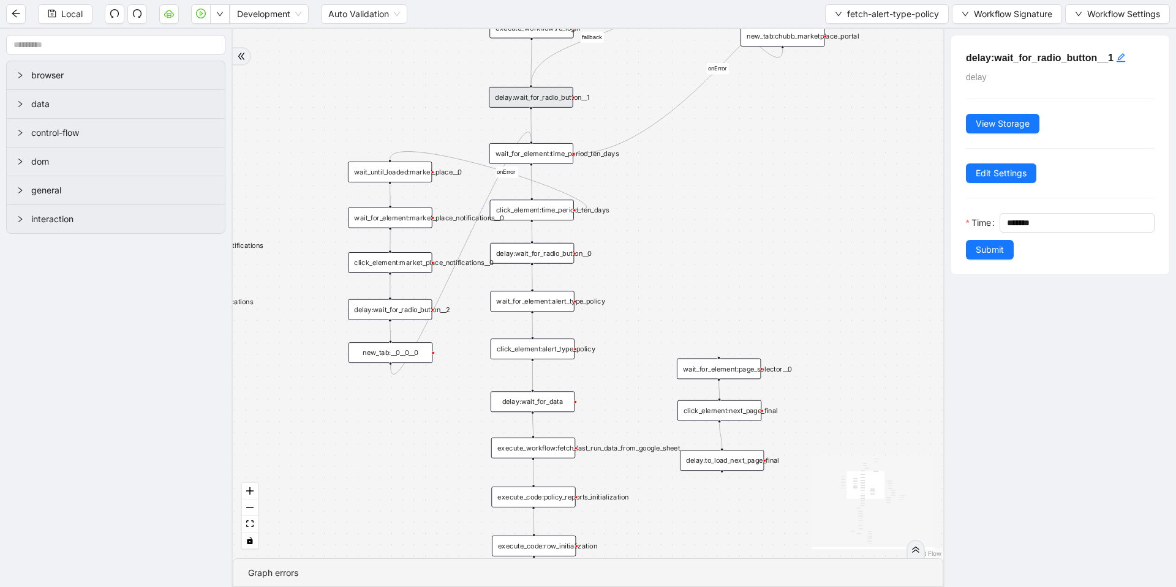
click at [560, 148] on div "wait_for_element:time_period_ten_days" at bounding box center [531, 153] width 84 height 21
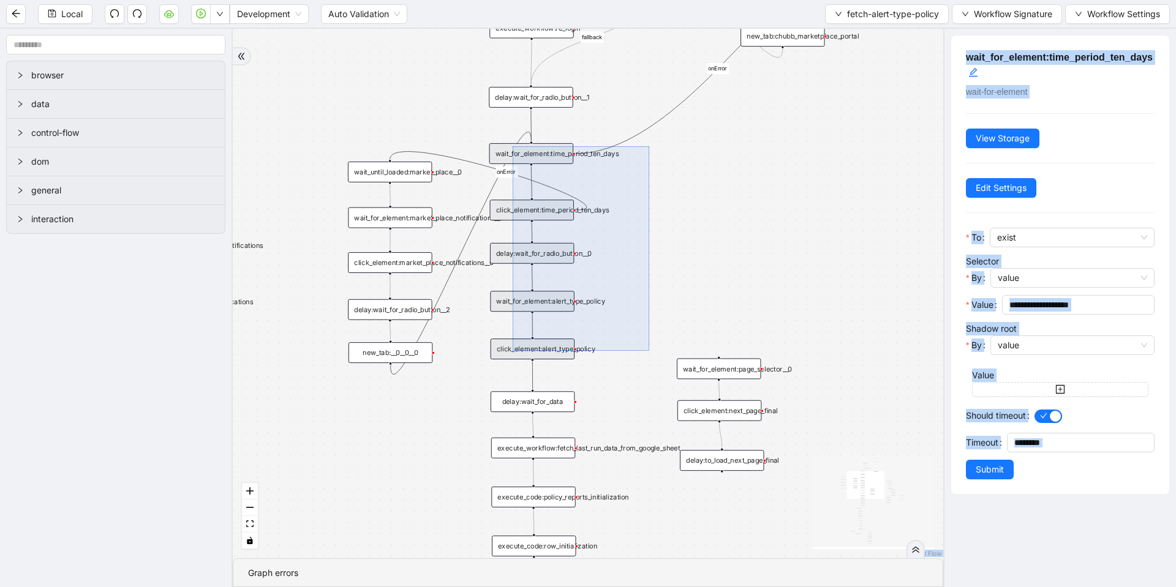
drag, startPoint x: 649, startPoint y: 146, endPoint x: 513, endPoint y: 351, distance: 246.0
click at [513, 351] on div "downloadNeeded fallback loopFrom fallback login_needed exitFrom onError onError…" at bounding box center [588, 294] width 711 height 530
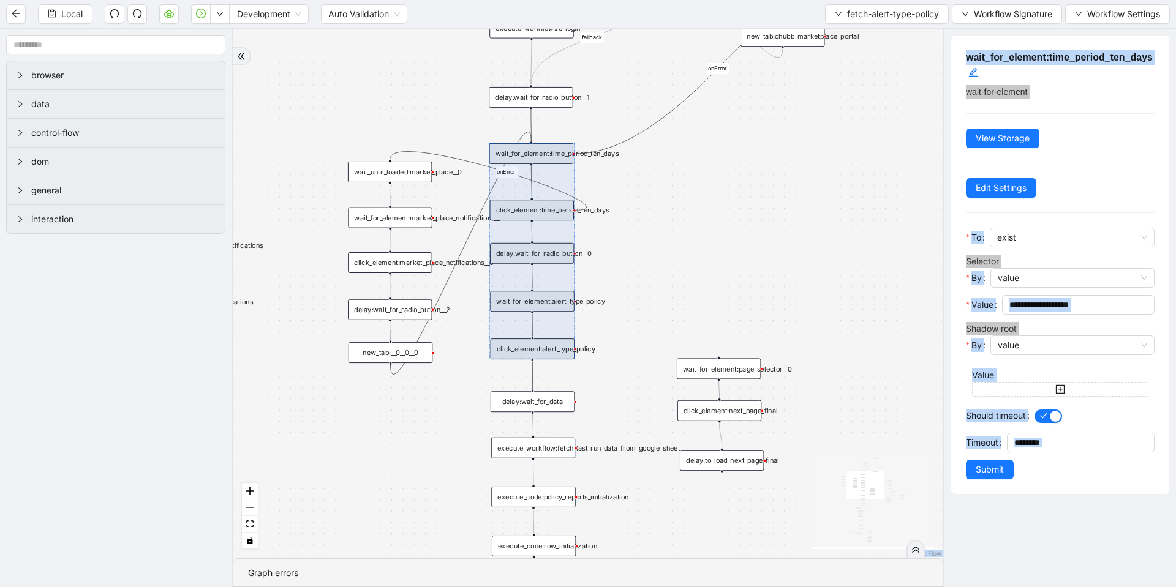
click at [826, 260] on div "downloadNeeded fallback loopFrom fallback login_needed exitFrom onError onError…" at bounding box center [588, 294] width 711 height 530
